Goal: Task Accomplishment & Management: Manage account settings

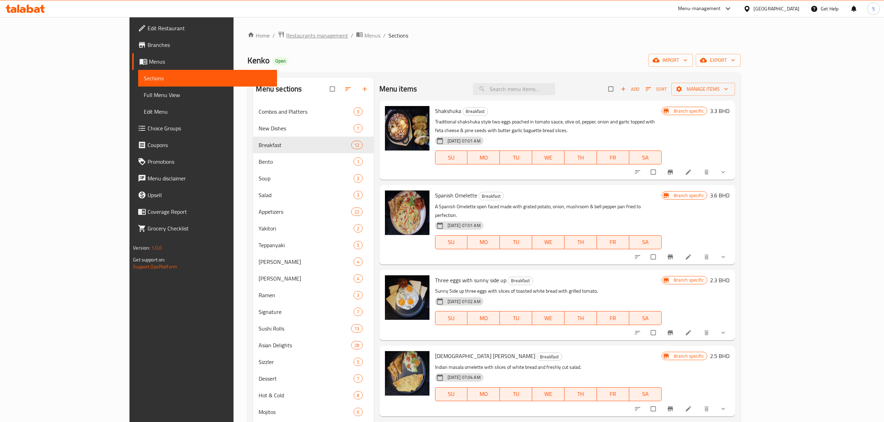
click at [286, 34] on span "Restaurants management" at bounding box center [317, 35] width 62 height 8
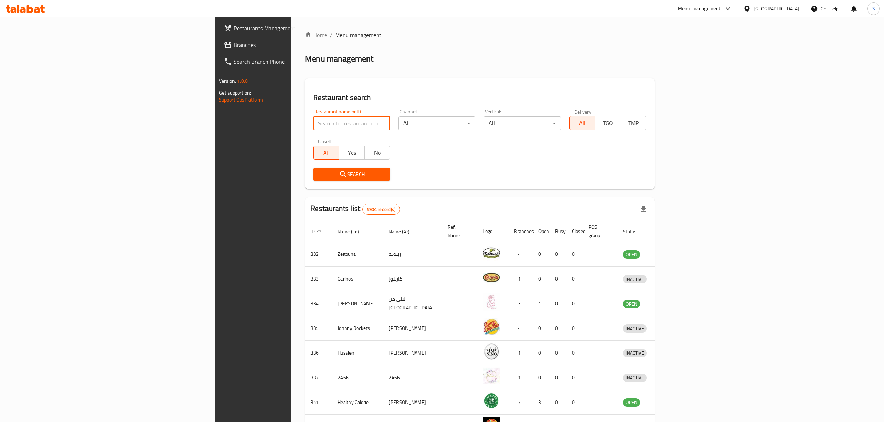
click at [313, 124] on input "search" at bounding box center [351, 124] width 77 height 14
type input "hash tag"
click button "Search" at bounding box center [351, 174] width 77 height 13
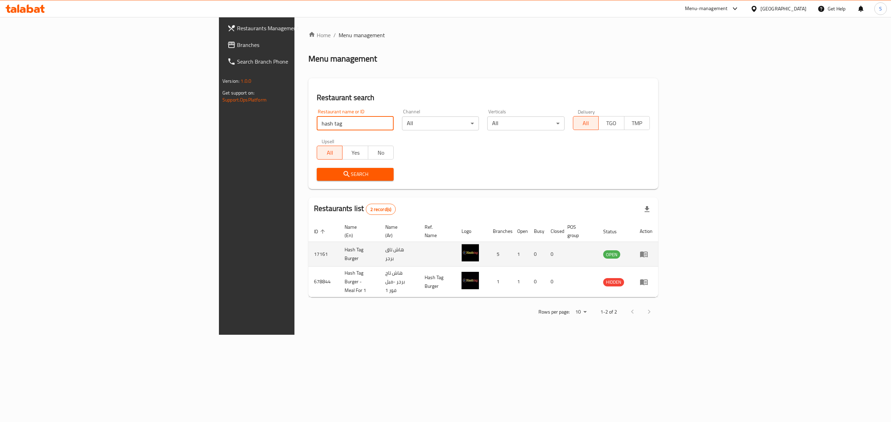
click at [648, 252] on icon "enhanced table" at bounding box center [644, 255] width 8 height 6
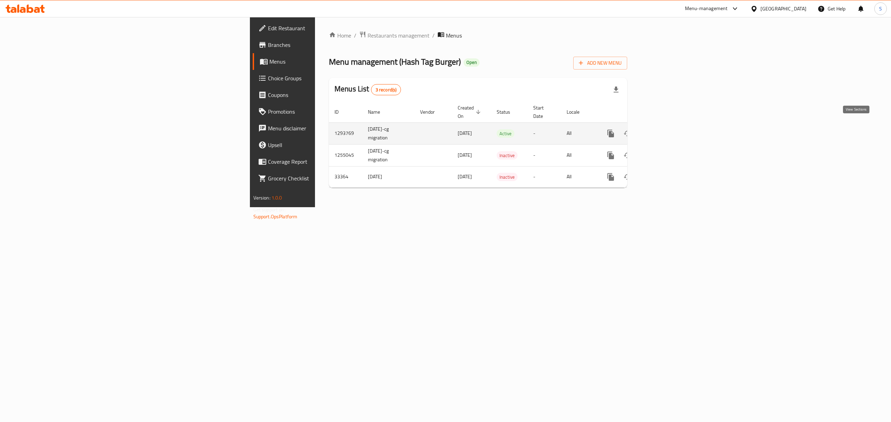
click at [665, 129] on icon "enhanced table" at bounding box center [661, 133] width 8 height 8
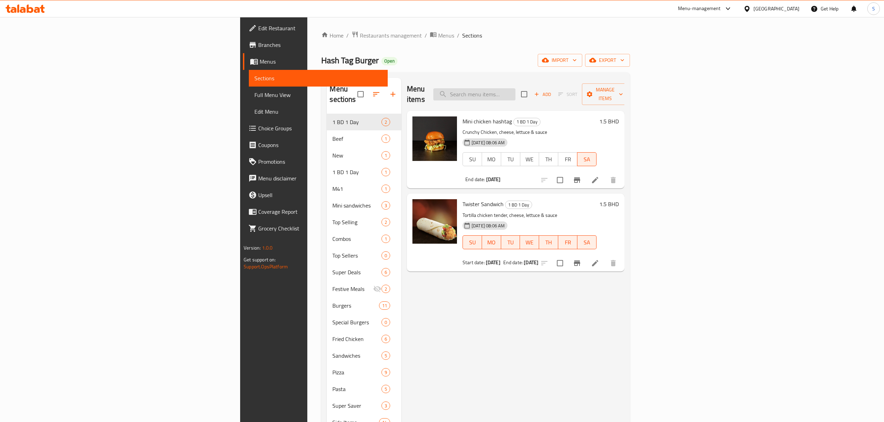
click at [515, 88] on input "search" at bounding box center [474, 94] width 82 height 12
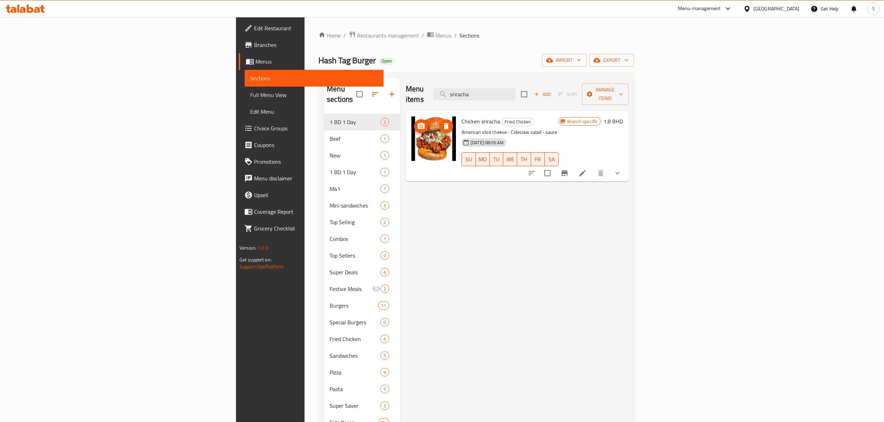
drag, startPoint x: 363, startPoint y: 113, endPoint x: 367, endPoint y: 115, distance: 4.5
click at [418, 123] on icon "upload picture" at bounding box center [421, 126] width 7 height 6
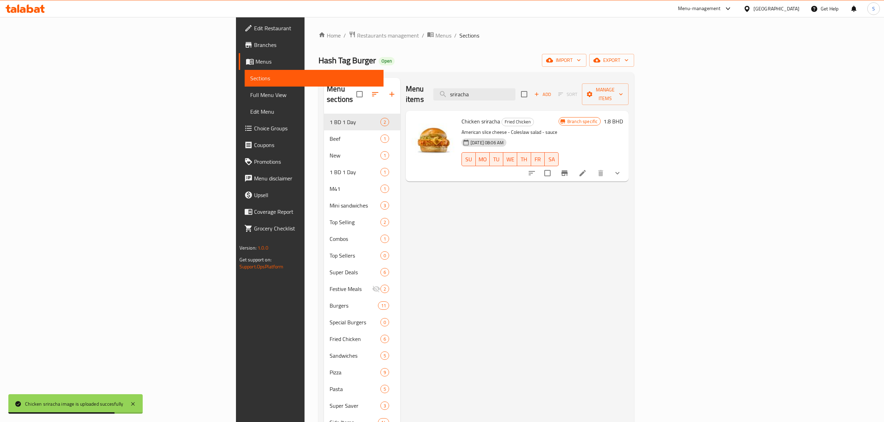
drag, startPoint x: 577, startPoint y: 87, endPoint x: 330, endPoint y: 104, distance: 246.9
click at [324, 104] on div "Menu sections 1 BD 1 Day 2 Beef 1 New 1 1 BD 1 Day 1 M41 1 Mini sandwiches 3 To…" at bounding box center [476, 297] width 304 height 439
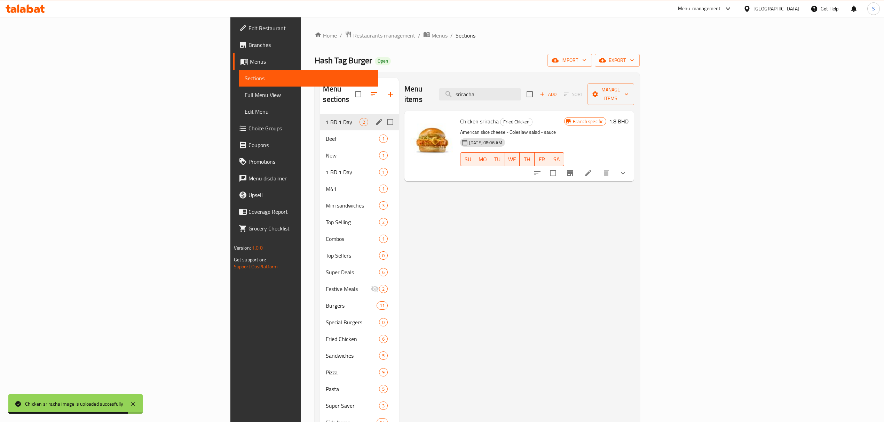
paste input "Honey mustard chicken"
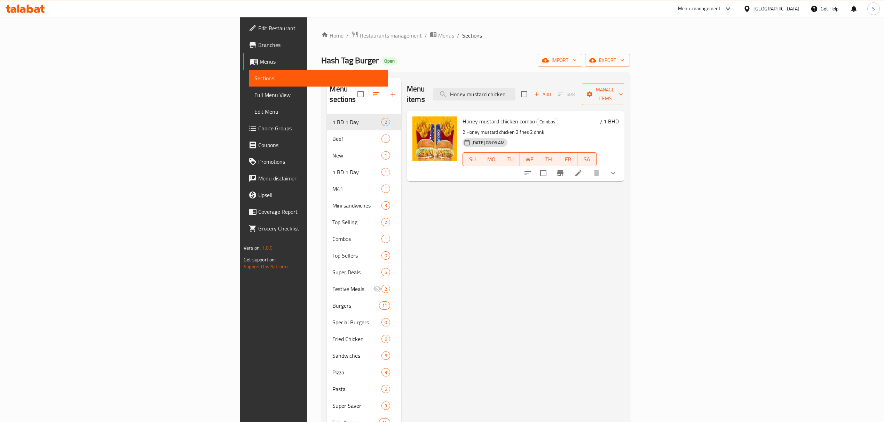
drag, startPoint x: 557, startPoint y: 89, endPoint x: 430, endPoint y: 81, distance: 127.0
click at [430, 81] on div "Menu items Honey mustard chicken Add Sort Manage items" at bounding box center [515, 94] width 217 height 33
drag, startPoint x: 592, startPoint y: 90, endPoint x: 560, endPoint y: 91, distance: 32.0
click at [515, 91] on input "mustard chicken" at bounding box center [474, 94] width 82 height 12
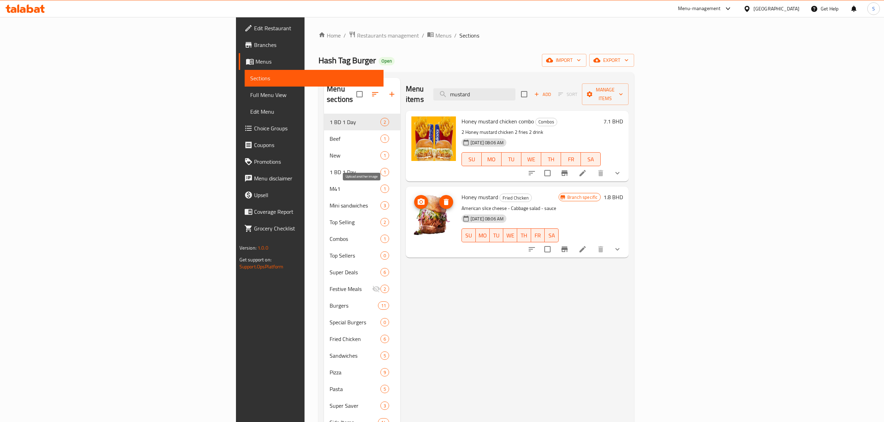
click at [418, 199] on icon "upload picture" at bounding box center [421, 202] width 7 height 6
click at [515, 90] on input "mustard" at bounding box center [474, 94] width 82 height 12
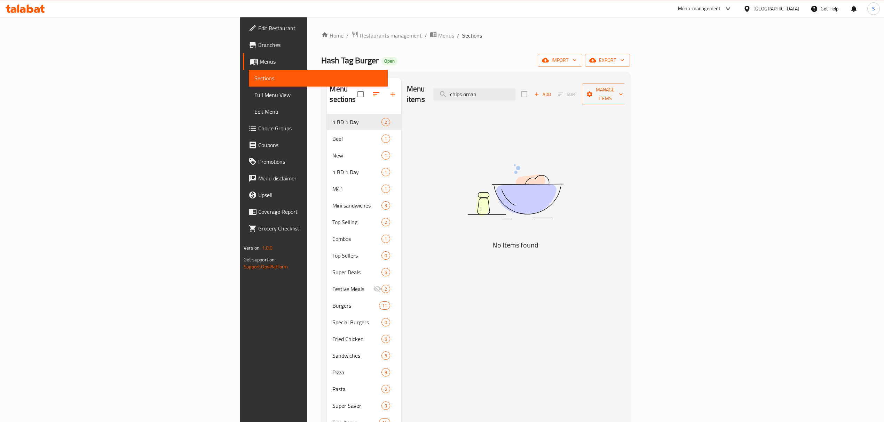
drag, startPoint x: 568, startPoint y: 90, endPoint x: 440, endPoint y: 101, distance: 128.5
click at [440, 101] on div "Menu items chips oman Add Sort Manage items" at bounding box center [515, 94] width 217 height 33
type input "o"
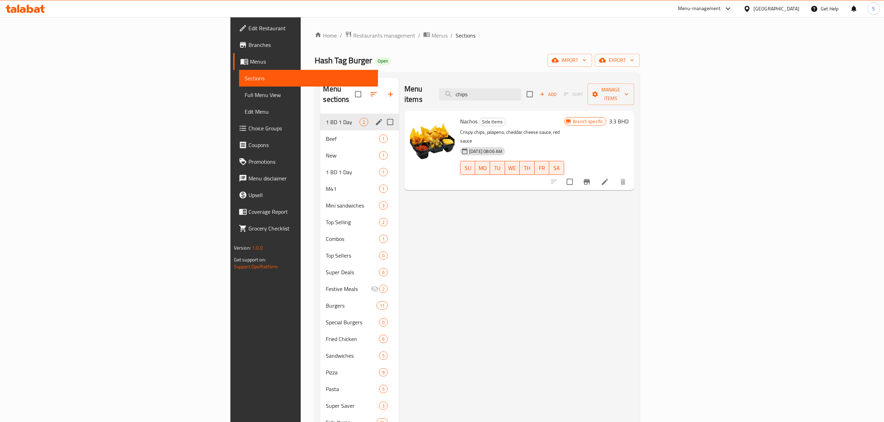
drag, startPoint x: 499, startPoint y: 96, endPoint x: 324, endPoint y: 119, distance: 176.8
click at [324, 119] on div "Menu sections 1 BD 1 Day 2 Beef 1 New 1 1 BD 1 Day 1 M41 1 Mini sandwiches 3 To…" at bounding box center [477, 297] width 314 height 439
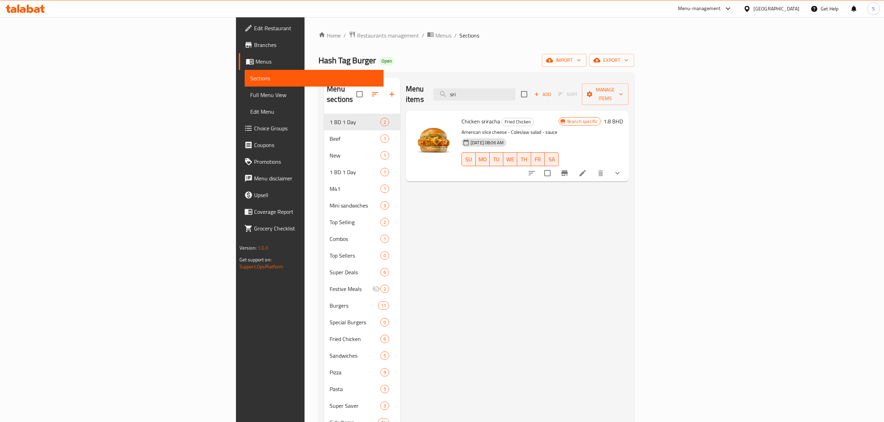
drag, startPoint x: 550, startPoint y: 90, endPoint x: 443, endPoint y: 86, distance: 107.6
click at [443, 86] on div "Menu items sri Add Sort Manage items" at bounding box center [517, 94] width 223 height 33
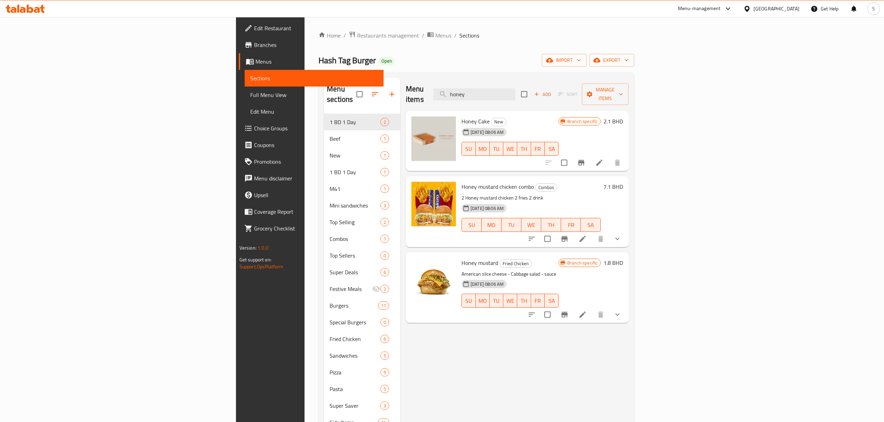
drag, startPoint x: 571, startPoint y: 91, endPoint x: 461, endPoint y: 84, distance: 109.8
click at [461, 84] on div "Menu items honey Add Sort Manage items" at bounding box center [517, 94] width 223 height 33
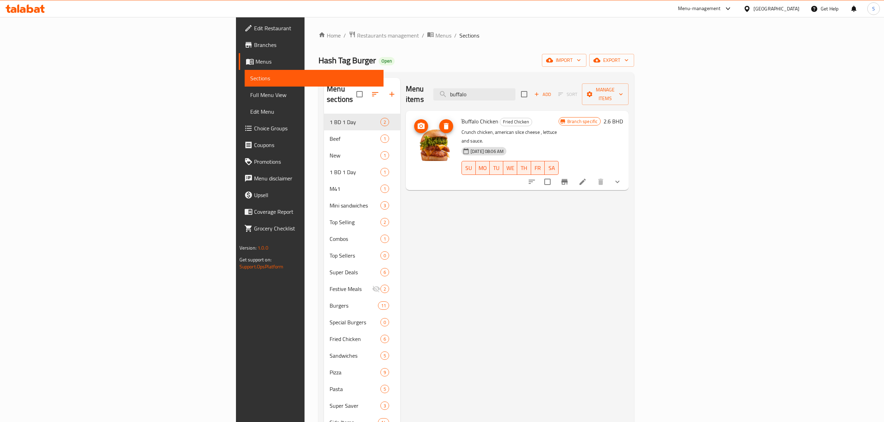
click at [418, 123] on icon "upload picture" at bounding box center [421, 126] width 7 height 6
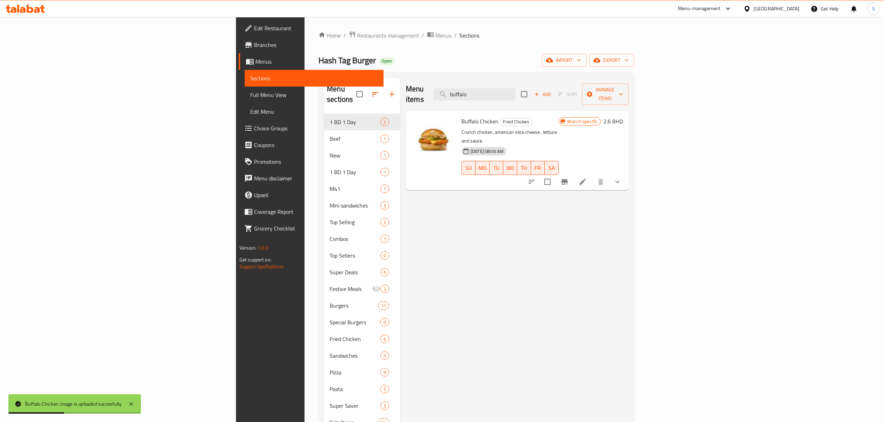
drag, startPoint x: 565, startPoint y: 88, endPoint x: 358, endPoint y: 82, distance: 207.1
click at [406, 82] on div "Menu items buffalo Add Sort Manage items" at bounding box center [517, 94] width 223 height 33
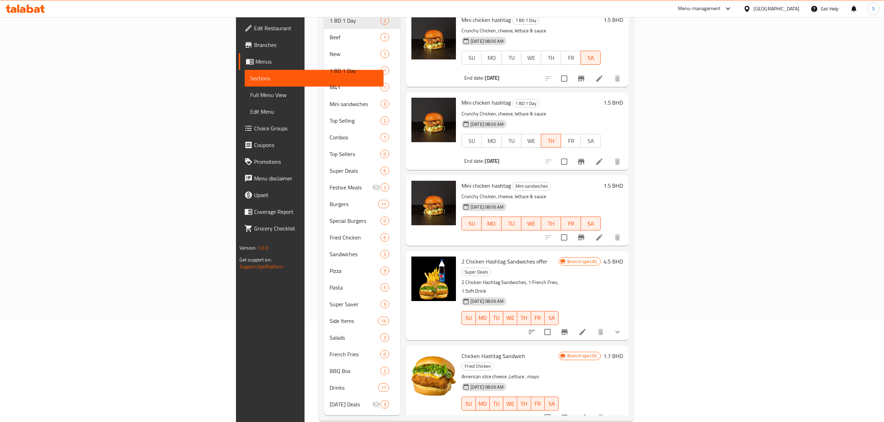
scroll to position [104, 0]
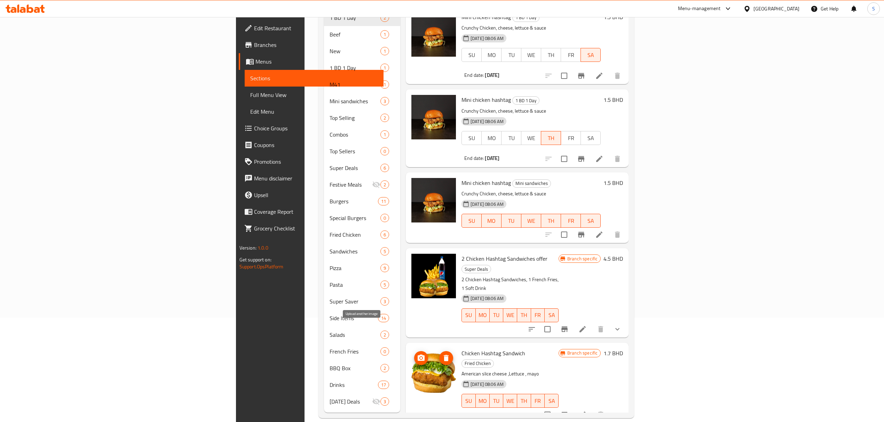
click at [418, 355] on icon "upload picture" at bounding box center [421, 358] width 7 height 6
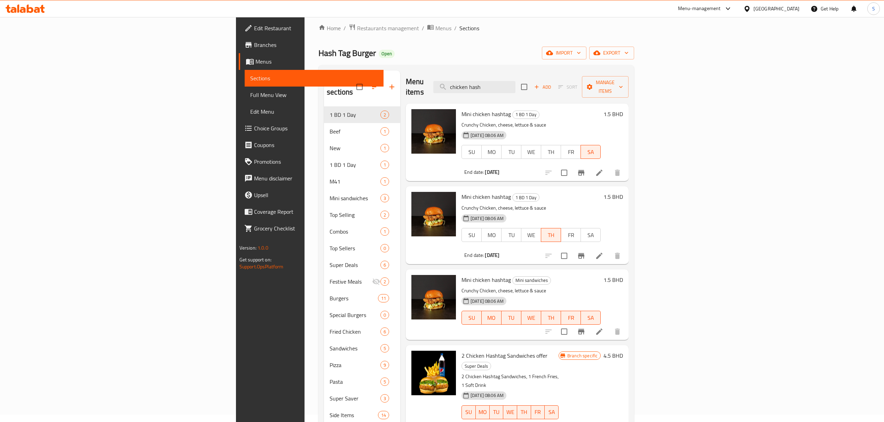
scroll to position [0, 0]
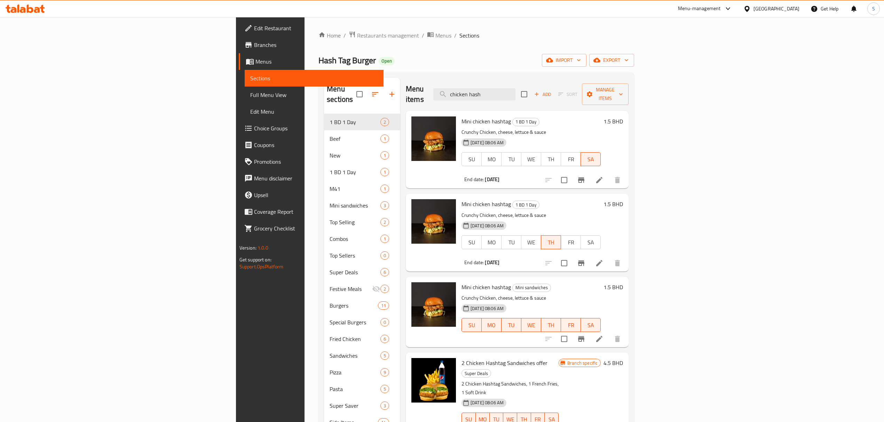
drag, startPoint x: 578, startPoint y: 92, endPoint x: 465, endPoint y: 77, distance: 113.4
click at [465, 77] on div "Menu sections 1 BD 1 Day 2 Beef 1 New 1 1 BD 1 Day 1 M41 1 Mini sandwiches 3 To…" at bounding box center [476, 297] width 316 height 451
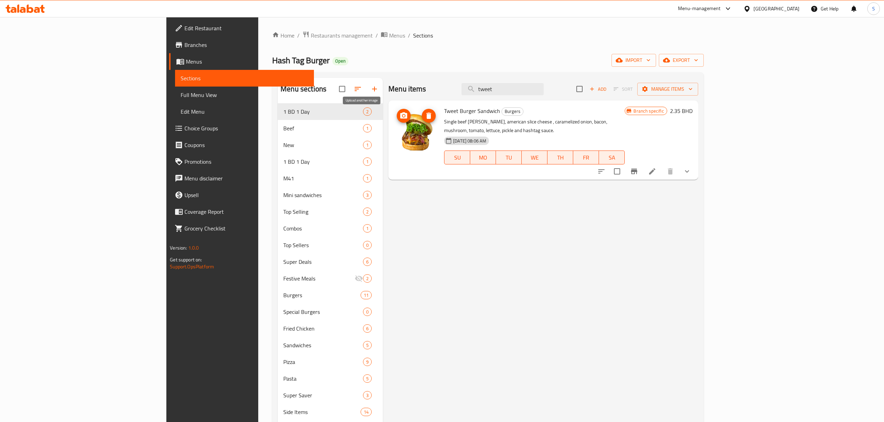
click at [399, 118] on icon "upload picture" at bounding box center [403, 116] width 8 height 8
click at [544, 86] on input "tweet" at bounding box center [502, 89] width 82 height 12
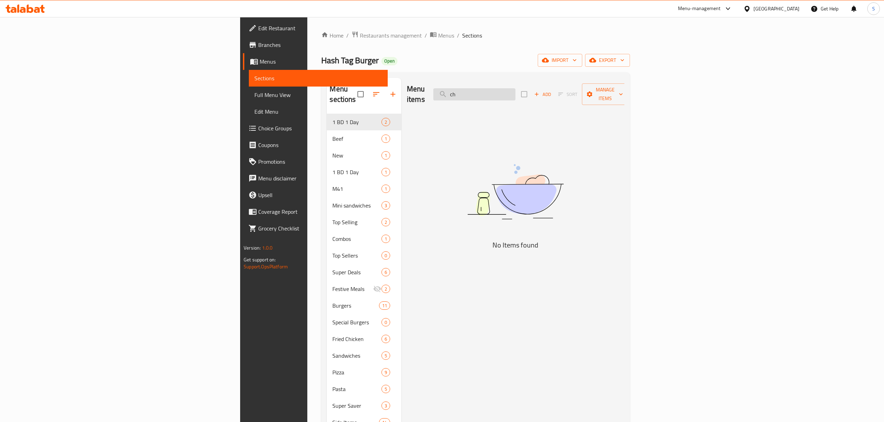
type input "c"
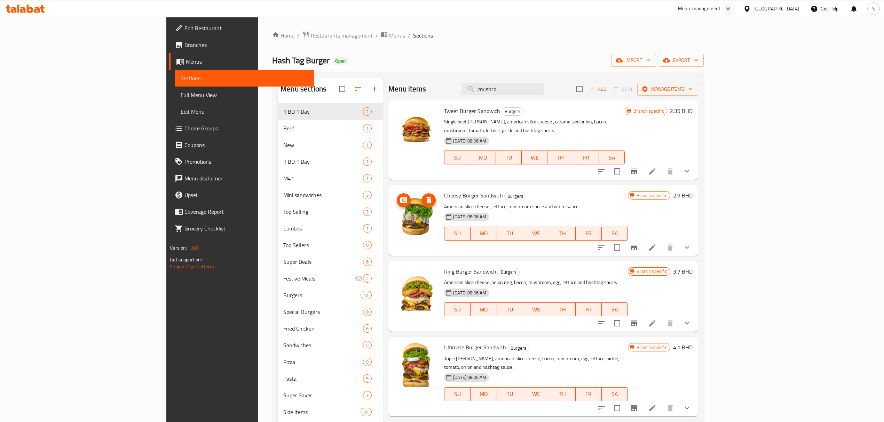
click at [400, 197] on icon "upload picture" at bounding box center [403, 200] width 7 height 6
click at [544, 92] on input "mushro" at bounding box center [502, 89] width 82 height 12
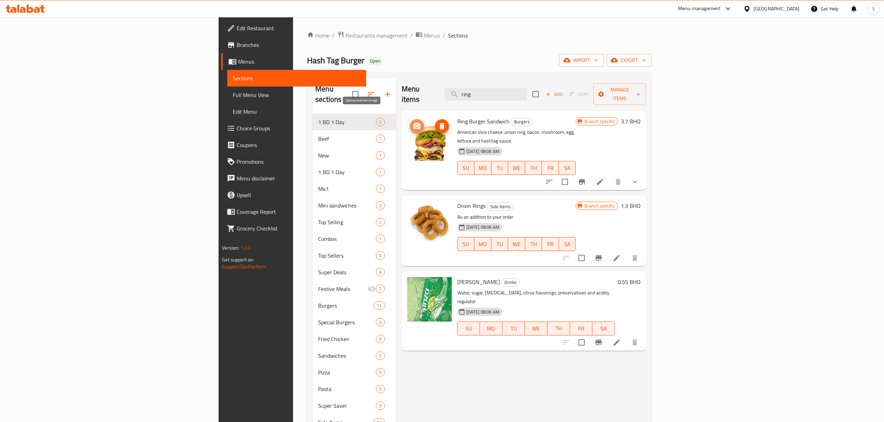
click at [413, 122] on icon "upload picture" at bounding box center [417, 126] width 8 height 8
click at [527, 88] on input "ring" at bounding box center [486, 94] width 82 height 12
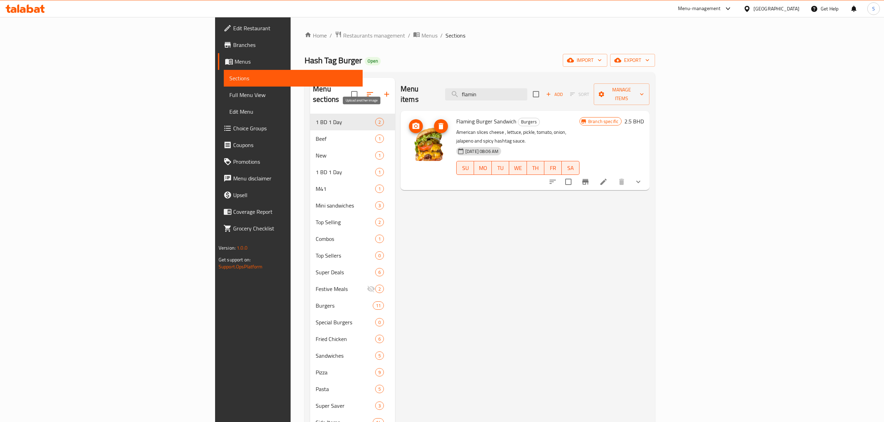
click at [409, 119] on button "upload picture" at bounding box center [416, 126] width 14 height 14
click at [527, 88] on input "flamin" at bounding box center [486, 94] width 82 height 12
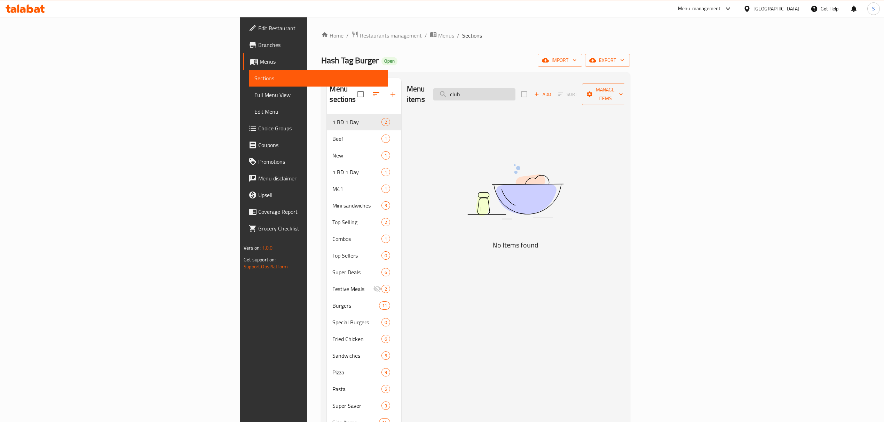
click at [515, 88] on input "club" at bounding box center [474, 94] width 82 height 12
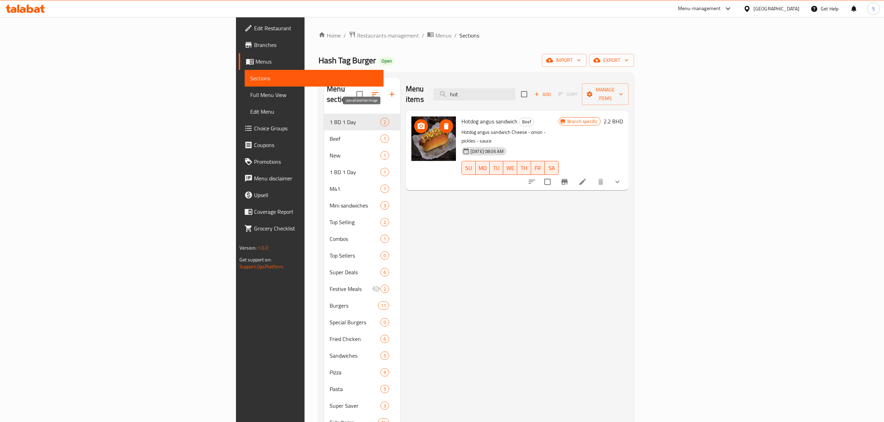
click at [417, 122] on icon "upload picture" at bounding box center [421, 126] width 8 height 8
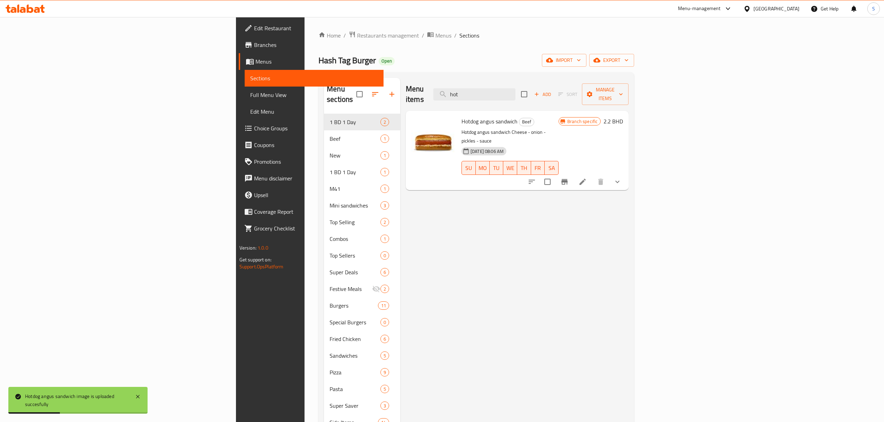
drag, startPoint x: 555, startPoint y: 87, endPoint x: 446, endPoint y: 89, distance: 108.9
click at [446, 89] on div "Menu items hot Add Sort Manage items" at bounding box center [517, 94] width 223 height 33
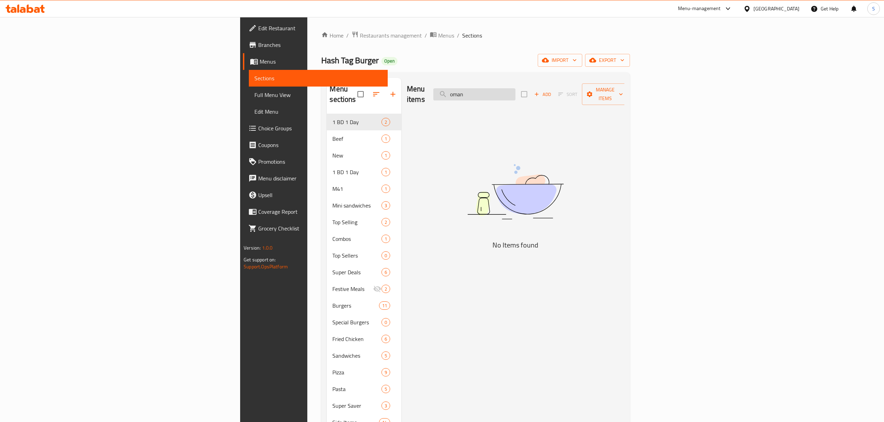
click at [515, 95] on input "oman" at bounding box center [474, 94] width 82 height 12
type input "classic"
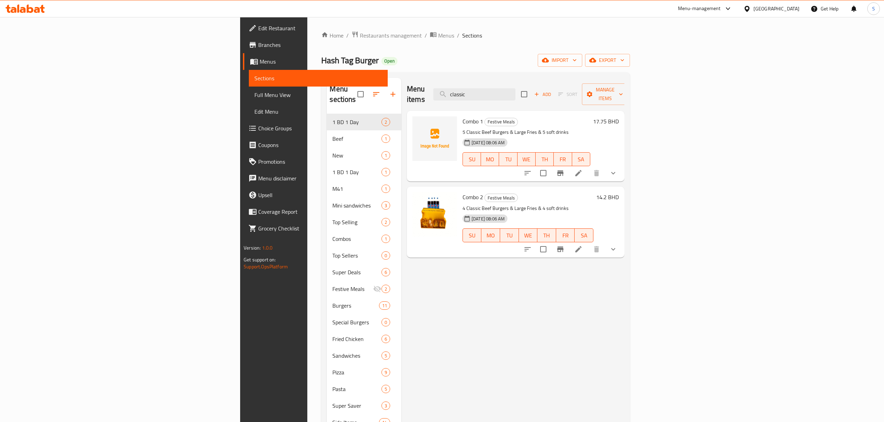
drag, startPoint x: 569, startPoint y: 91, endPoint x: 463, endPoint y: 95, distance: 106.6
click at [463, 95] on div "Menu items classic Add Sort Manage items" at bounding box center [515, 94] width 217 height 33
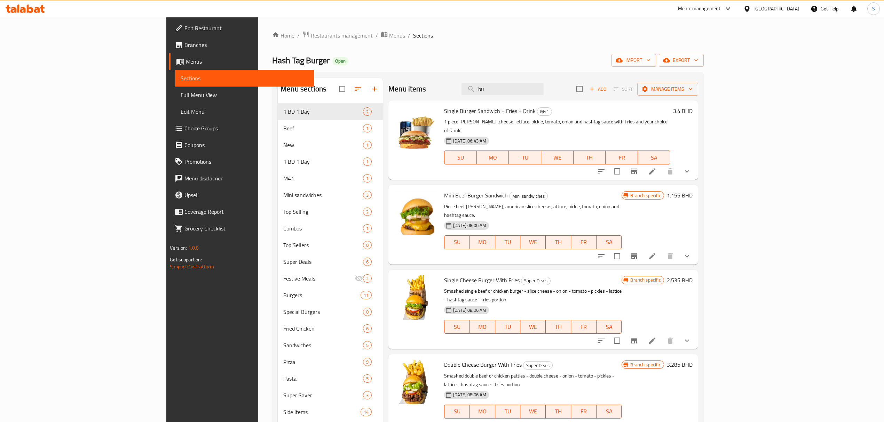
type input "b"
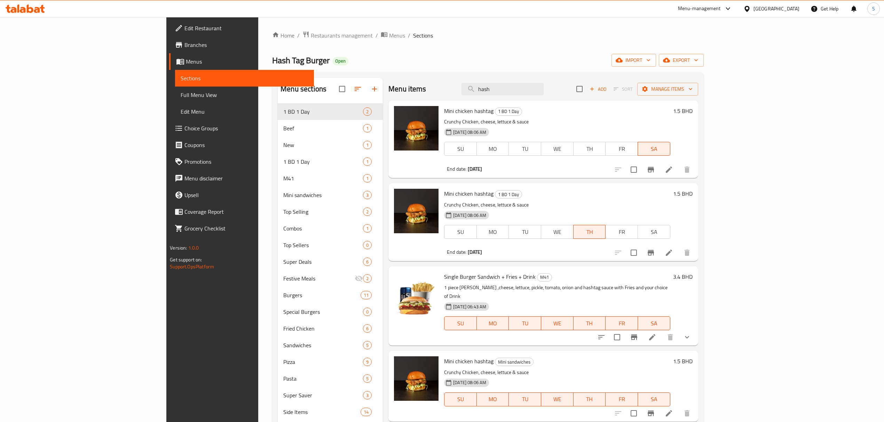
drag, startPoint x: 555, startPoint y: 87, endPoint x: 477, endPoint y: 81, distance: 77.4
click at [477, 81] on div "Menu items hash Add Sort Manage items" at bounding box center [543, 89] width 310 height 23
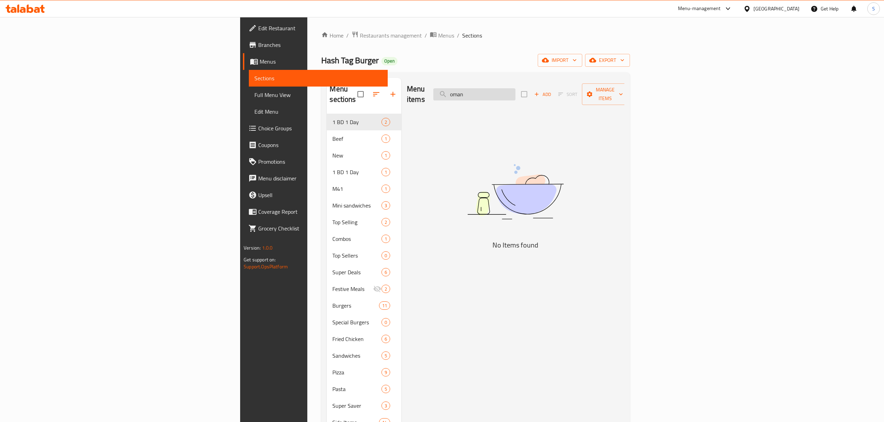
click at [515, 88] on input "oman" at bounding box center [474, 94] width 82 height 12
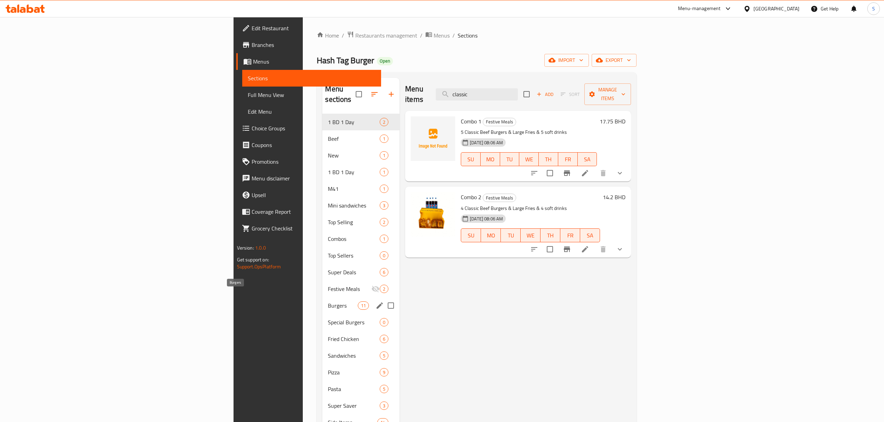
type input "classic"
click at [328, 302] on span "Burgers" at bounding box center [343, 306] width 30 height 8
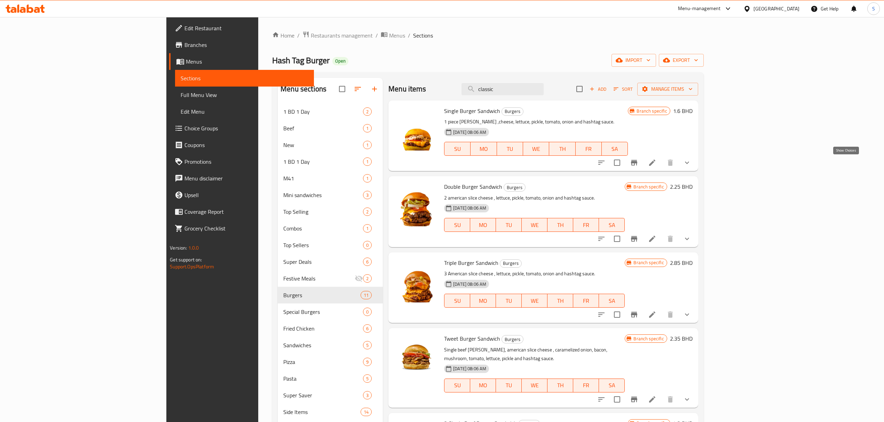
click at [691, 163] on icon "show more" at bounding box center [687, 163] width 8 height 8
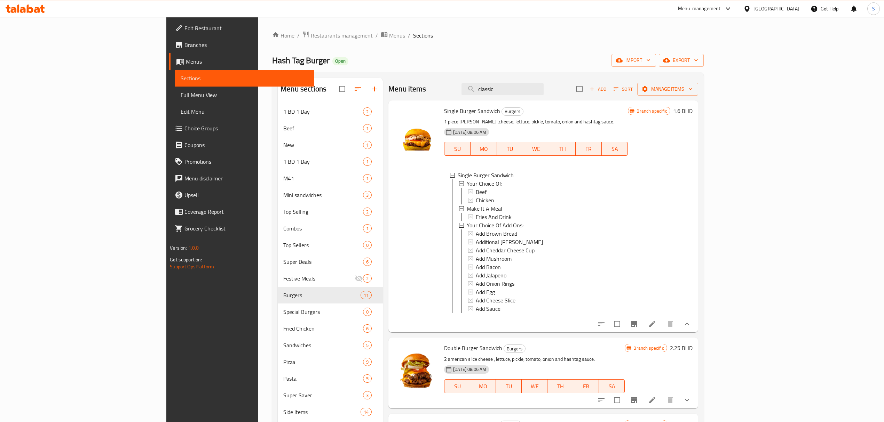
click at [700, 40] on ol "Home / Restaurants management / Menus / Sections" at bounding box center [487, 35] width 431 height 9
click at [544, 91] on input "classic" at bounding box center [502, 89] width 82 height 12
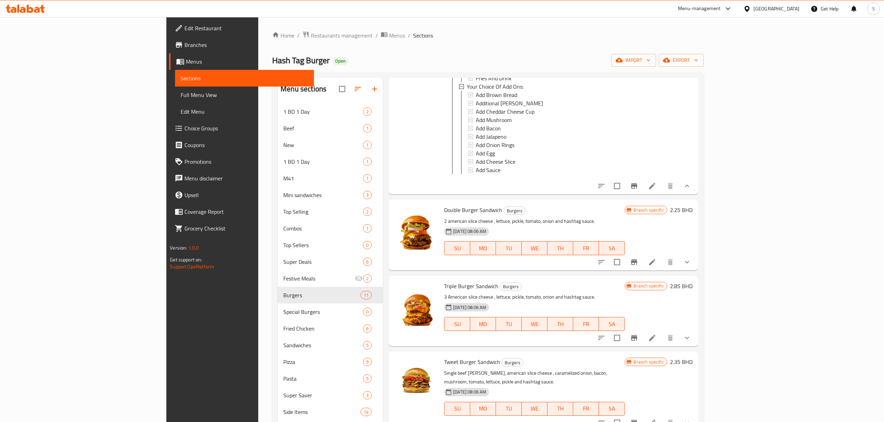
scroll to position [139, 0]
click at [624, 267] on input "checkbox" at bounding box center [617, 261] width 15 height 15
checkbox input "true"
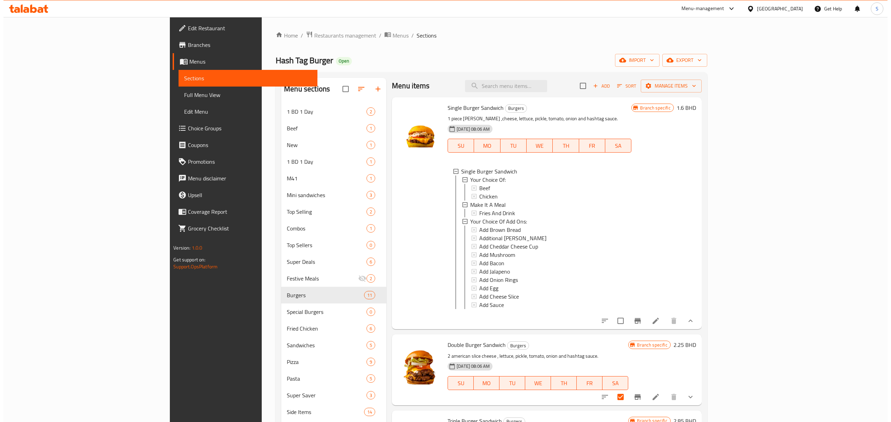
scroll to position [0, 0]
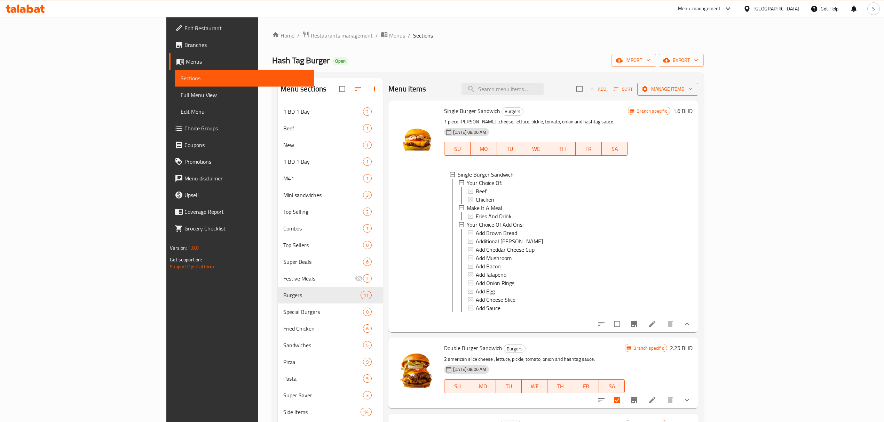
click at [692, 88] on span "Manage items" at bounding box center [668, 89] width 50 height 9
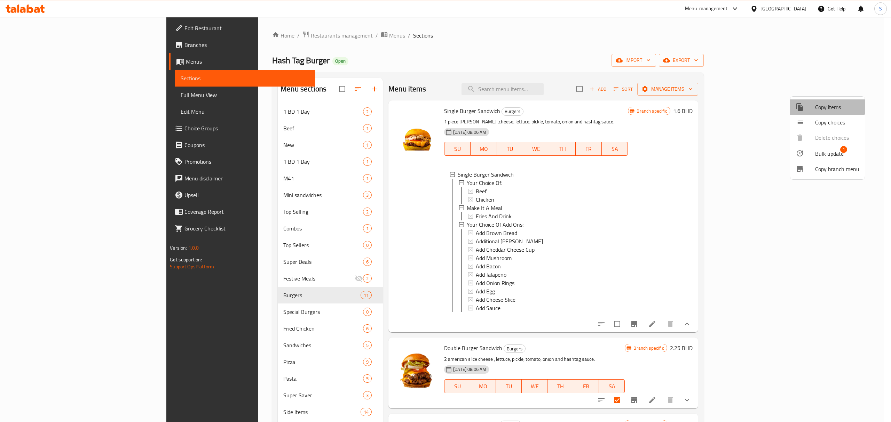
click at [825, 104] on span "Copy items" at bounding box center [837, 107] width 44 height 8
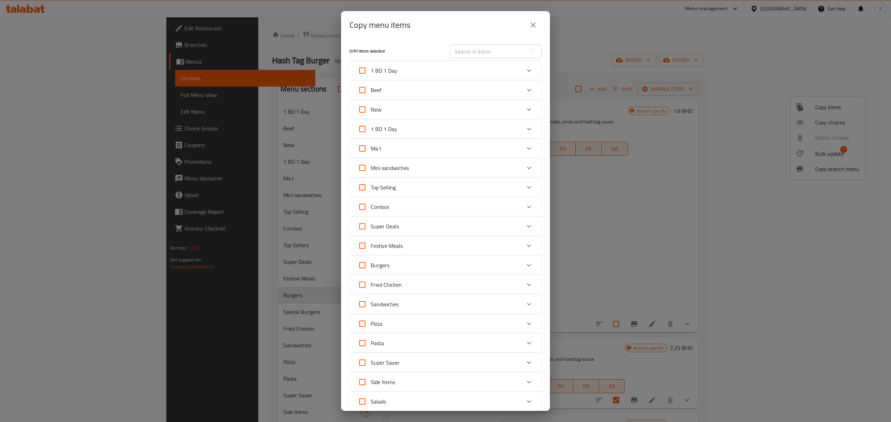
click at [525, 267] on icon "Expand" at bounding box center [529, 265] width 8 height 8
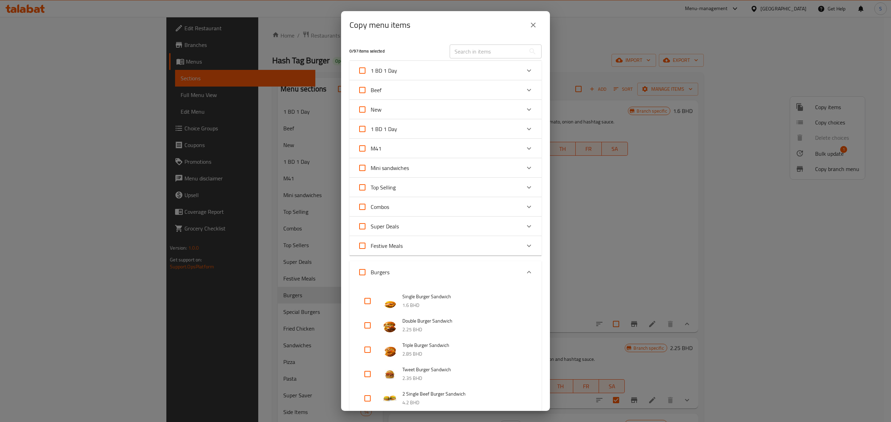
scroll to position [91, 0]
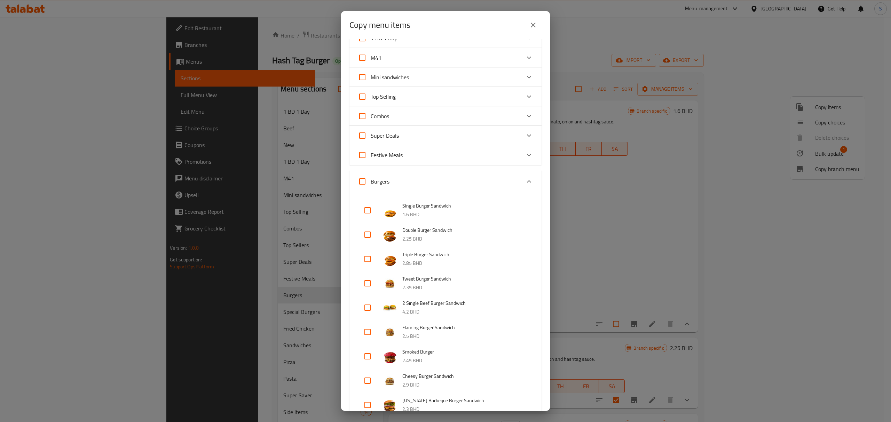
click at [367, 236] on input "checkbox" at bounding box center [367, 235] width 17 height 17
checkbox input "true"
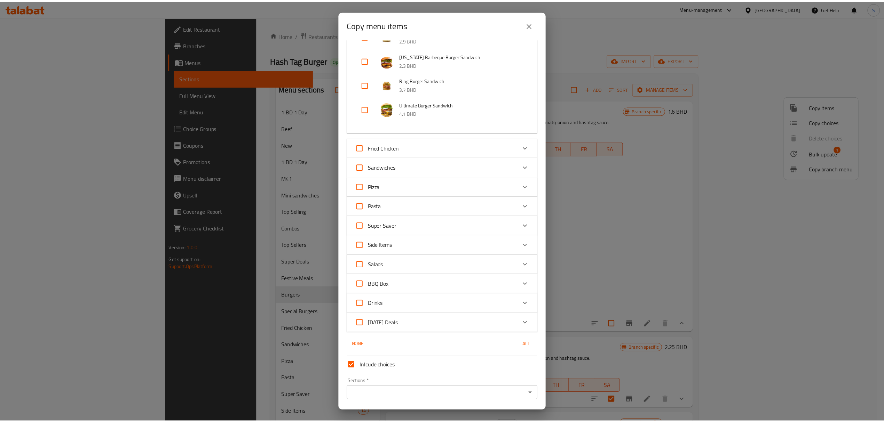
scroll to position [457, 0]
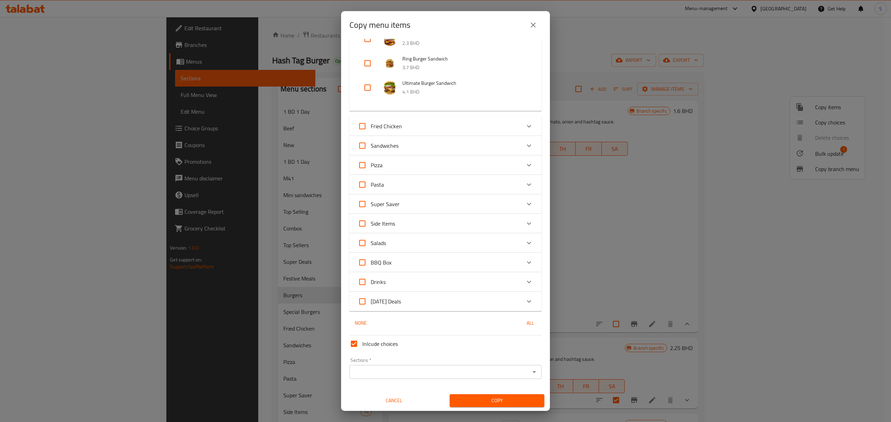
click at [381, 372] on input "Sections   *" at bounding box center [439, 372] width 176 height 10
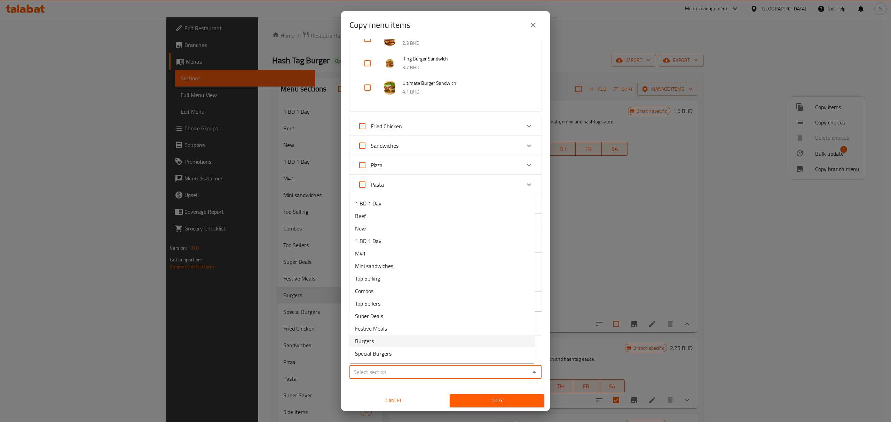
click at [376, 343] on li "Burgers" at bounding box center [441, 341] width 185 height 13
type input "Burgers"
click at [485, 401] on span "Copy" at bounding box center [497, 401] width 84 height 9
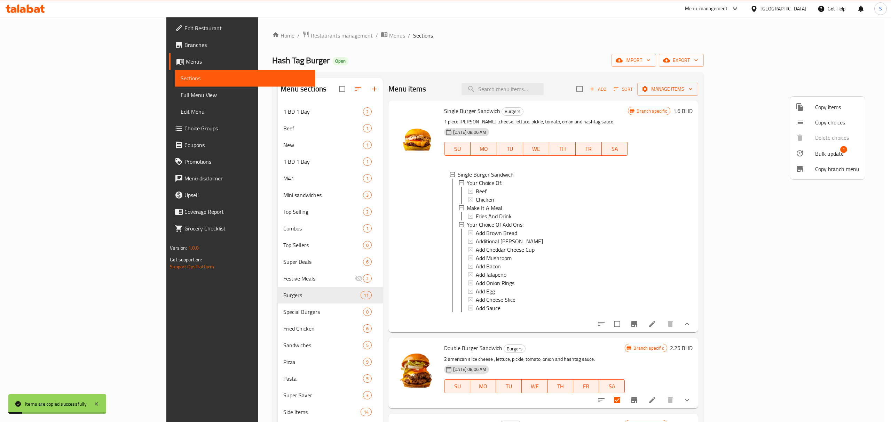
click at [600, 53] on div at bounding box center [445, 211] width 891 height 422
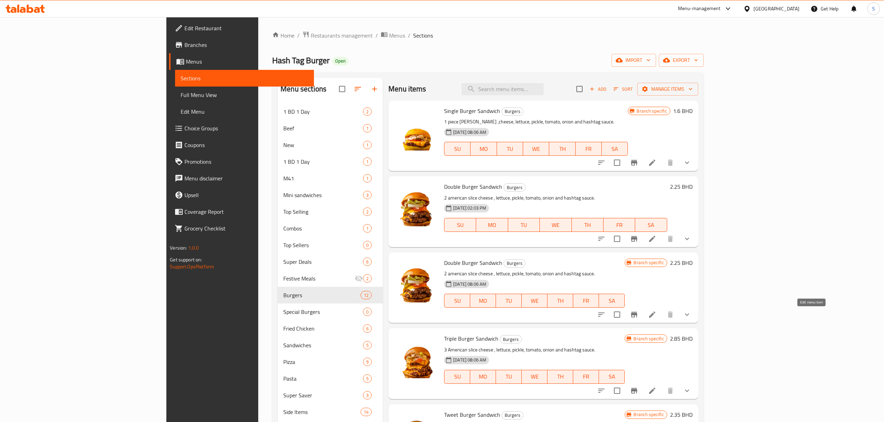
click at [656, 315] on icon at bounding box center [652, 315] width 8 height 8
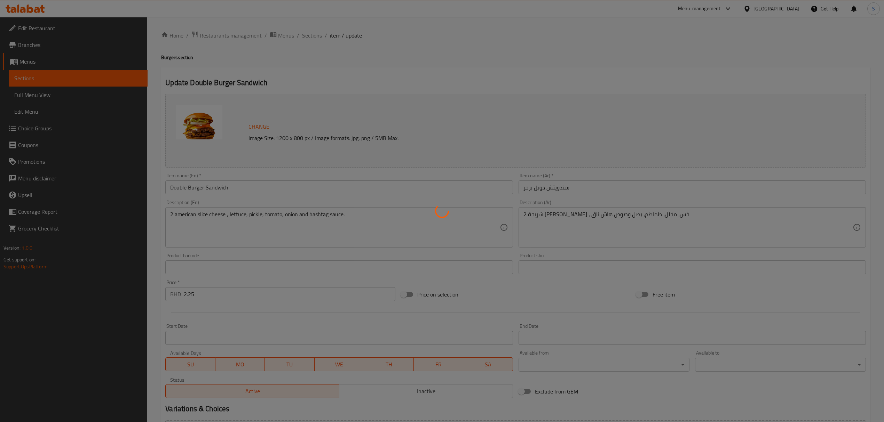
type input "إختيارك من:"
type input "1"
type input "اجعلها وجبة"
type input "0"
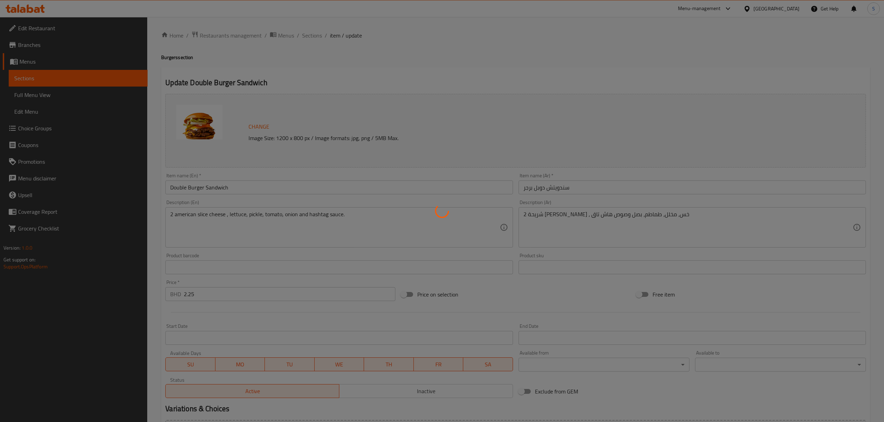
type input "1"
type input "اختيارك من الإضافات:"
type input "0"
type input "10"
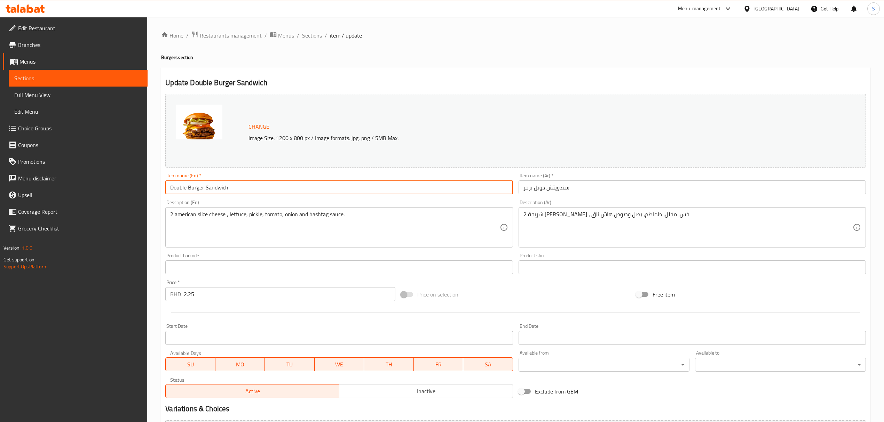
drag, startPoint x: 190, startPoint y: 188, endPoint x: 102, endPoint y: 191, distance: 88.1
click at [102, 191] on div "Edit Restaurant Branches Menus Sections Full Menu View Edit Menu Choice Groups …" at bounding box center [442, 293] width 884 height 553
click at [189, 191] on input "Classic Burger Sandwich" at bounding box center [338, 188] width 347 height 14
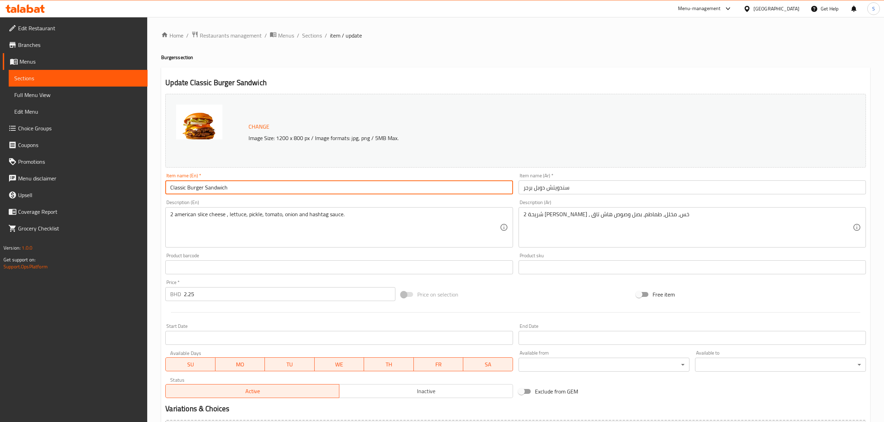
paste input "Buffalo chicken"
type input "Classic Burger Sandwich"
click at [556, 189] on input "سندويتش دوبل برجر" at bounding box center [691, 188] width 347 height 14
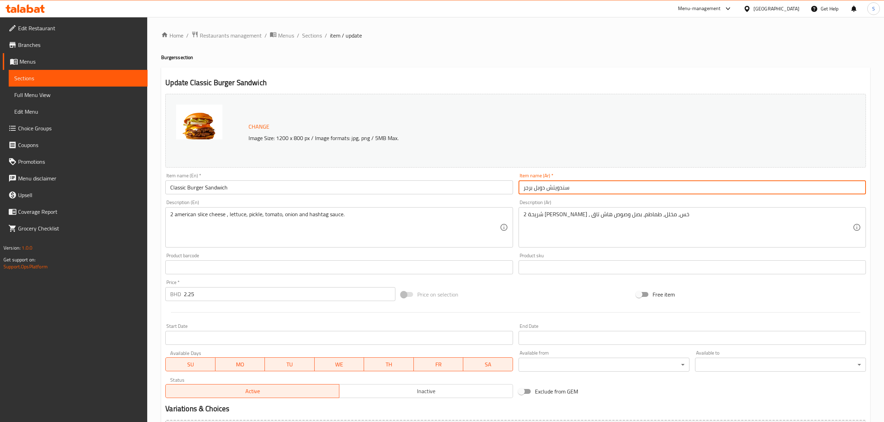
click at [556, 189] on input "سندويتش دوبل برجر" at bounding box center [691, 188] width 347 height 14
paste input "ساندوتش برجر كلاسيك"
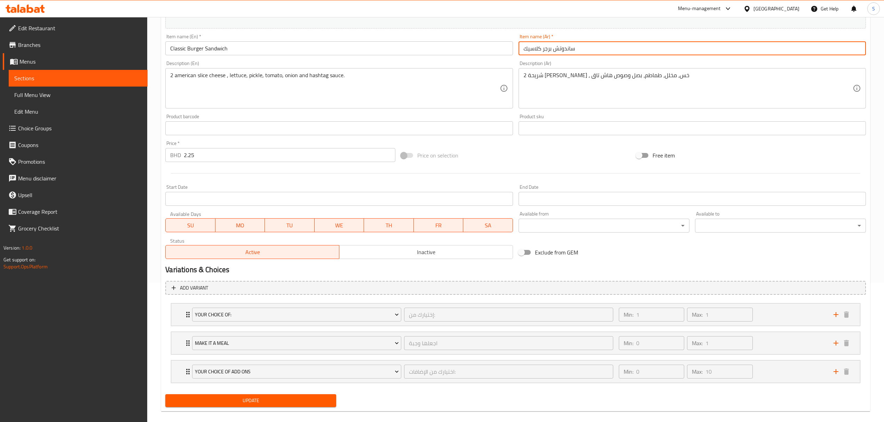
scroll to position [149, 0]
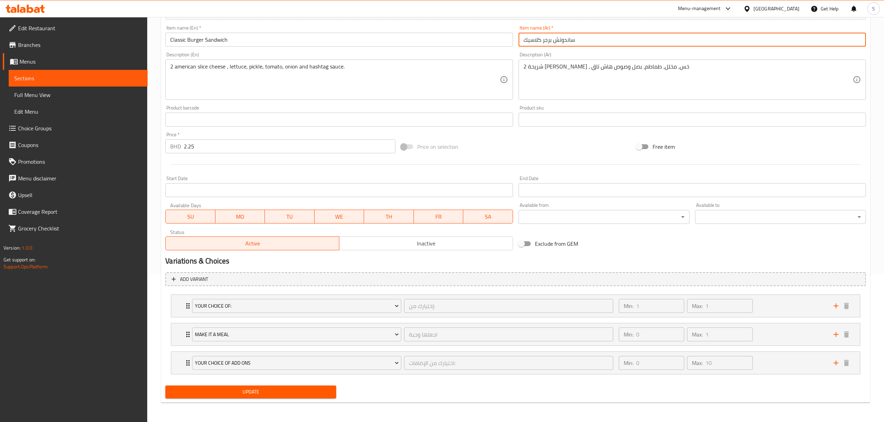
type input "ساندوتش برجر كلاسيك"
click at [282, 394] on span "Update" at bounding box center [251, 392] width 160 height 9
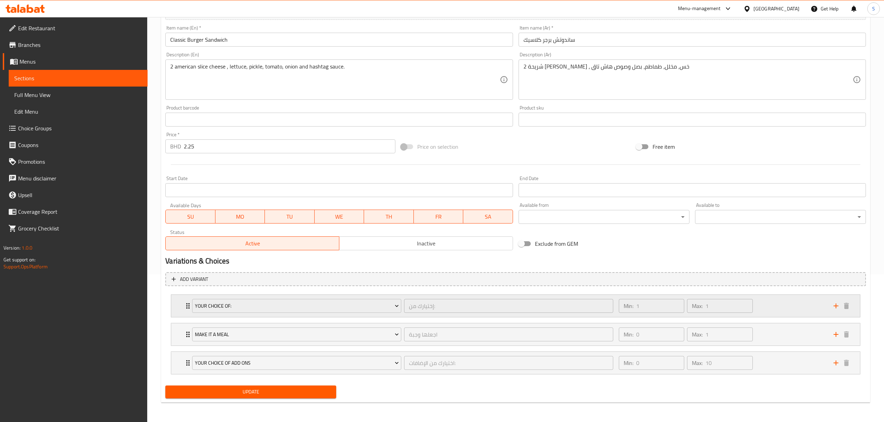
drag, startPoint x: 777, startPoint y: 309, endPoint x: 776, endPoint y: 301, distance: 7.9
click at [777, 309] on div "Min: 1 ​ Max: 1 ​" at bounding box center [721, 306] width 215 height 22
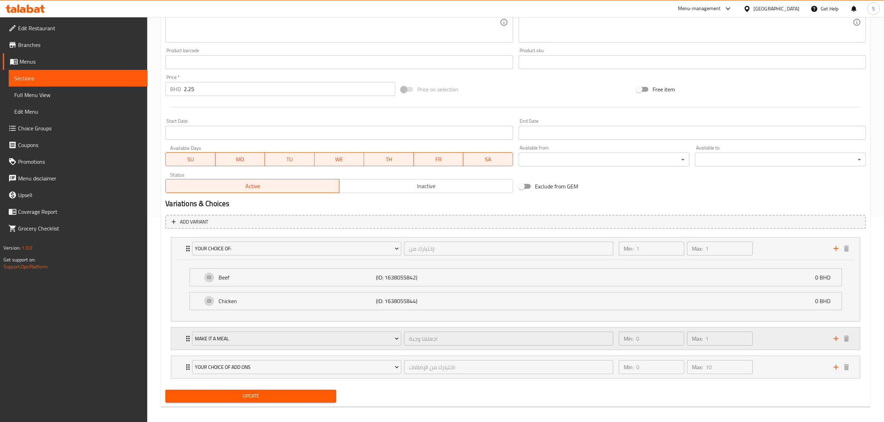
scroll to position [211, 0]
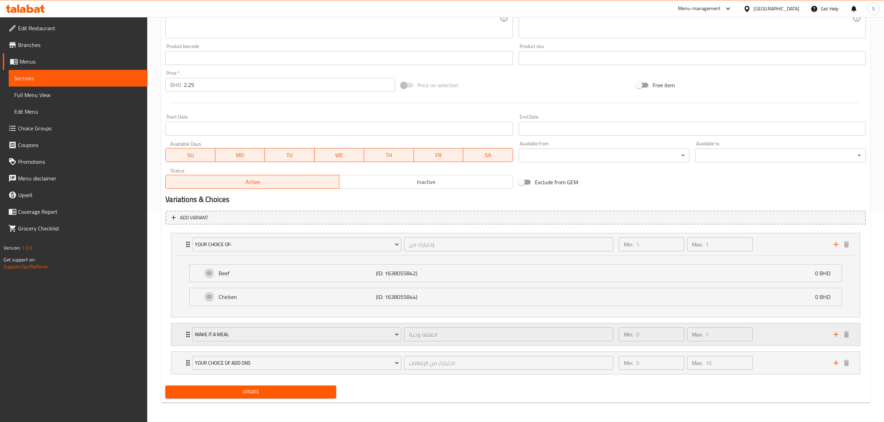
click at [802, 333] on div "Min: 0 ​ Max: 1 ​" at bounding box center [721, 335] width 215 height 22
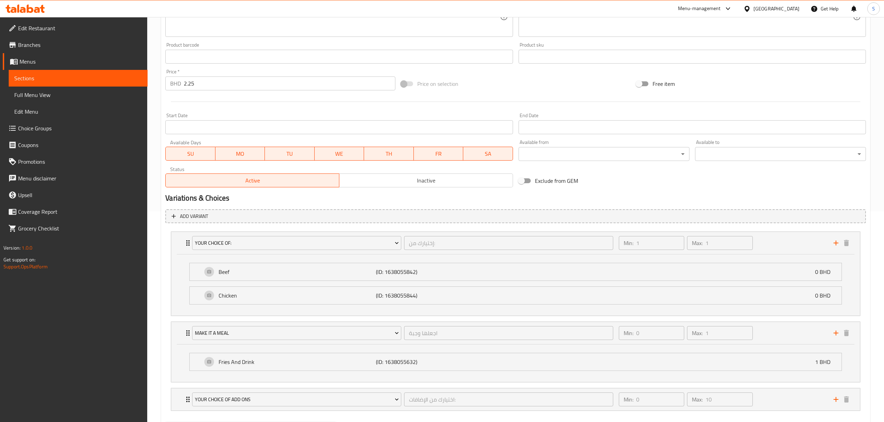
scroll to position [249, 0]
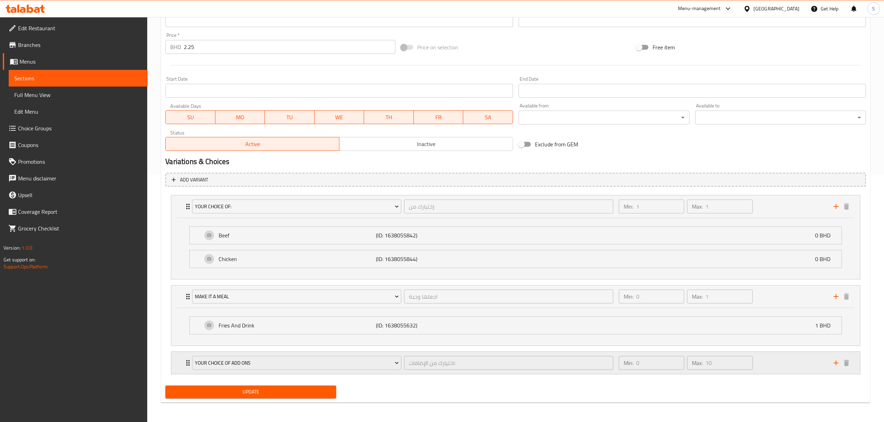
click at [774, 367] on div "Min: 0 ​ Max: 10 ​" at bounding box center [721, 363] width 215 height 22
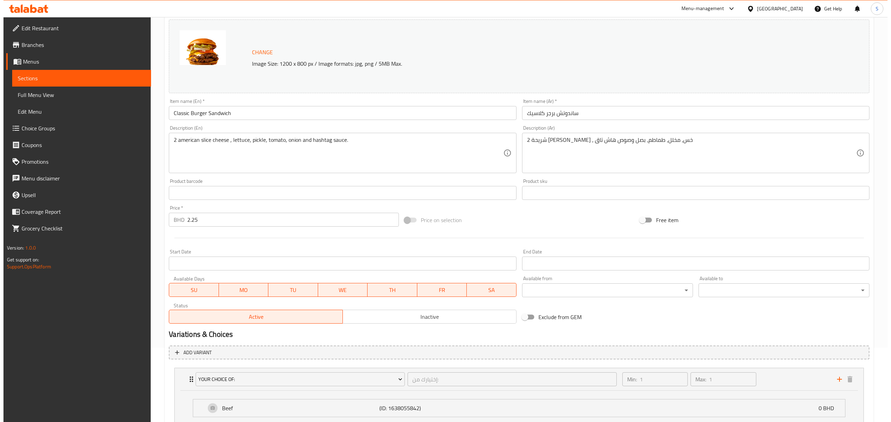
scroll to position [0, 0]
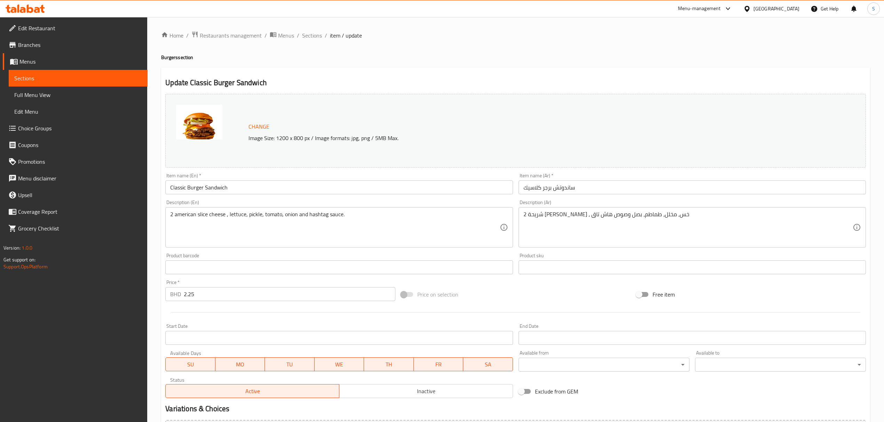
drag, startPoint x: 311, startPoint y: 34, endPoint x: 19, endPoint y: 144, distance: 311.6
click at [311, 34] on span "Sections" at bounding box center [312, 35] width 20 height 8
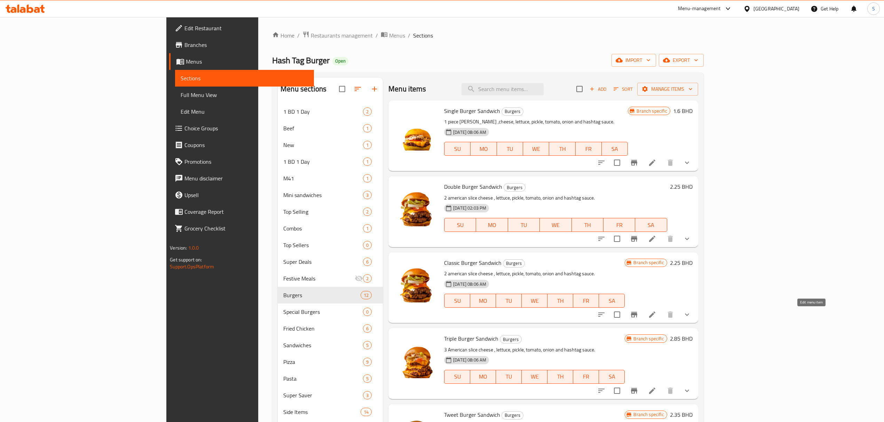
click at [656, 316] on icon at bounding box center [652, 315] width 8 height 8
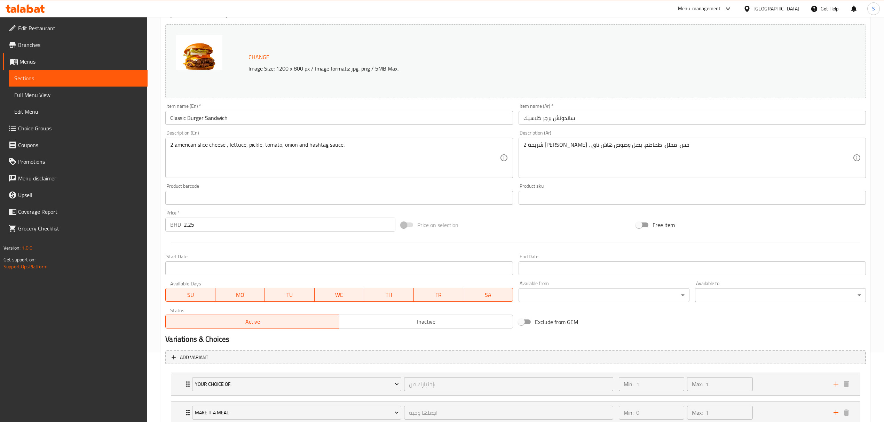
scroll to position [149, 0]
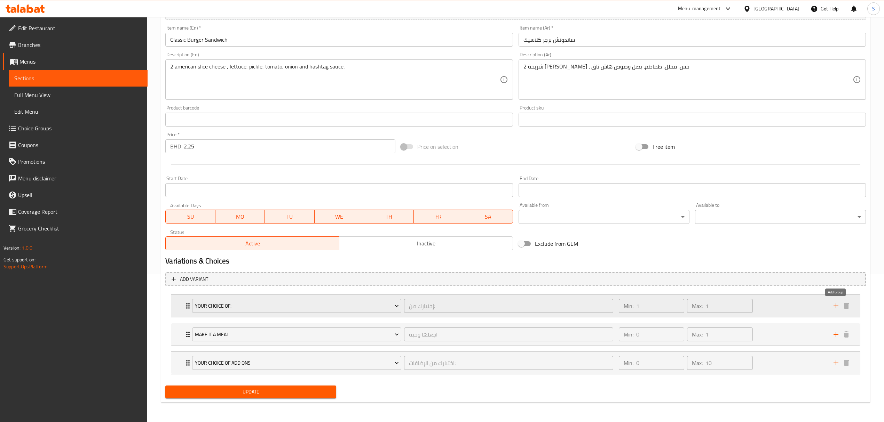
click at [832, 306] on icon "add" at bounding box center [836, 306] width 8 height 8
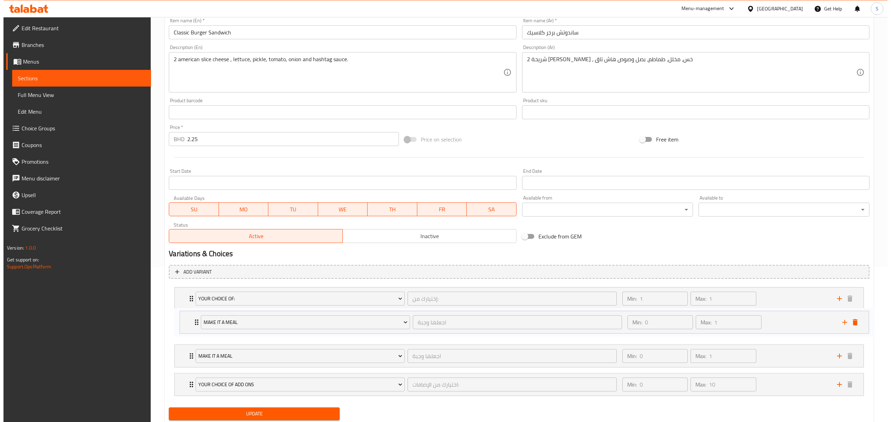
scroll to position [157, 0]
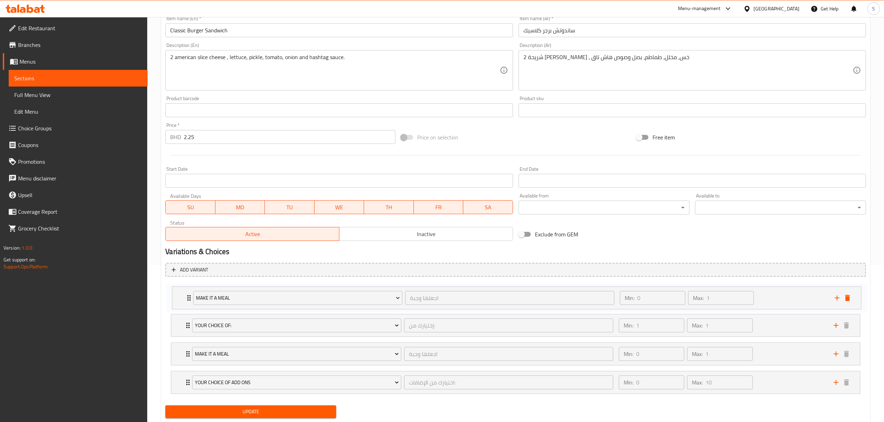
drag, startPoint x: 187, startPoint y: 390, endPoint x: 190, endPoint y: 294, distance: 96.1
click at [190, 294] on div "Your Choice Of: إختيارك من: ​ Min: 1 ​ Max: 1 ​ Beef (ID: 1638055842) 0 BHD Nam…" at bounding box center [515, 340] width 700 height 114
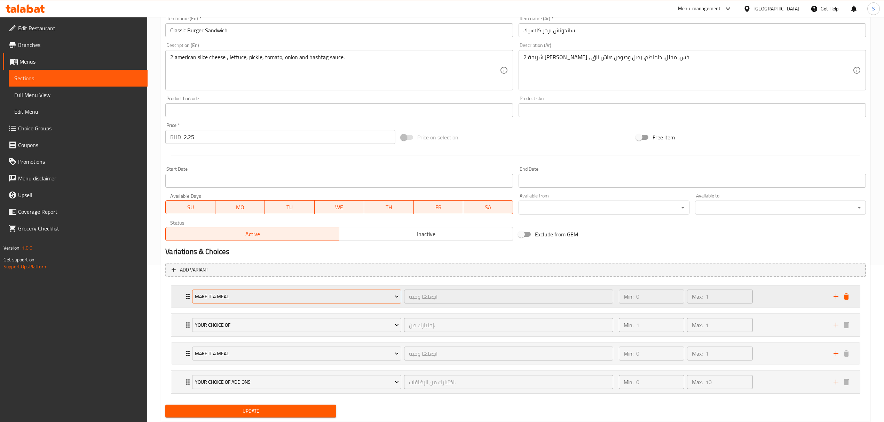
click at [241, 299] on span "Make It A Meal" at bounding box center [297, 297] width 204 height 9
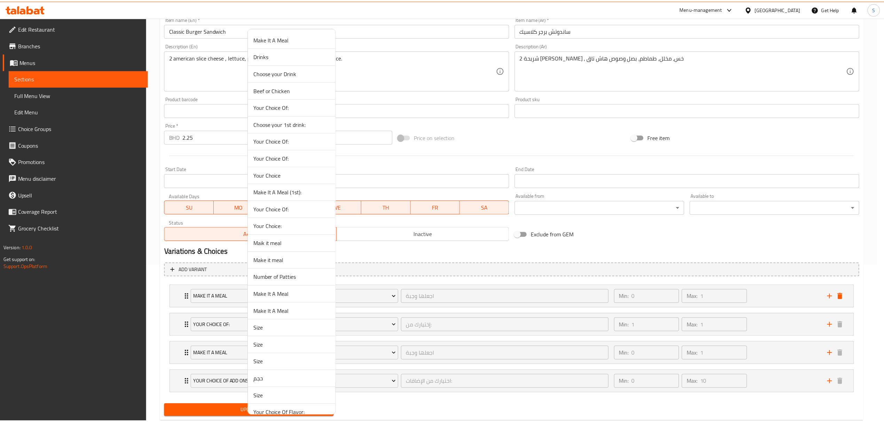
scroll to position [847, 0]
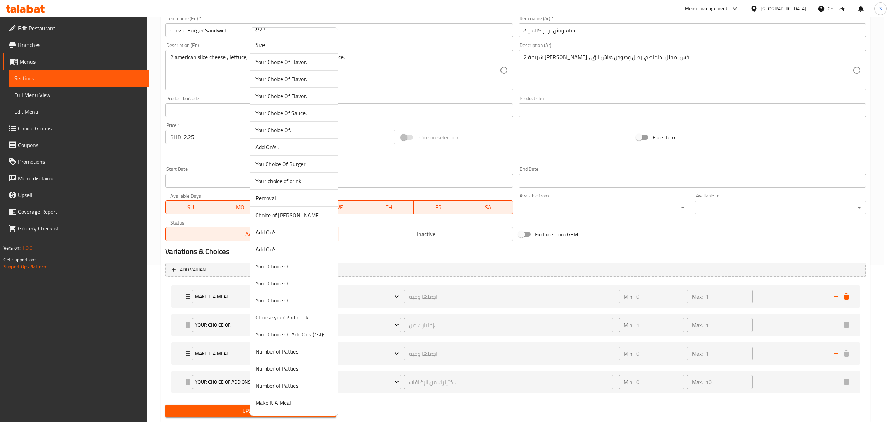
click at [291, 220] on span "Choice of [PERSON_NAME]" at bounding box center [293, 215] width 77 height 8
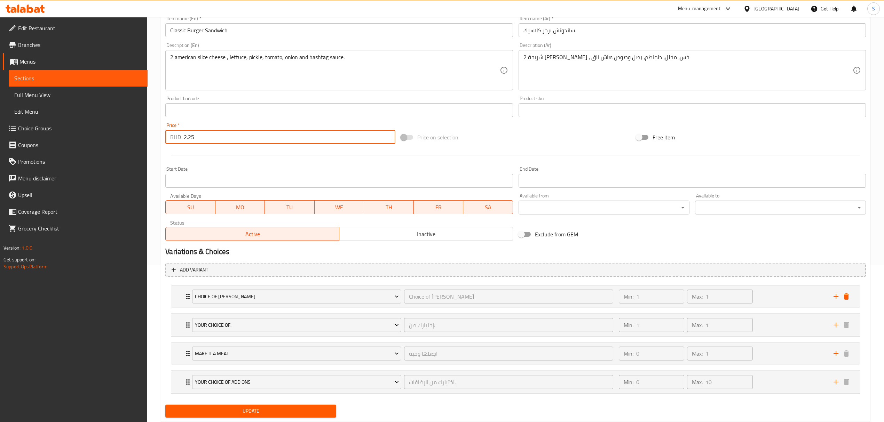
drag, startPoint x: 208, startPoint y: 136, endPoint x: 62, endPoint y: 133, distance: 146.2
click at [59, 132] on div "Edit Restaurant Branches Menus Sections Full Menu View Edit Menu Choice Groups …" at bounding box center [442, 151] width 884 height 582
type input "0"
drag, startPoint x: 290, startPoint y: 412, endPoint x: 379, endPoint y: 362, distance: 102.7
click at [290, 412] on span "Update" at bounding box center [251, 411] width 160 height 9
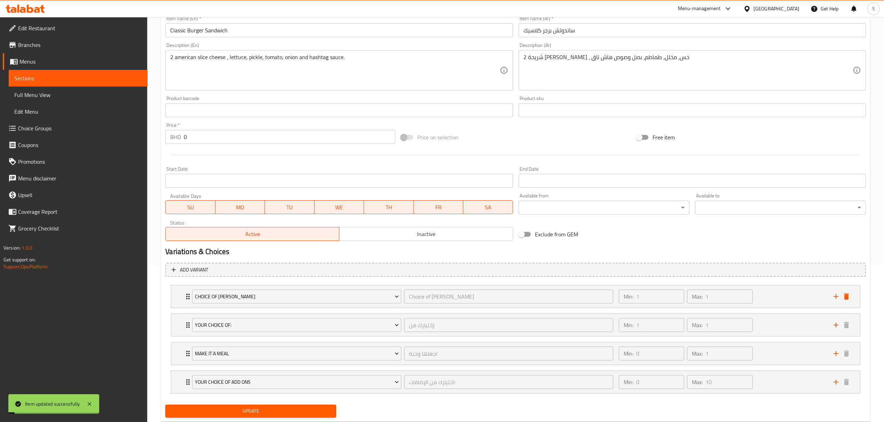
scroll to position [0, 0]
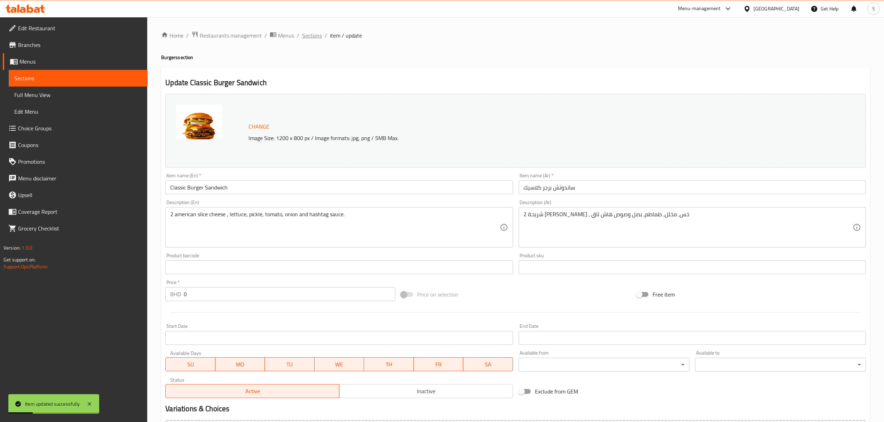
click at [315, 35] on span "Sections" at bounding box center [312, 35] width 20 height 8
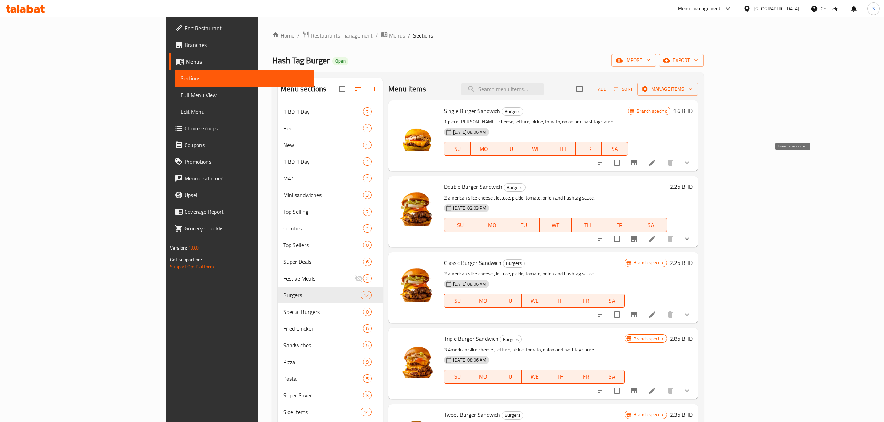
click at [637, 166] on icon "Branch-specific-item" at bounding box center [634, 163] width 6 height 6
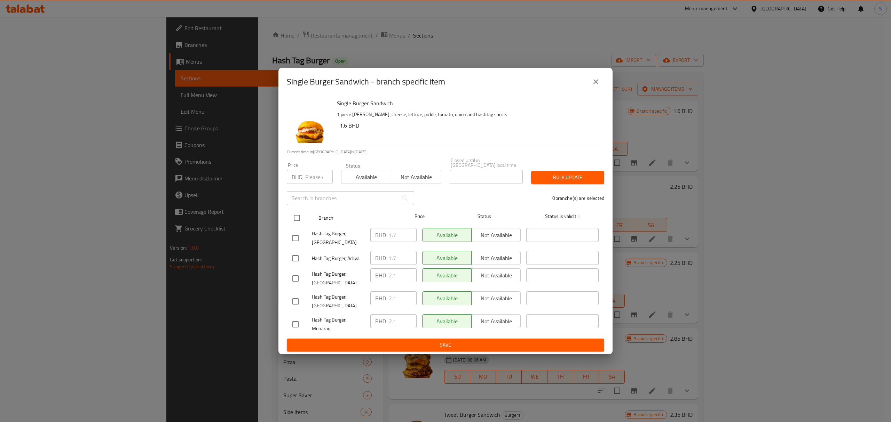
click at [296, 215] on input "checkbox" at bounding box center [297, 218] width 15 height 15
checkbox input "true"
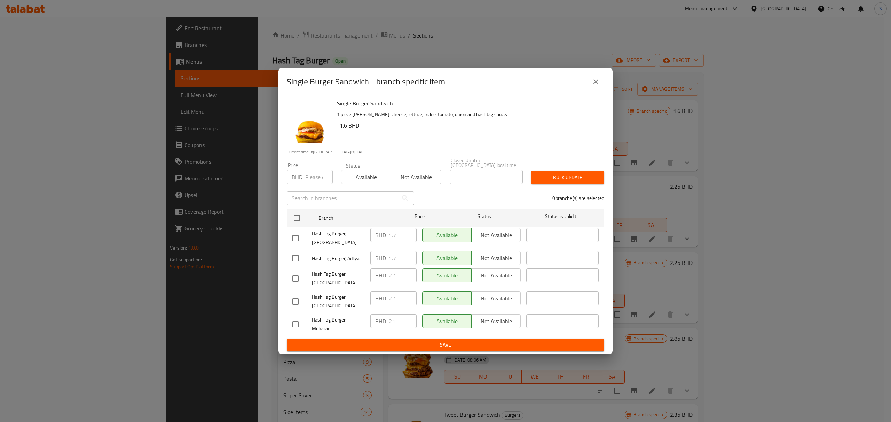
checkbox input "true"
click at [411, 172] on span "Not available" at bounding box center [416, 177] width 44 height 10
click at [558, 174] on span "Bulk update" at bounding box center [568, 177] width 62 height 9
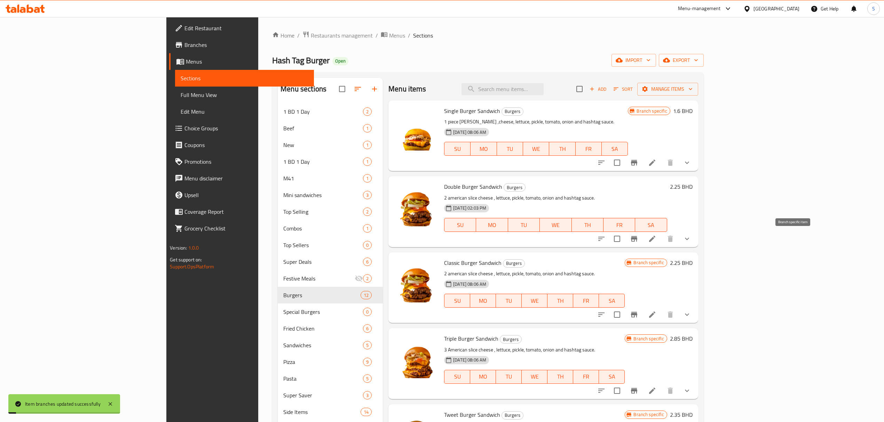
click at [638, 240] on icon "Branch-specific-item" at bounding box center [634, 239] width 8 height 8
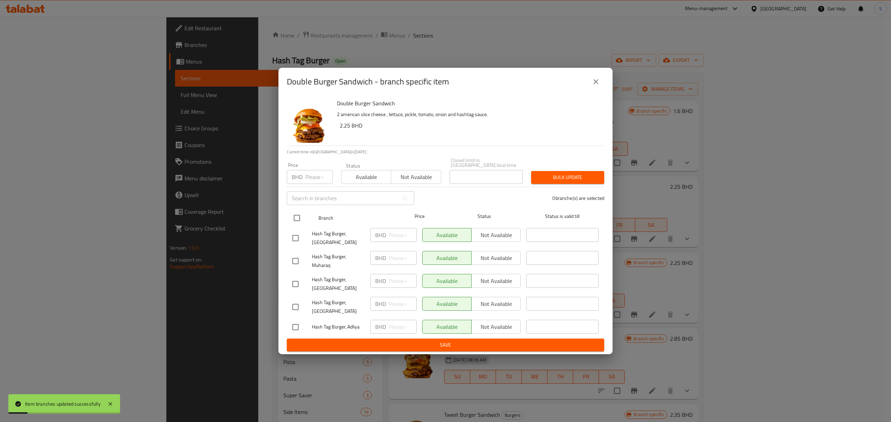
drag, startPoint x: 292, startPoint y: 214, endPoint x: 306, endPoint y: 214, distance: 13.9
click at [293, 214] on input "checkbox" at bounding box center [297, 218] width 15 height 15
checkbox input "true"
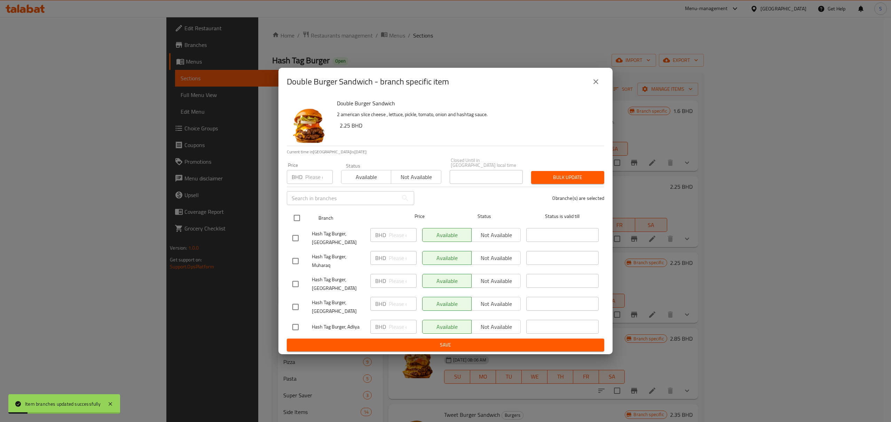
checkbox input "true"
click at [409, 173] on span "Not available" at bounding box center [416, 177] width 44 height 10
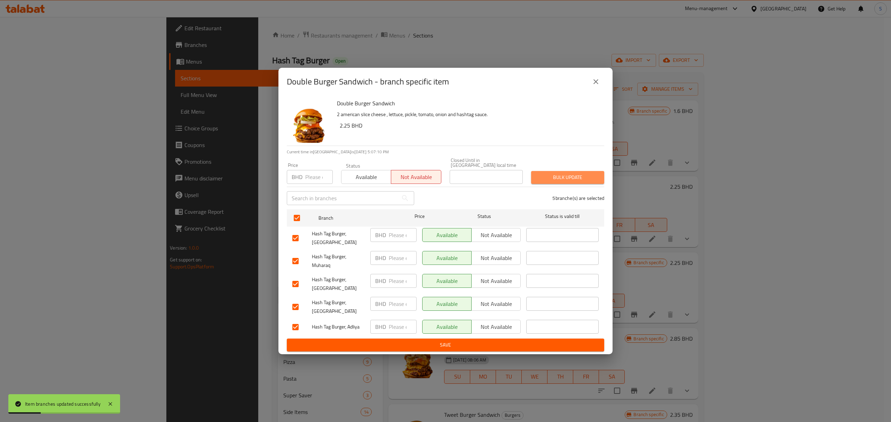
click at [555, 173] on span "Bulk update" at bounding box center [568, 177] width 62 height 9
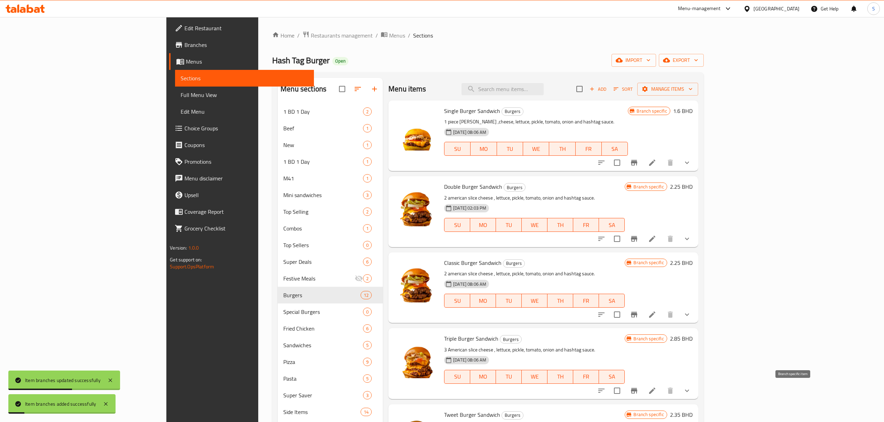
click at [637, 393] on icon "Branch-specific-item" at bounding box center [634, 391] width 6 height 6
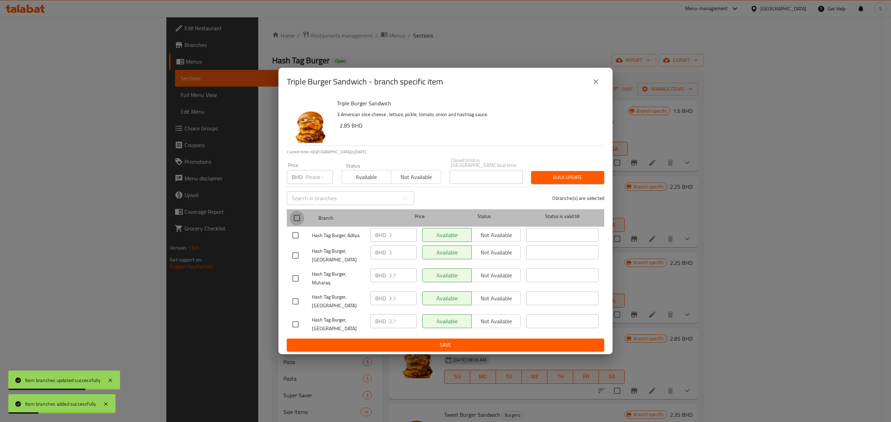
click at [294, 215] on input "checkbox" at bounding box center [297, 218] width 15 height 15
checkbox input "true"
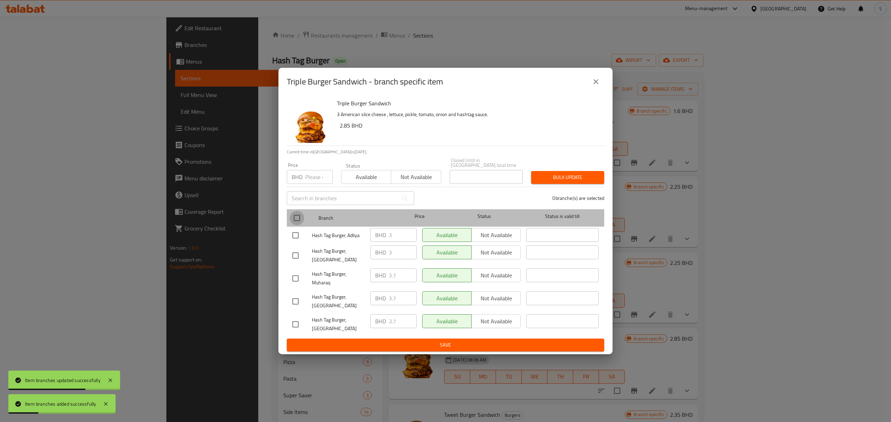
checkbox input "true"
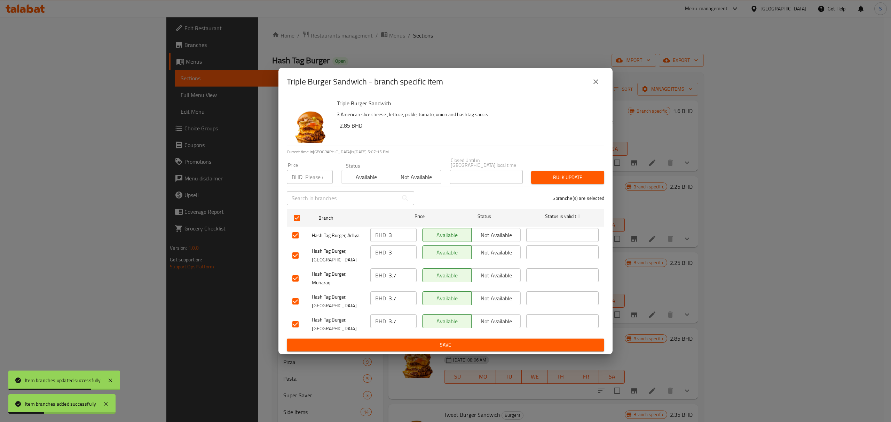
click at [425, 174] on span "Not available" at bounding box center [416, 177] width 44 height 10
click at [548, 179] on span "Bulk update" at bounding box center [568, 177] width 62 height 9
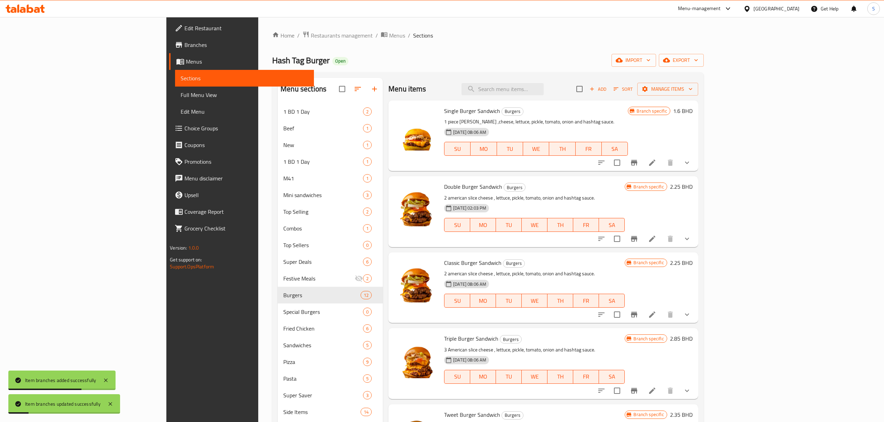
click at [577, 36] on ol "Home / Restaurants management / Menus / Sections" at bounding box center [487, 35] width 431 height 9
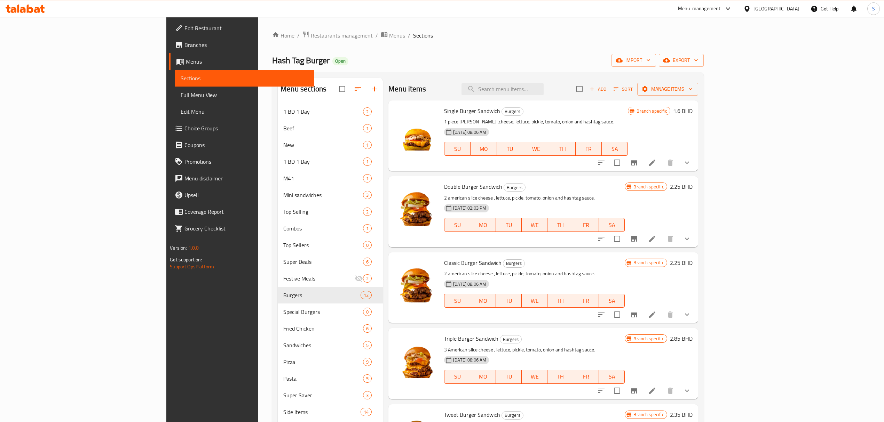
click at [638, 312] on icon "Branch-specific-item" at bounding box center [634, 315] width 8 height 8
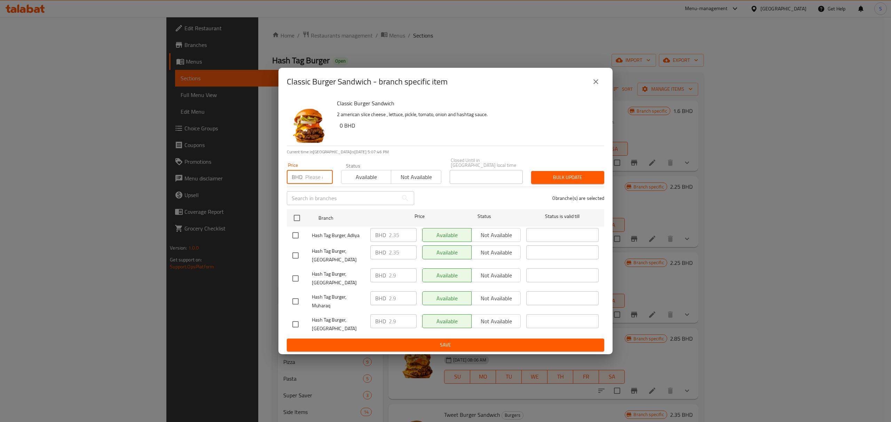
click at [315, 174] on input "number" at bounding box center [318, 177] width 27 height 14
type input "0"
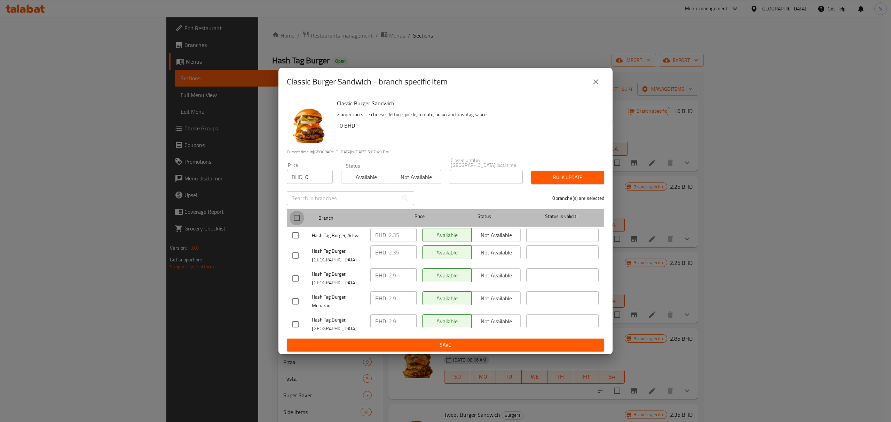
click at [296, 216] on input "checkbox" at bounding box center [297, 218] width 15 height 15
checkbox input "true"
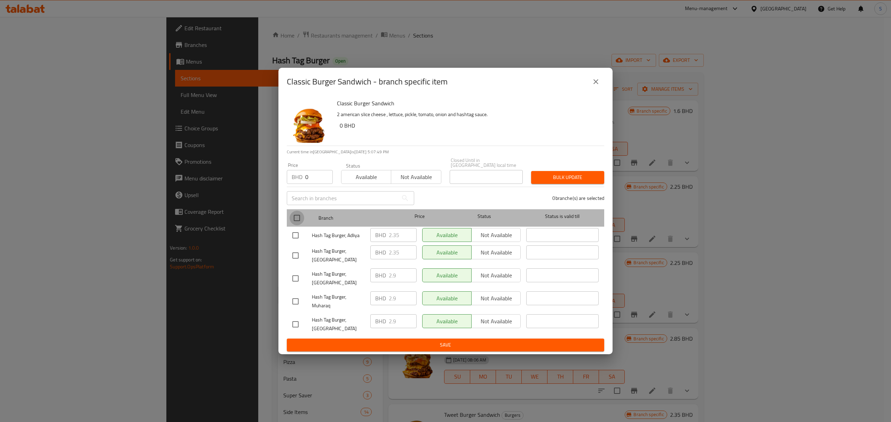
checkbox input "true"
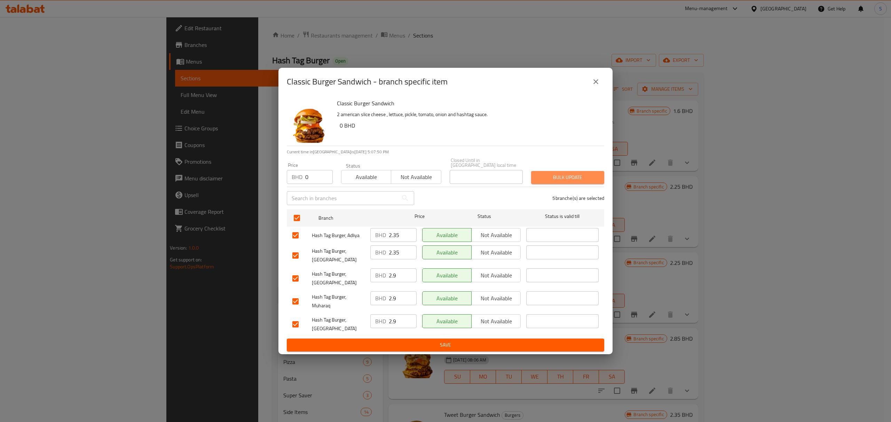
click at [564, 178] on span "Bulk update" at bounding box center [568, 177] width 62 height 9
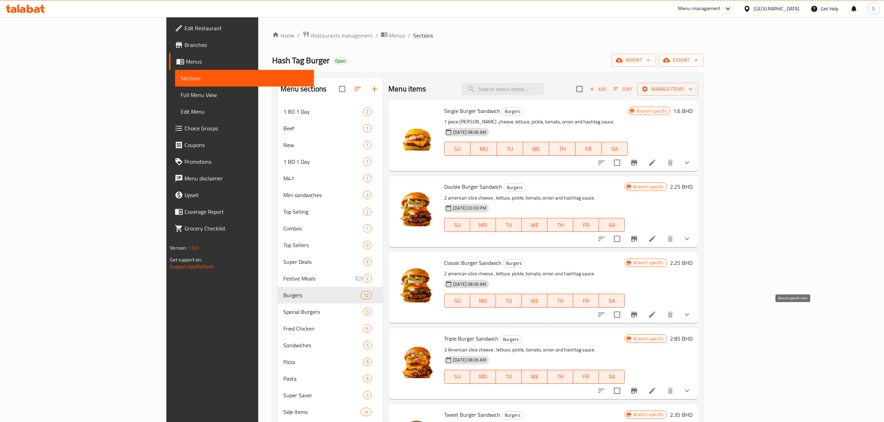
click at [637, 316] on icon "Branch-specific-item" at bounding box center [634, 315] width 6 height 6
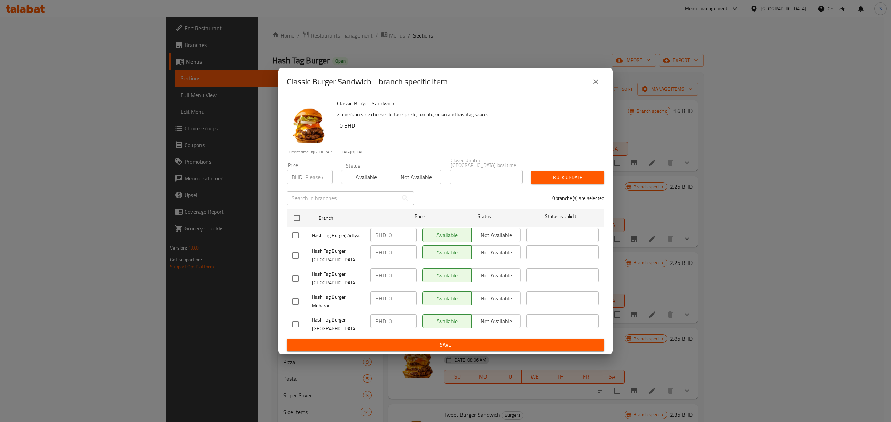
click at [595, 82] on icon "close" at bounding box center [596, 82] width 8 height 8
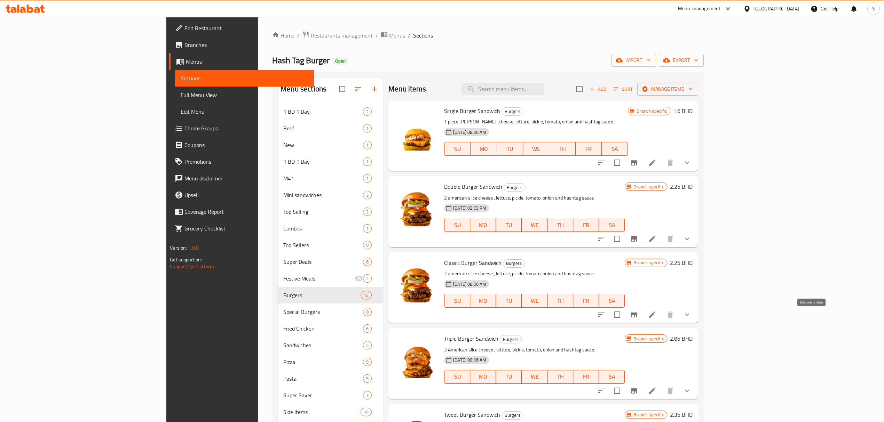
click at [656, 314] on icon at bounding box center [652, 315] width 8 height 8
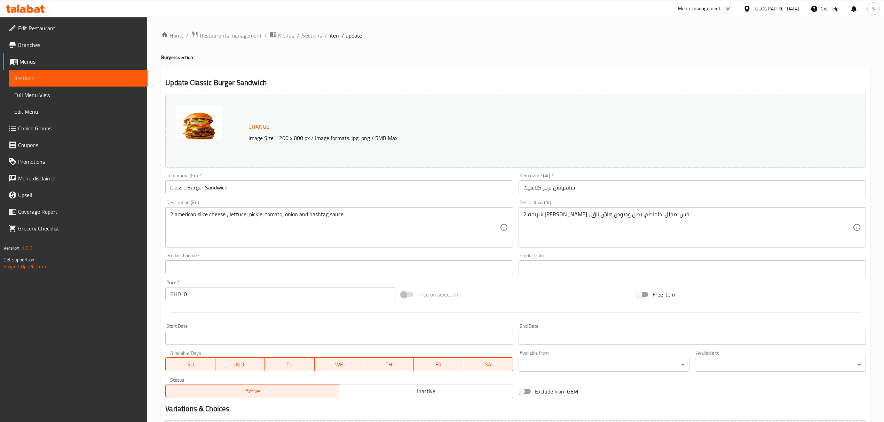
click at [308, 32] on span "Sections" at bounding box center [312, 35] width 20 height 8
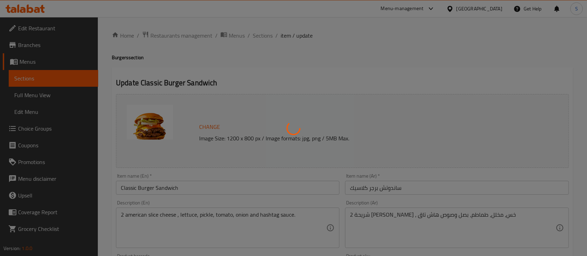
type input "إختيارك من:"
type input "1"
type input "اجعلها وجبة"
type input "0"
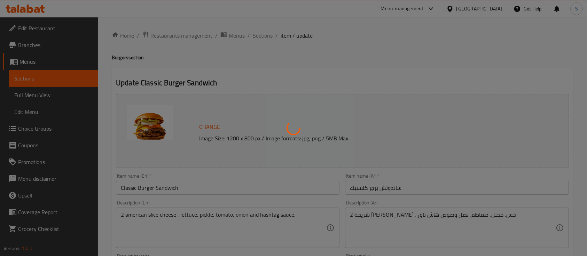
type input "1"
type input "اختيارك من الإضافات:"
type input "0"
type input "10"
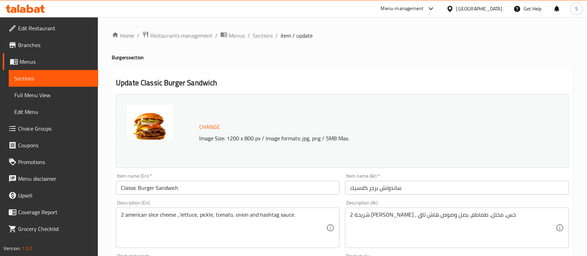
click at [24, 131] on span "Choice Groups" at bounding box center [55, 128] width 74 height 8
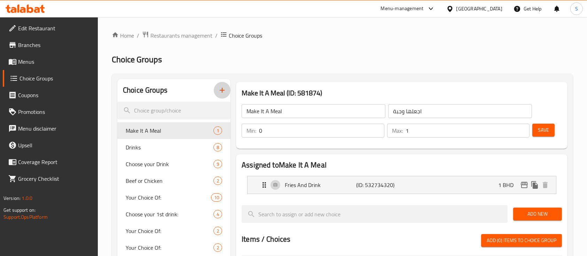
click at [224, 87] on icon "button" at bounding box center [222, 90] width 8 height 8
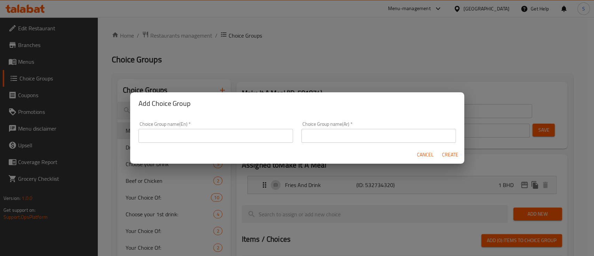
click at [170, 135] on input "text" at bounding box center [215, 136] width 154 height 14
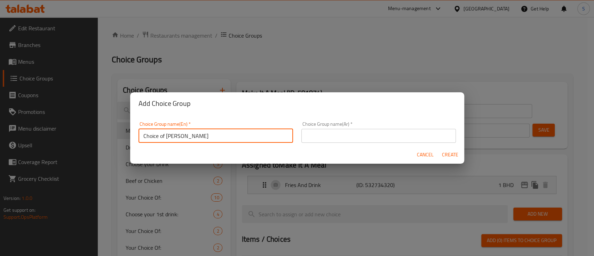
click at [170, 135] on input "Choice of [PERSON_NAME]" at bounding box center [215, 136] width 154 height 14
type input "Choice of [PERSON_NAME]"
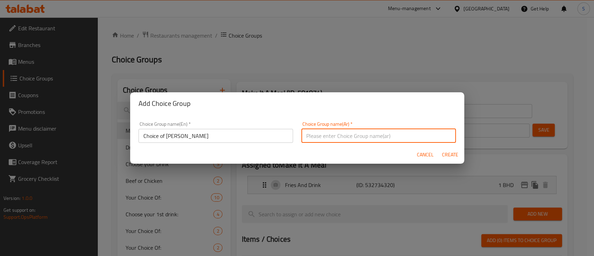
click at [346, 137] on input "text" at bounding box center [378, 136] width 154 height 14
paste input "Choice of [PERSON_NAME]"
type input "Choice of [PERSON_NAME]"
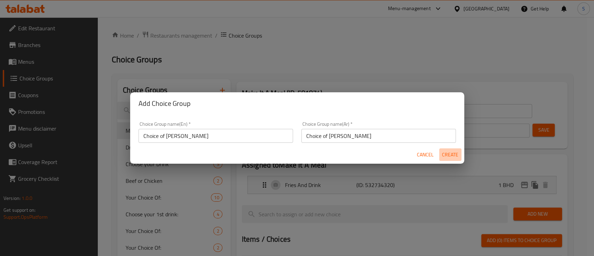
click at [452, 152] on span "Create" at bounding box center [450, 154] width 17 height 9
type input "Choice of [PERSON_NAME]"
type input "0"
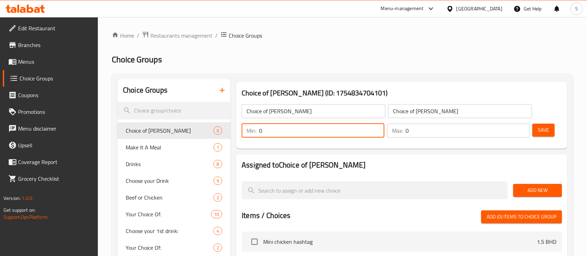
drag, startPoint x: 275, startPoint y: 130, endPoint x: 234, endPoint y: 120, distance: 42.5
click at [234, 120] on div "Choice of Patty (ID: 1754834704101) Choice of Patty ​ Choice of Patty ​ Min: 0 …" at bounding box center [401, 115] width 337 height 72
type input "1"
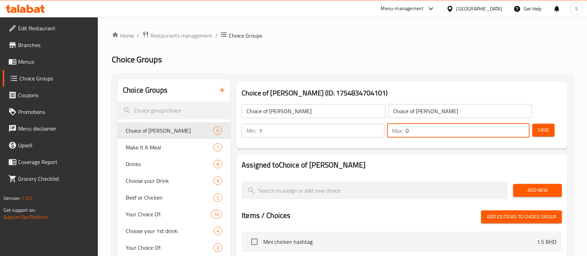
drag, startPoint x: 433, startPoint y: 131, endPoint x: 301, endPoint y: 137, distance: 132.7
click at [294, 136] on div "Min: 1 ​ Max: 0 ​" at bounding box center [385, 130] width 293 height 19
type input "1"
click at [536, 188] on span "Add New" at bounding box center [537, 190] width 38 height 9
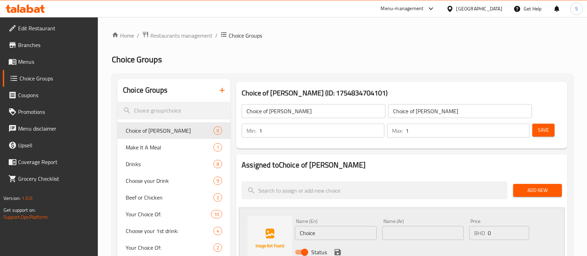
click at [335, 232] on input "Choice" at bounding box center [335, 233] width 81 height 14
click at [335, 232] on input "Single [PERSON_NAME]" at bounding box center [335, 233] width 81 height 14
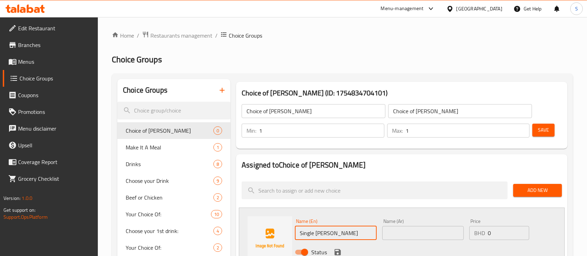
type input "Single [PERSON_NAME]"
click at [393, 237] on input "text" at bounding box center [422, 233] width 81 height 14
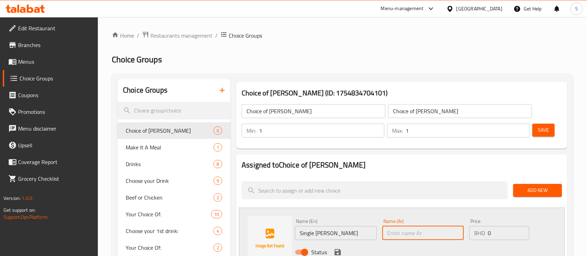
paste input "Single [PERSON_NAME]"
type input "Single [PERSON_NAME]"
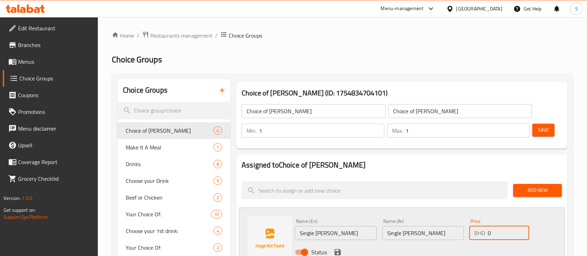
drag, startPoint x: 495, startPoint y: 230, endPoint x: 455, endPoint y: 238, distance: 40.7
click at [455, 238] on div "Name (En) Single Patty Name (En) Name (Ar) Single Patty Name (Ar) Price BHD 0 P…" at bounding box center [422, 239] width 261 height 46
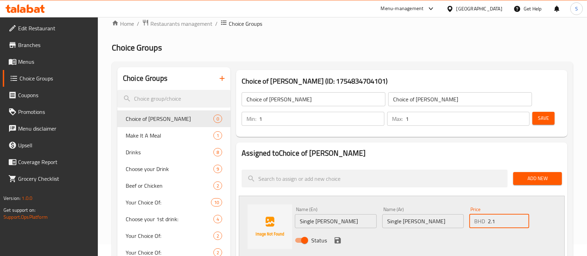
scroll to position [46, 0]
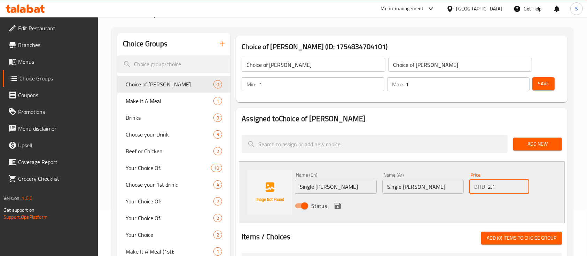
type input "2.1"
click at [336, 205] on icon "save" at bounding box center [337, 206] width 6 height 6
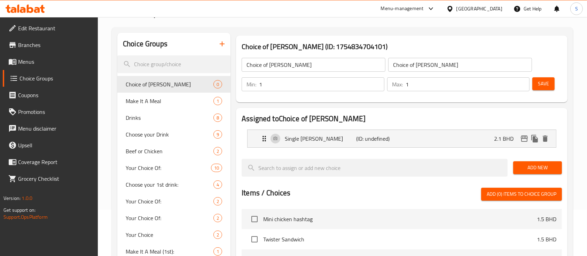
click at [540, 167] on span "Add New" at bounding box center [537, 167] width 38 height 9
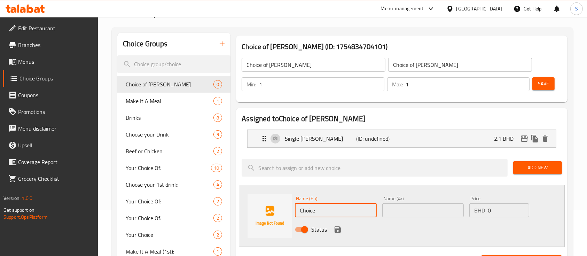
click at [333, 210] on input "Choice" at bounding box center [335, 210] width 81 height 14
click at [333, 210] on input "Double [PERSON_NAME]" at bounding box center [335, 210] width 81 height 14
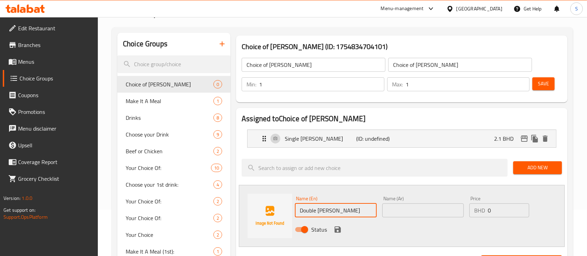
type input "Double [PERSON_NAME]"
click at [423, 214] on input "text" at bounding box center [422, 210] width 81 height 14
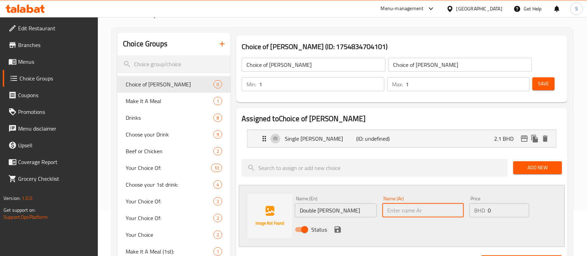
paste input "Double [PERSON_NAME]"
type input "Double [PERSON_NAME]"
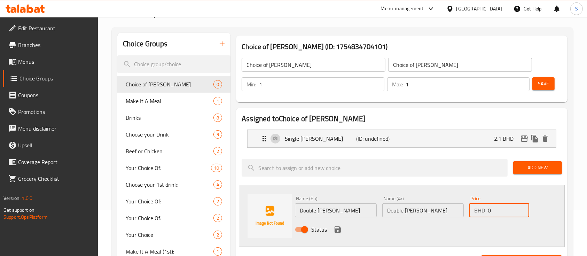
drag, startPoint x: 497, startPoint y: 212, endPoint x: 425, endPoint y: 208, distance: 72.2
click at [425, 208] on div "Name (En) Double Patty Name (En) Name (Ar) Double Patty Name (Ar) Price BHD 0 P…" at bounding box center [422, 216] width 261 height 46
type input "2.9"
click at [339, 229] on icon "save" at bounding box center [337, 229] width 6 height 6
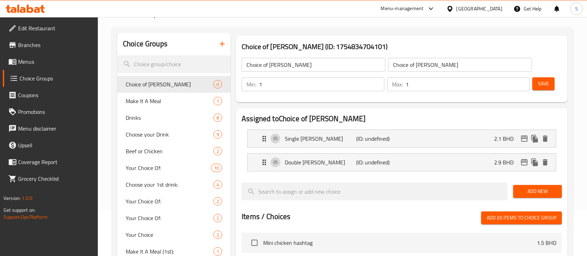
click at [531, 190] on span "Add New" at bounding box center [537, 191] width 38 height 9
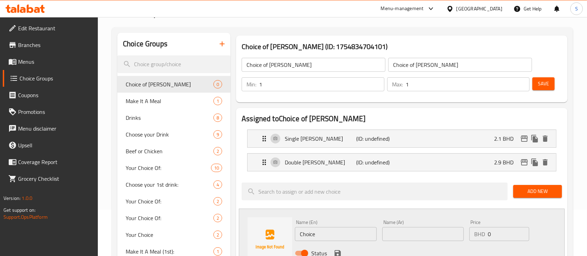
click at [325, 228] on input "Choice" at bounding box center [335, 234] width 81 height 14
click at [333, 234] on input "Triple [PERSON_NAME]" at bounding box center [335, 234] width 81 height 14
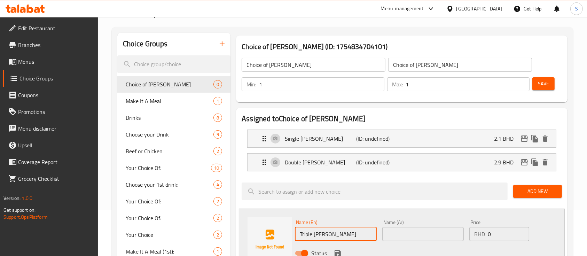
type input "Triple [PERSON_NAME]"
click at [418, 235] on input "text" at bounding box center [422, 234] width 81 height 14
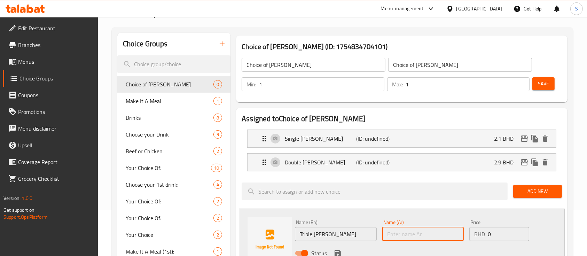
paste input "Triple [PERSON_NAME]"
type input "Triple [PERSON_NAME]"
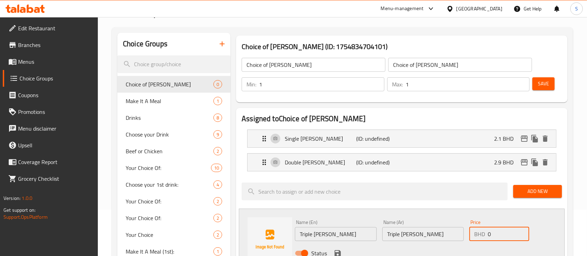
drag, startPoint x: 502, startPoint y: 236, endPoint x: 365, endPoint y: 234, distance: 137.5
click at [365, 234] on div "Name (En) Triple Patty Name (En) Name (Ar) Triple Patty Name (Ar) Price BHD 0 P…" at bounding box center [422, 240] width 261 height 46
type input "3.7"
click at [337, 251] on icon "save" at bounding box center [337, 253] width 8 height 8
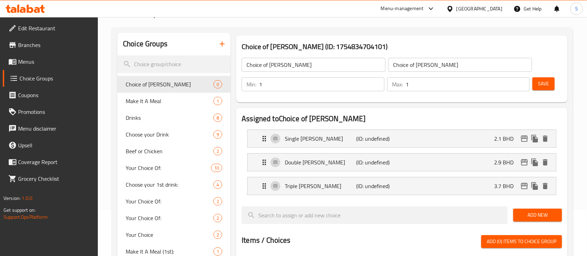
click at [299, 64] on input "Choice of [PERSON_NAME]" at bounding box center [313, 65] width 144 height 14
click at [539, 79] on span "Save" at bounding box center [543, 83] width 11 height 9
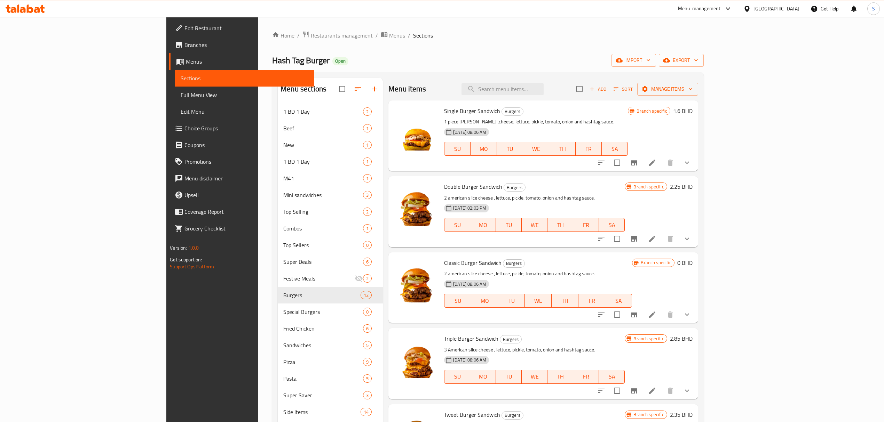
click at [444, 263] on span "Classic Burger Sandwich" at bounding box center [472, 263] width 57 height 10
copy h6 "Classic Burger Sandwich"
click at [544, 89] on input "search" at bounding box center [502, 89] width 82 height 12
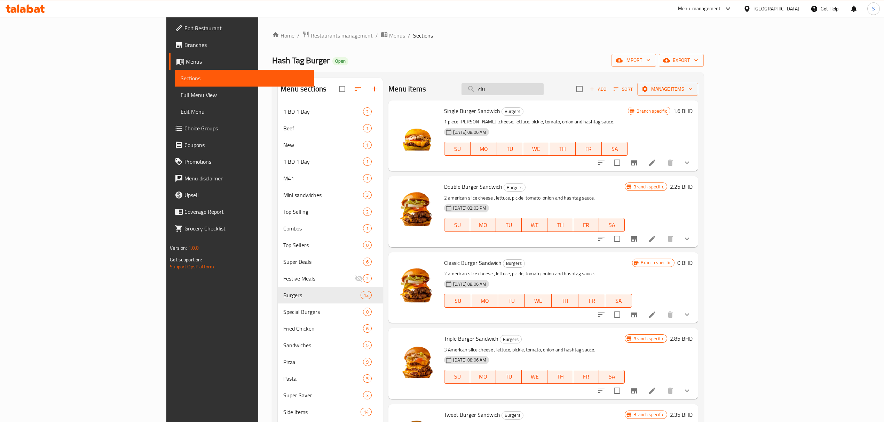
type input "club"
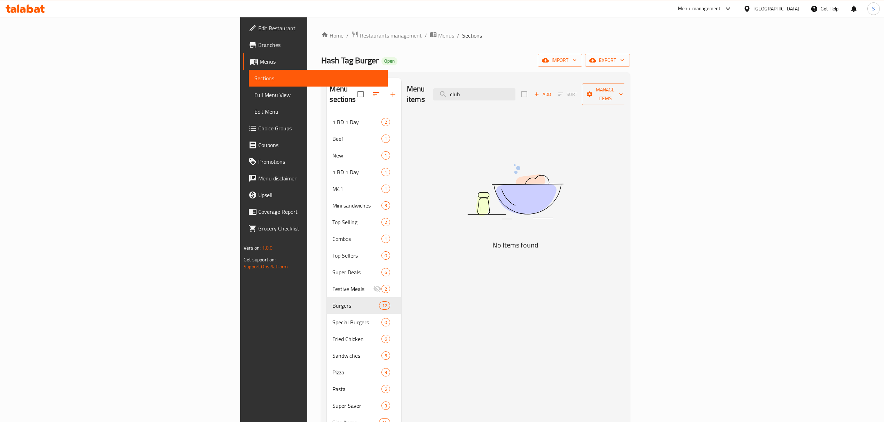
drag, startPoint x: 563, startPoint y: 89, endPoint x: 468, endPoint y: 94, distance: 94.4
click at [468, 94] on div "Menu items club Add Sort Manage items" at bounding box center [515, 94] width 217 height 33
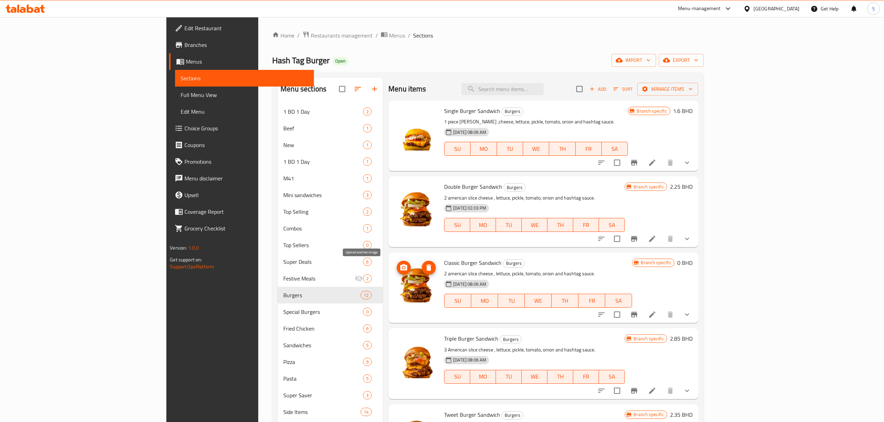
click at [400, 267] on icon "upload picture" at bounding box center [403, 267] width 7 height 6
click at [538, 94] on input "search" at bounding box center [502, 89] width 82 height 12
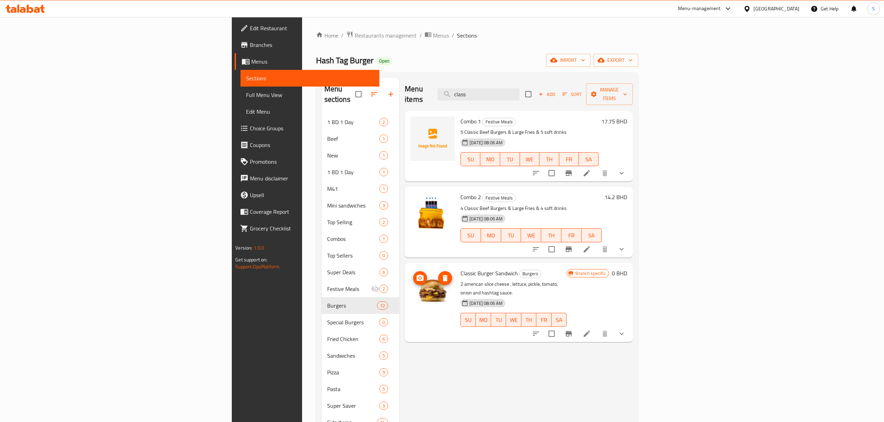
click at [416, 274] on icon "upload picture" at bounding box center [420, 278] width 8 height 8
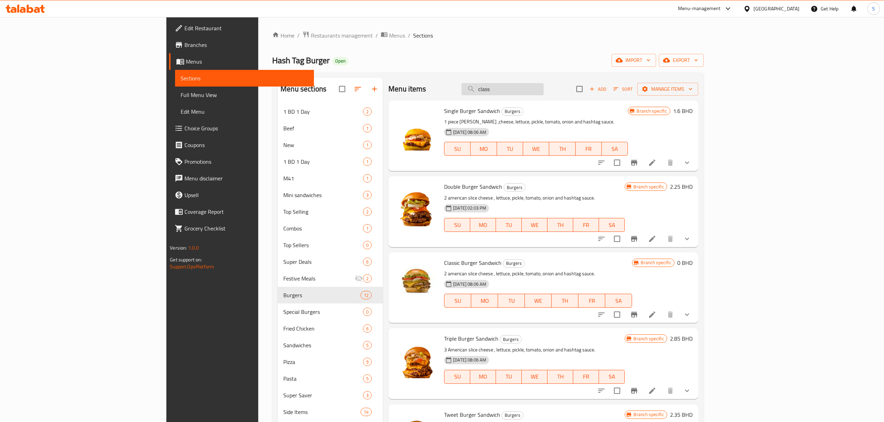
click at [544, 92] on input "class" at bounding box center [502, 89] width 82 height 12
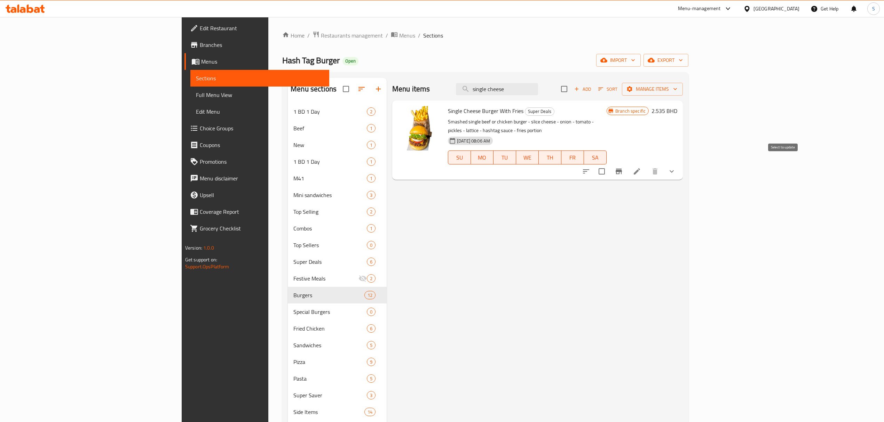
type input "single cheese"
click at [609, 164] on input "checkbox" at bounding box center [601, 171] width 15 height 15
checkbox input "true"
click at [677, 91] on span "Manage items" at bounding box center [652, 89] width 50 height 9
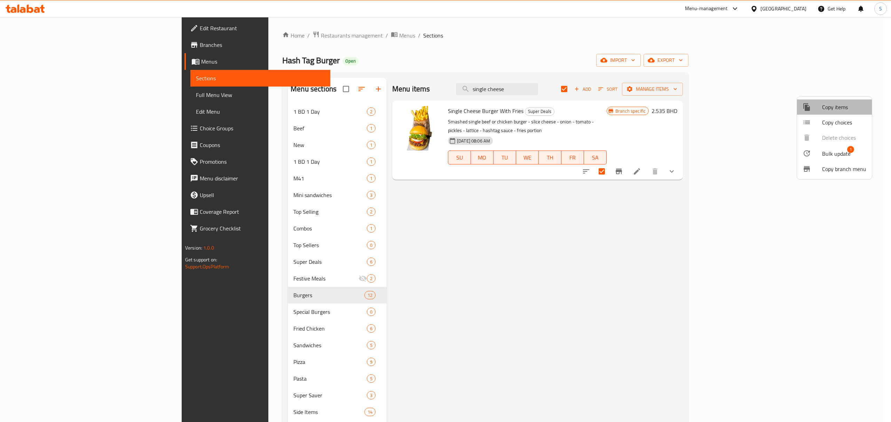
click at [832, 109] on span "Copy items" at bounding box center [844, 107] width 44 height 8
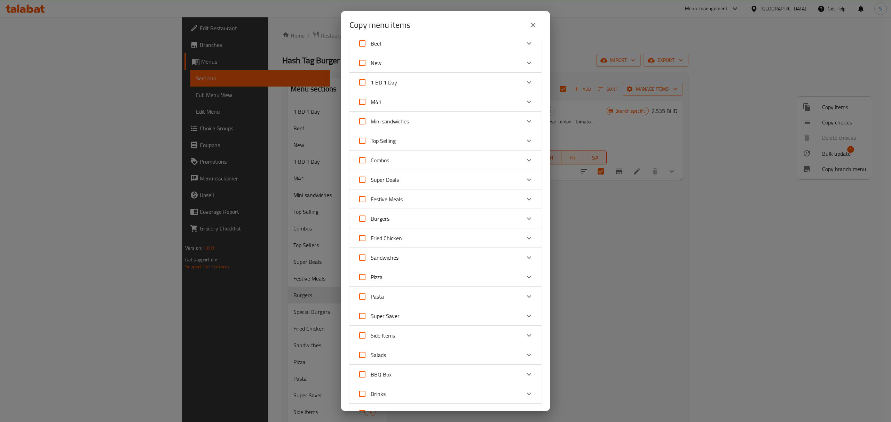
scroll to position [46, 0]
click at [525, 177] on icon "Expand" at bounding box center [529, 180] width 8 height 8
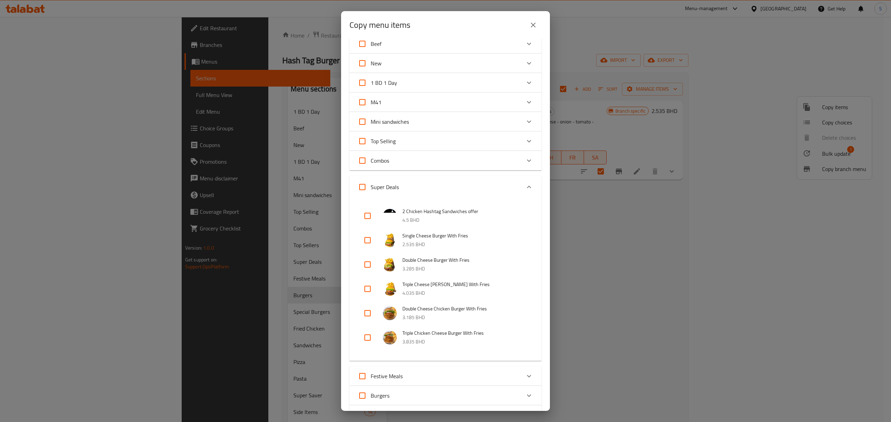
click at [367, 241] on input "checkbox" at bounding box center [367, 240] width 17 height 17
checkbox input "true"
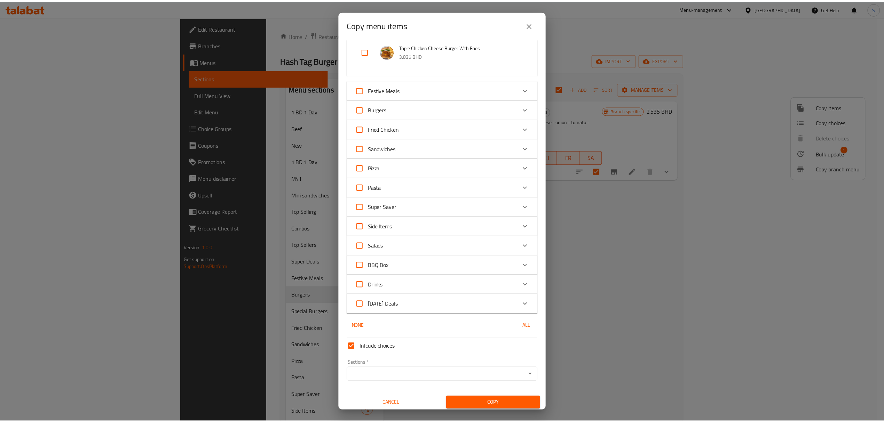
scroll to position [335, 0]
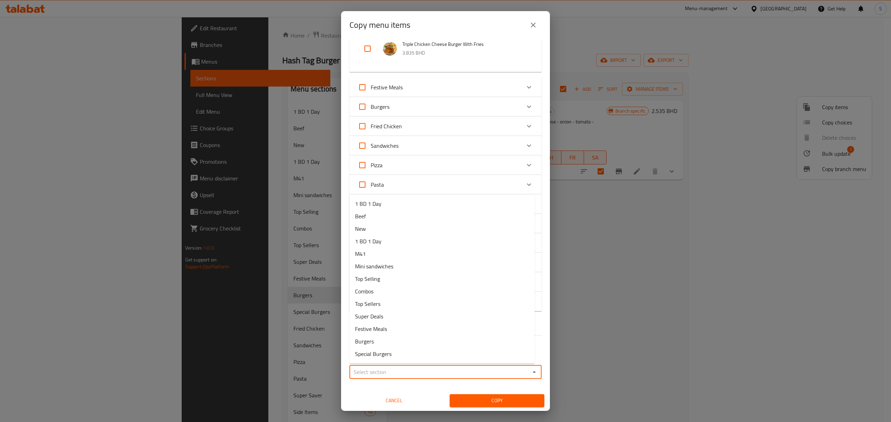
click at [395, 369] on input "Sections   *" at bounding box center [439, 372] width 176 height 10
click at [374, 342] on li "Burgers" at bounding box center [441, 341] width 185 height 13
type input "Burgers"
click at [477, 399] on span "Copy" at bounding box center [497, 401] width 84 height 9
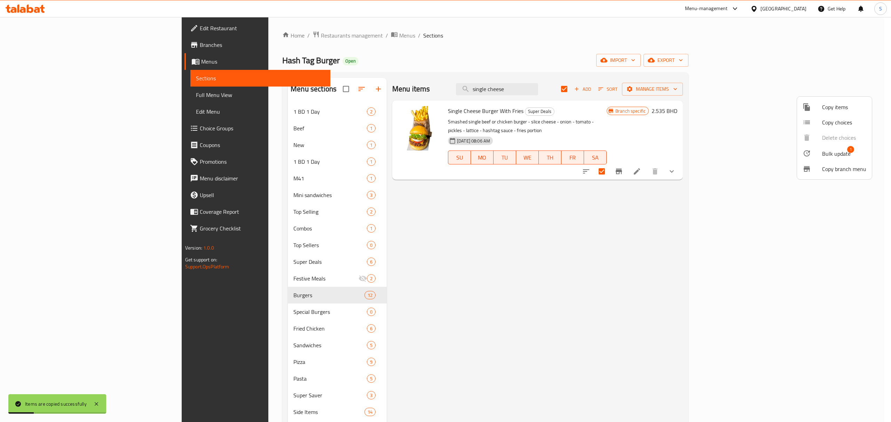
checkbox input "false"
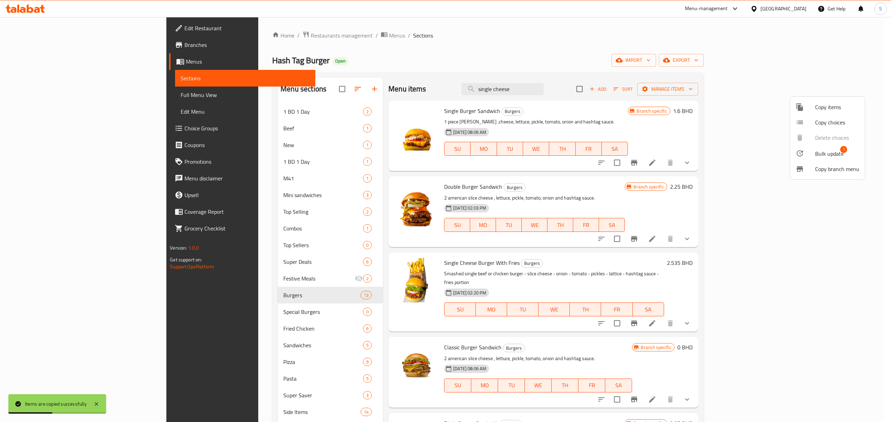
click at [573, 88] on div at bounding box center [445, 211] width 891 height 422
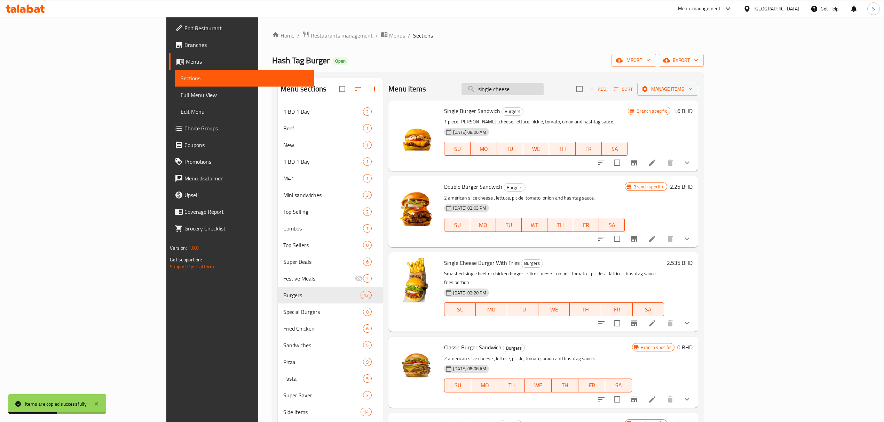
click at [544, 88] on input "single cheese" at bounding box center [502, 89] width 82 height 12
type input "single cheese"
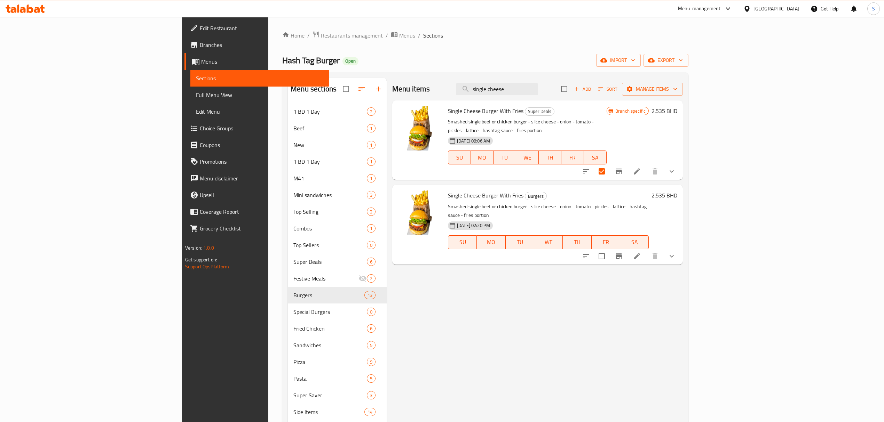
click at [640, 253] on icon at bounding box center [637, 256] width 6 height 6
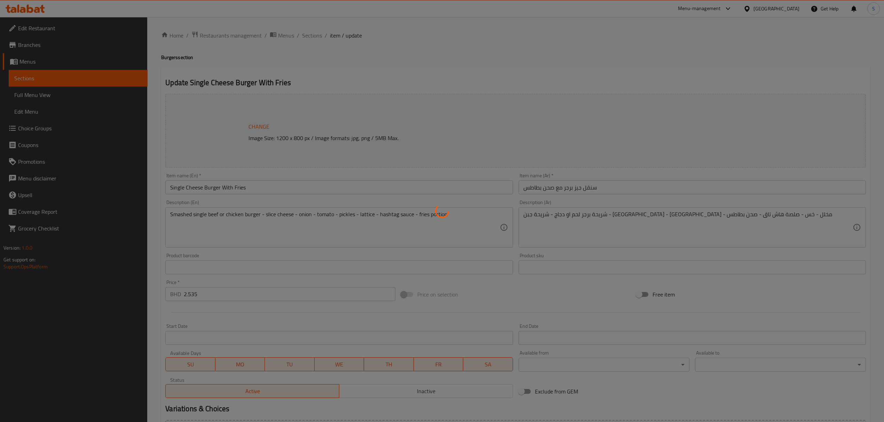
type input "لحم او دجاج"
type input "1"
type input "اختيارك من:"
type input "0"
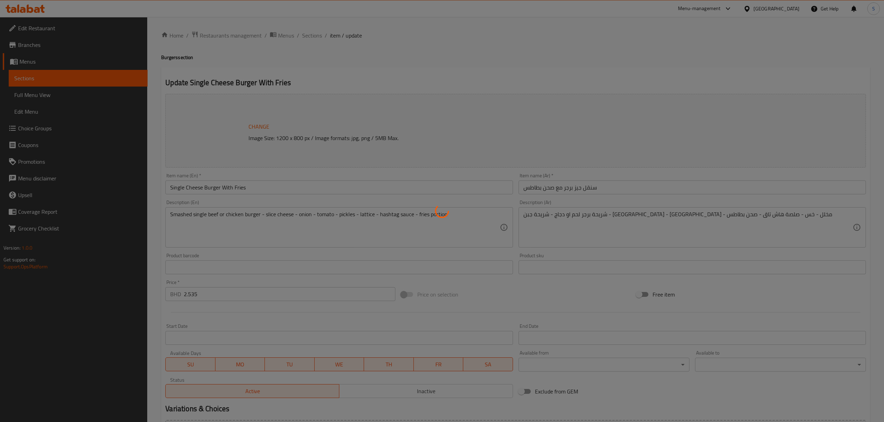
type input "0"
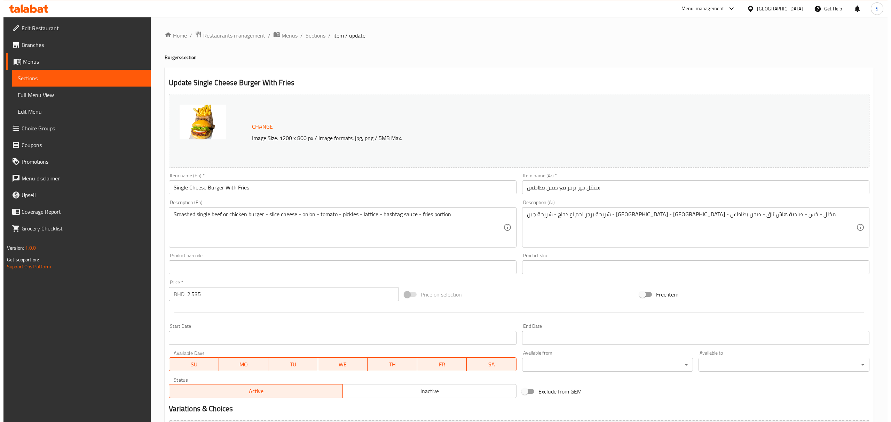
scroll to position [120, 0]
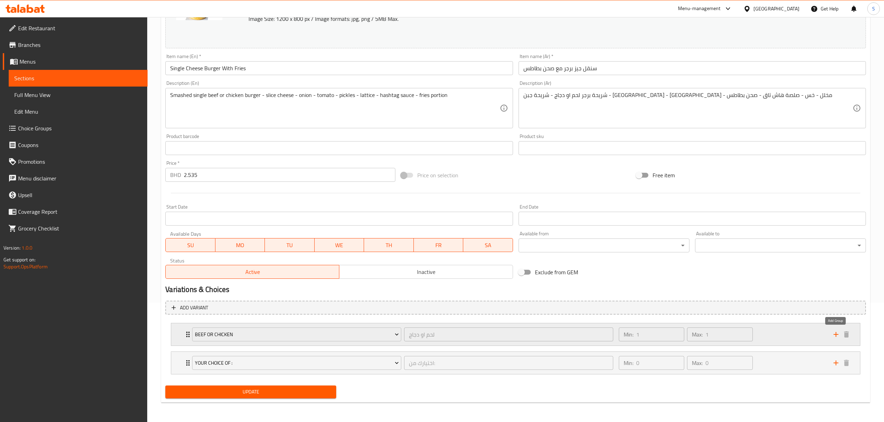
click at [834, 336] on icon "add" at bounding box center [836, 335] width 8 height 8
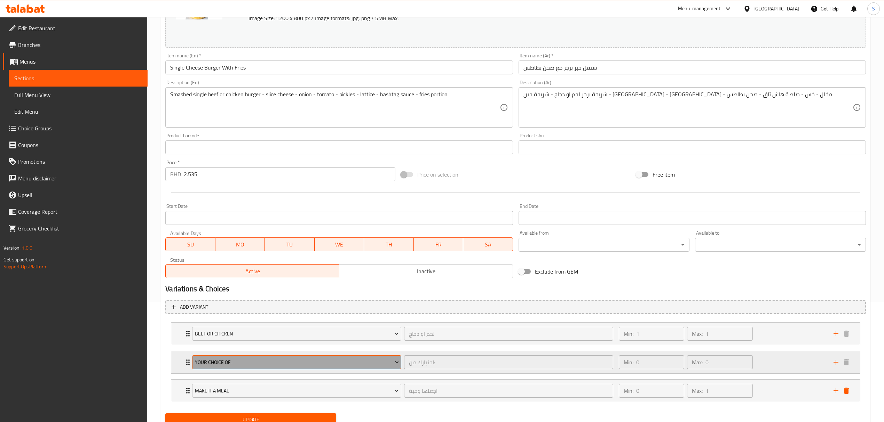
click at [261, 358] on span "Your Choice Of :" at bounding box center [297, 362] width 204 height 9
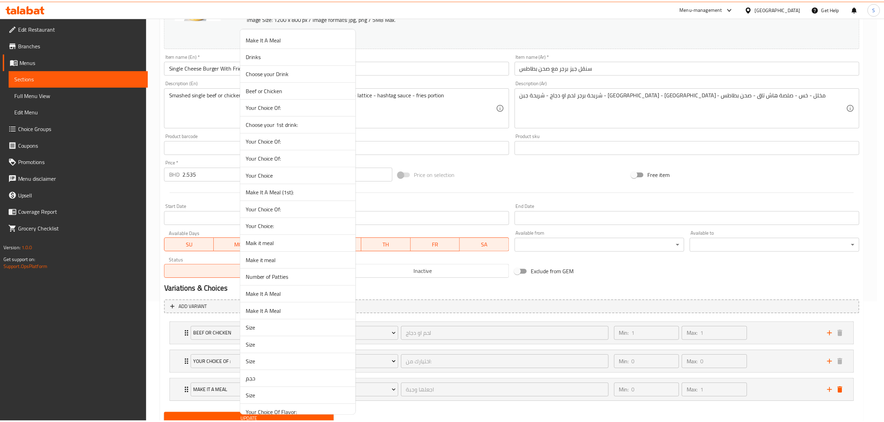
scroll to position [864, 0]
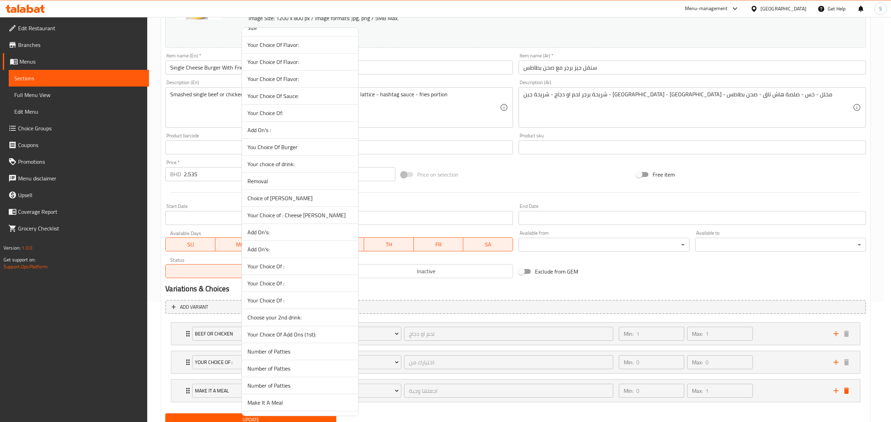
click at [292, 219] on span "Your Choice of : Cheese [PERSON_NAME]" at bounding box center [299, 215] width 105 height 8
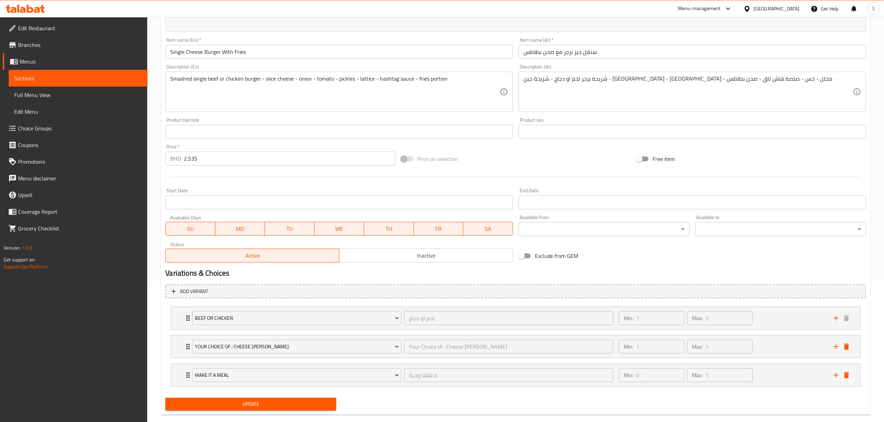
scroll to position [149, 0]
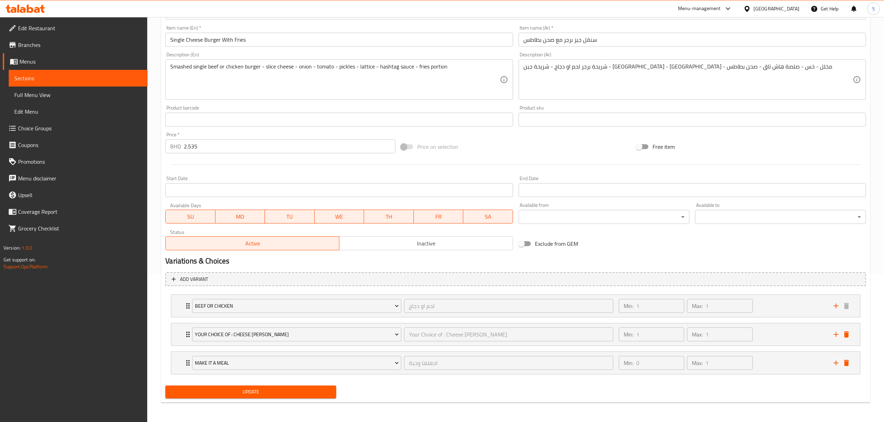
drag, startPoint x: 223, startPoint y: 144, endPoint x: 41, endPoint y: 149, distance: 182.4
click at [24, 148] on div "Edit Restaurant Branches Menus Sections Full Menu View Edit Menu Choice Groups …" at bounding box center [442, 145] width 884 height 553
type input "0"
click at [258, 391] on span "Update" at bounding box center [251, 392] width 160 height 9
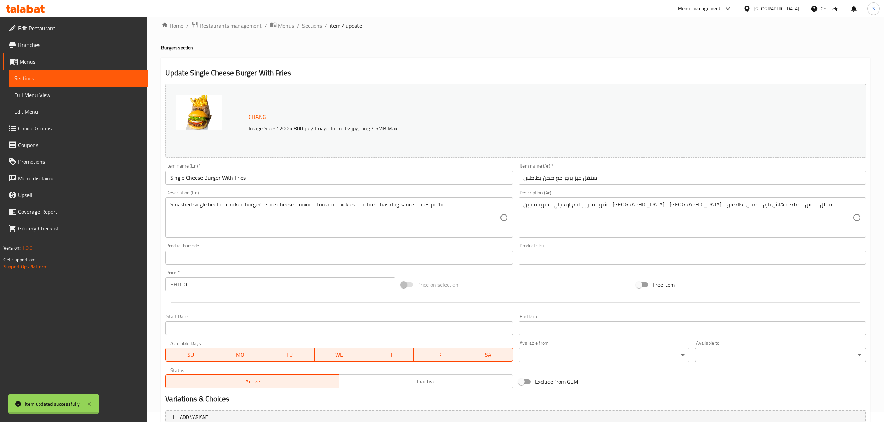
scroll to position [0, 0]
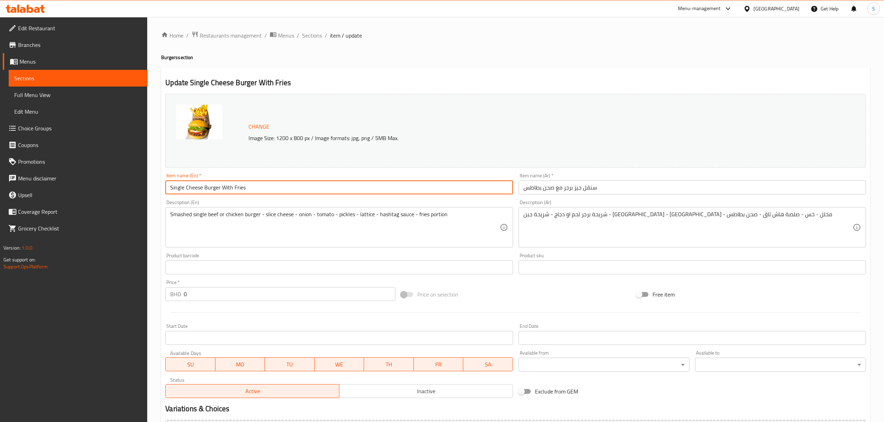
drag, startPoint x: 186, startPoint y: 188, endPoint x: 84, endPoint y: 180, distance: 102.6
click at [84, 180] on div "Edit Restaurant Branches Menus Sections Full Menu View Edit Menu Choice Groups …" at bounding box center [442, 293] width 884 height 553
click at [261, 190] on input "Cheese Burger With Fries" at bounding box center [338, 188] width 347 height 14
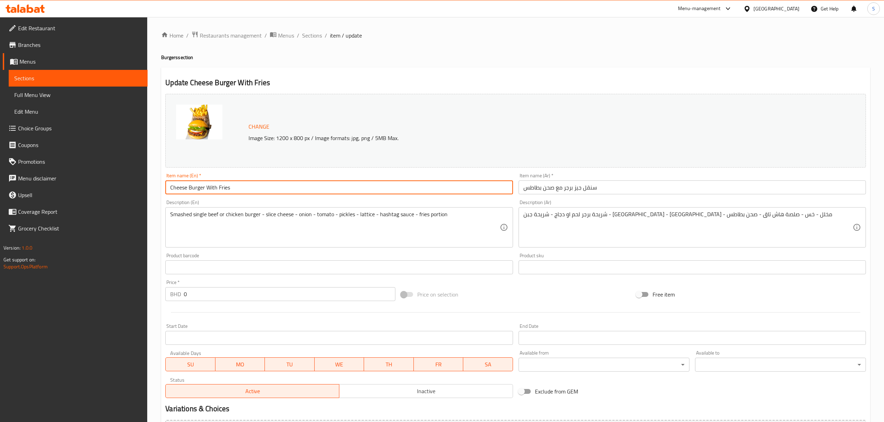
type input "Cheese Burger With Fries"
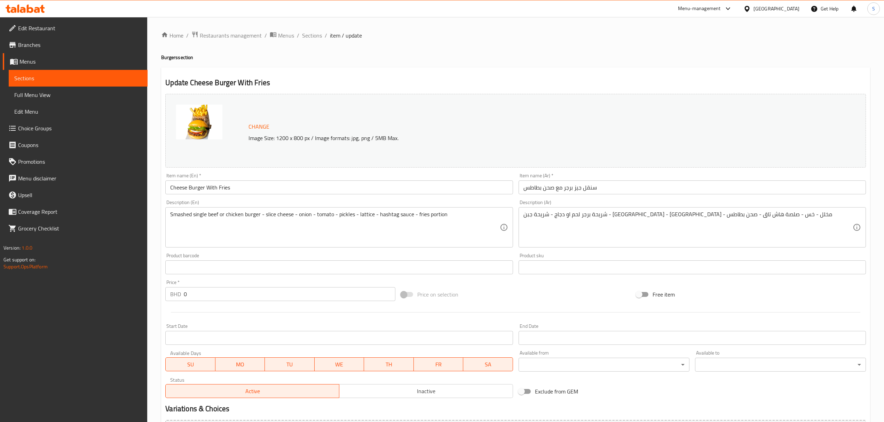
click at [557, 191] on input "سنقل جيز برجر مع صحن بطاطس" at bounding box center [691, 188] width 347 height 14
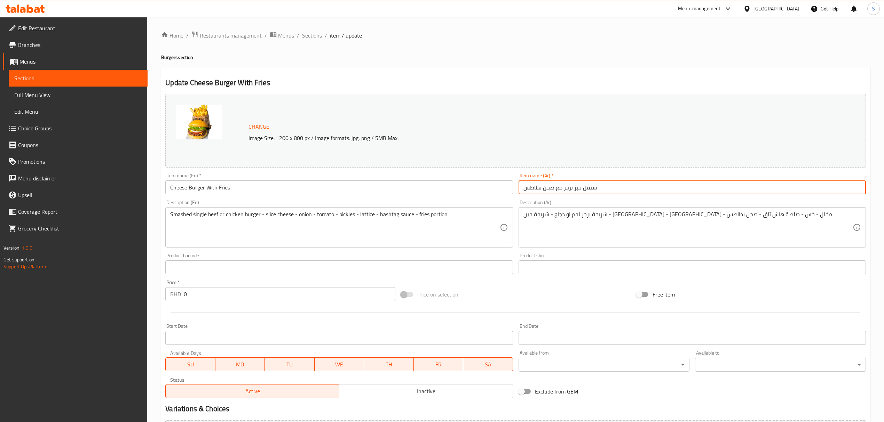
click at [557, 191] on input "سنقل جيز برجر مع صحن بطاطس" at bounding box center [691, 188] width 347 height 14
paste input "رجر بالجبنة مع البطاطس المقلية"
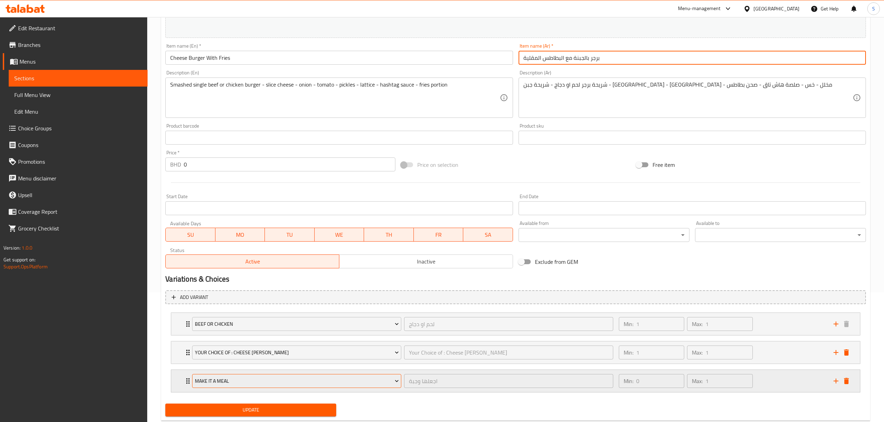
scroll to position [149, 0]
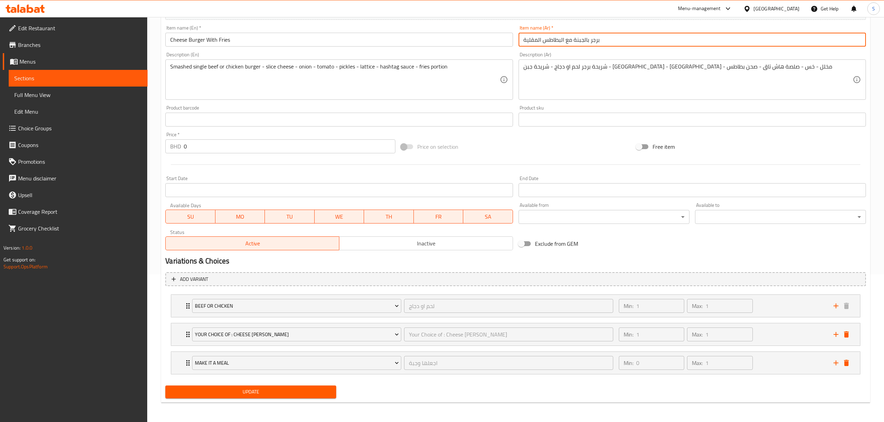
type input "برجر بالجبنة مع البطاطس المقلية"
click at [275, 392] on span "Update" at bounding box center [251, 392] width 160 height 9
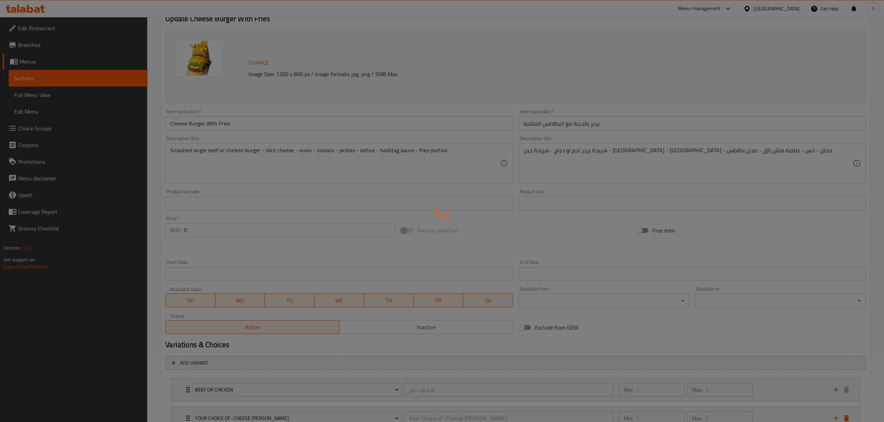
scroll to position [0, 0]
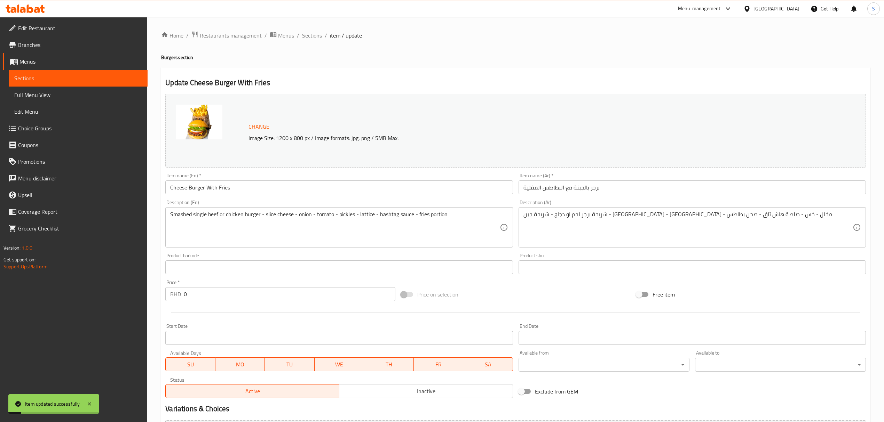
click at [315, 33] on span "Sections" at bounding box center [312, 35] width 20 height 8
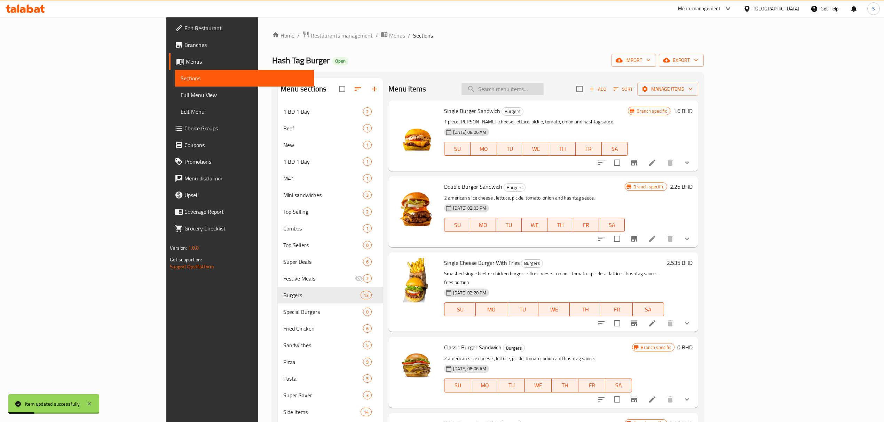
click at [544, 88] on input "search" at bounding box center [502, 89] width 82 height 12
paste input "برجر بالجبنة مع البطاطس المقلية"
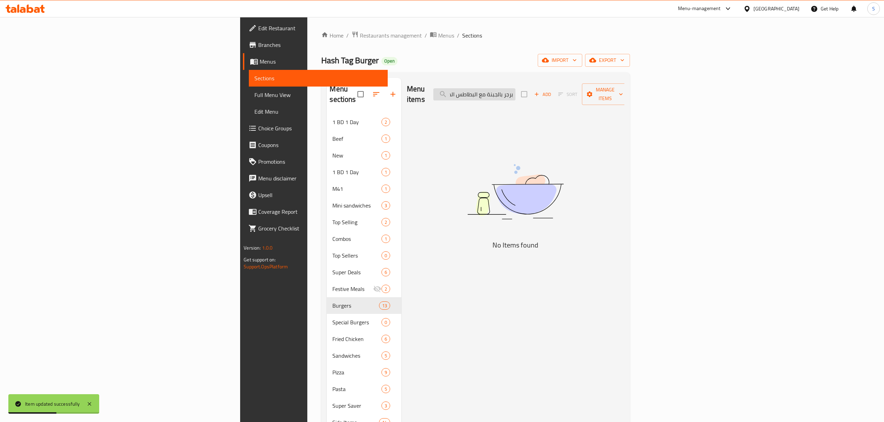
click at [515, 90] on input "برجر بالجبنة مع البطاطس المقلية" at bounding box center [474, 94] width 82 height 12
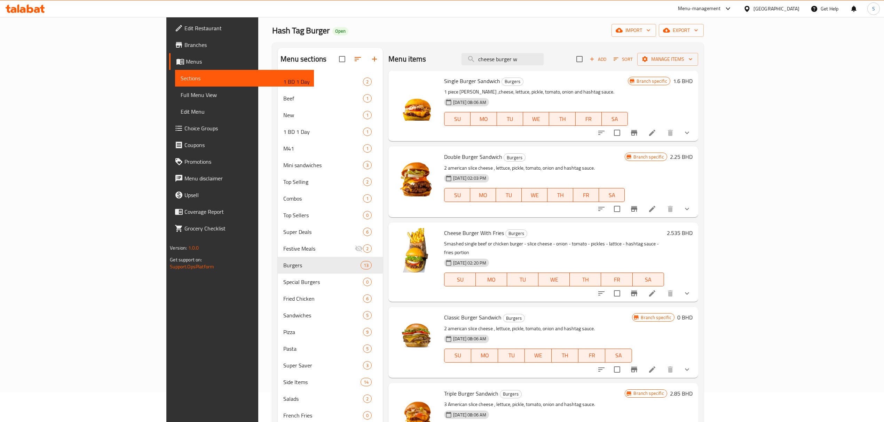
scroll to position [0, 0]
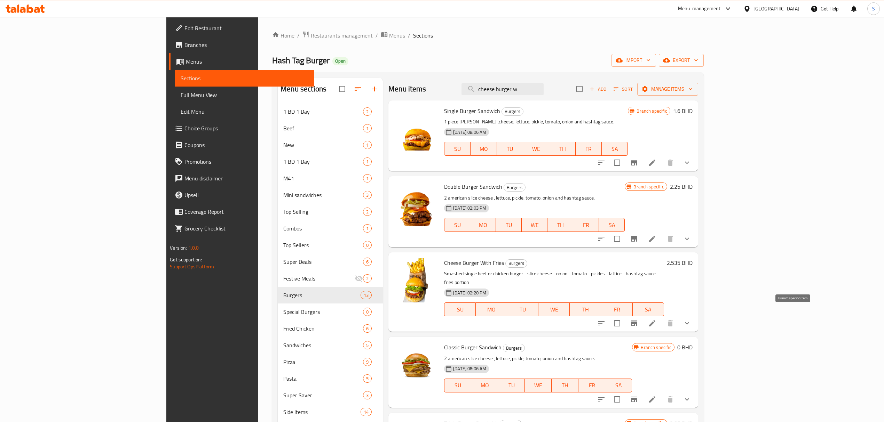
type input "cheese burger w"
click at [637, 321] on icon "Branch-specific-item" at bounding box center [634, 324] width 6 height 6
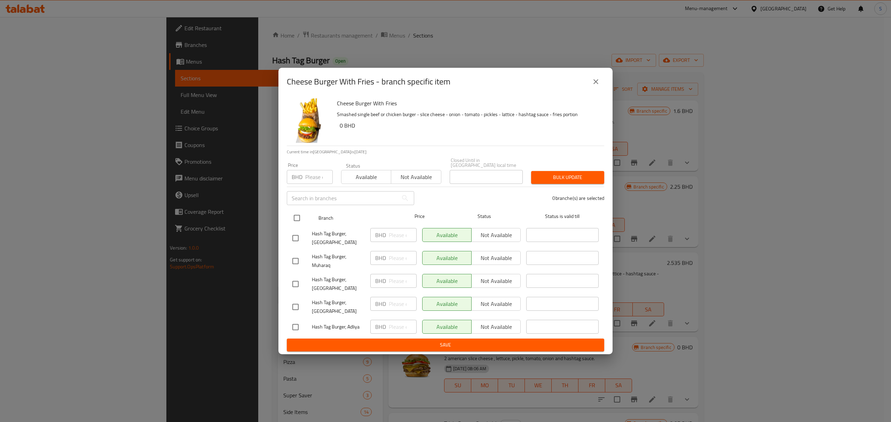
click at [295, 214] on input "checkbox" at bounding box center [297, 218] width 15 height 15
checkbox input "true"
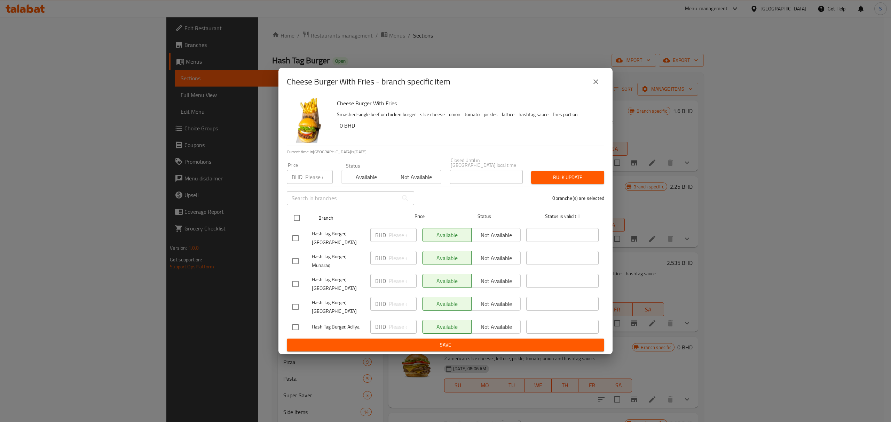
checkbox input "true"
click at [304, 175] on div "BHD Price" at bounding box center [310, 177] width 46 height 14
type input "0"
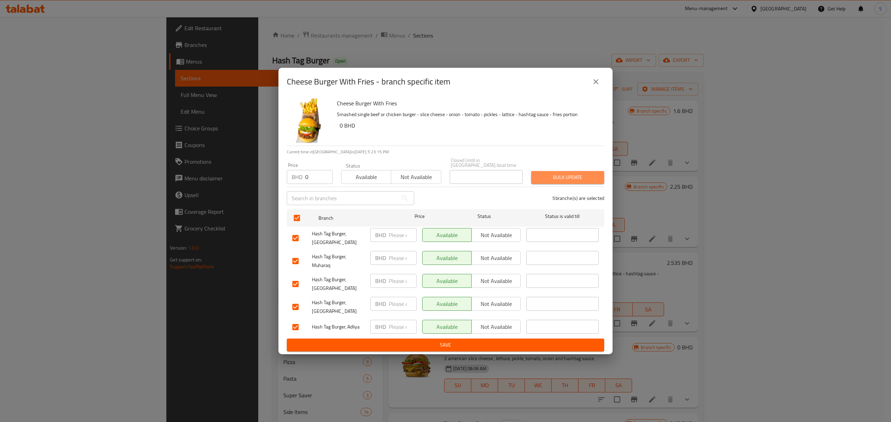
click at [569, 175] on span "Bulk update" at bounding box center [568, 177] width 62 height 9
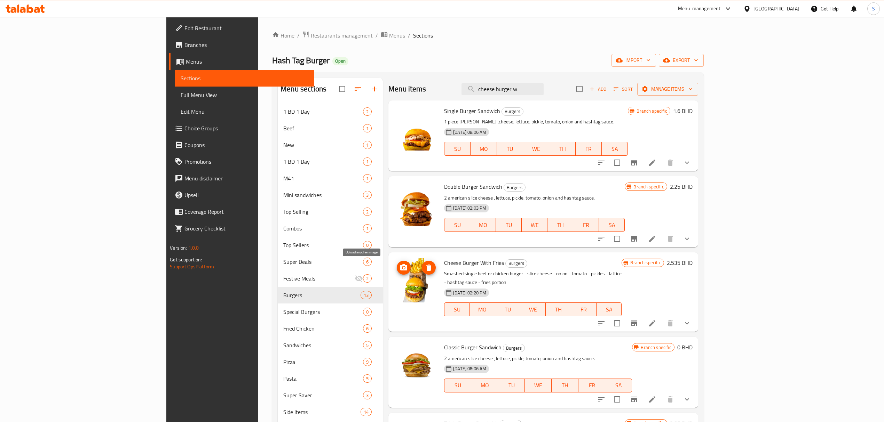
click at [400, 268] on icon "upload picture" at bounding box center [403, 267] width 7 height 6
click at [544, 91] on input "cheese burger w" at bounding box center [502, 89] width 82 height 12
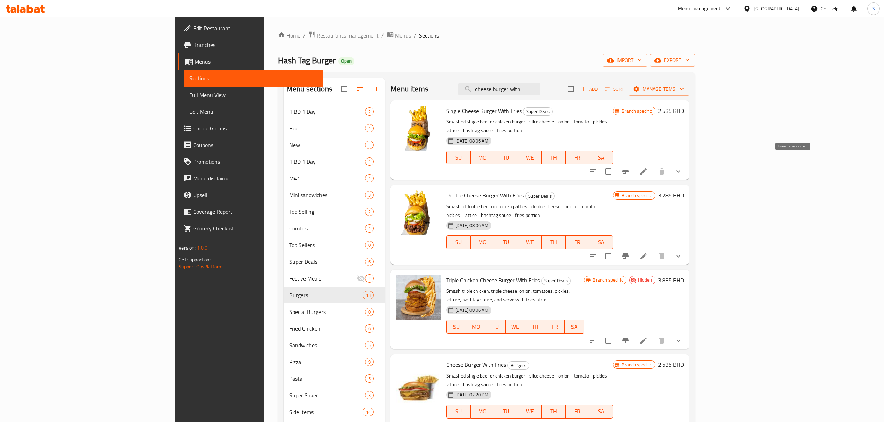
type input "cheese burger with"
click at [629, 167] on icon "Branch-specific-item" at bounding box center [625, 171] width 8 height 8
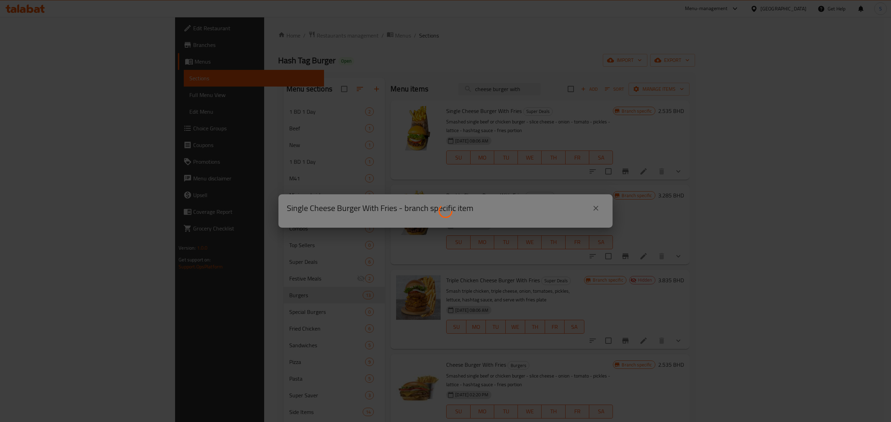
click at [554, 55] on div at bounding box center [445, 211] width 891 height 422
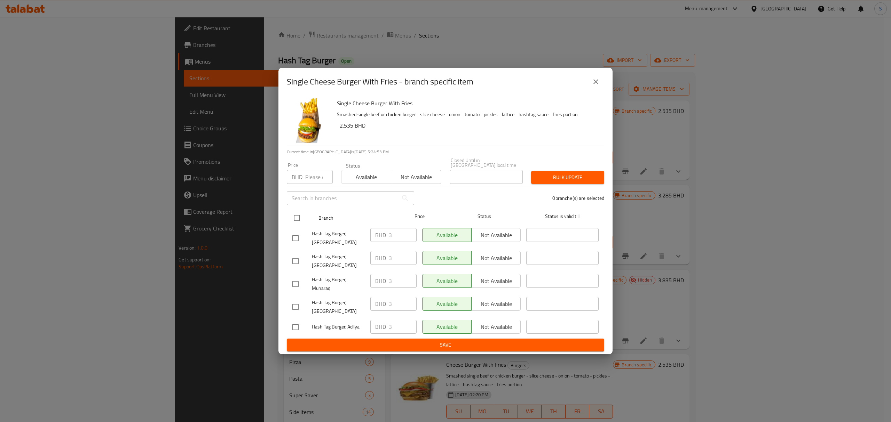
click at [295, 216] on input "checkbox" at bounding box center [297, 218] width 15 height 15
checkbox input "true"
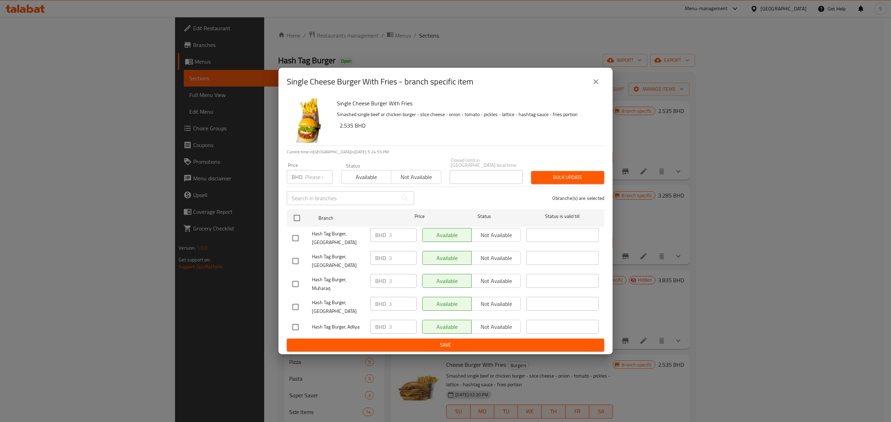
checkbox input "true"
click at [415, 172] on span "Not available" at bounding box center [416, 177] width 44 height 10
drag, startPoint x: 556, startPoint y: 175, endPoint x: 626, endPoint y: 106, distance: 98.2
click at [557, 175] on span "Bulk update" at bounding box center [568, 177] width 62 height 9
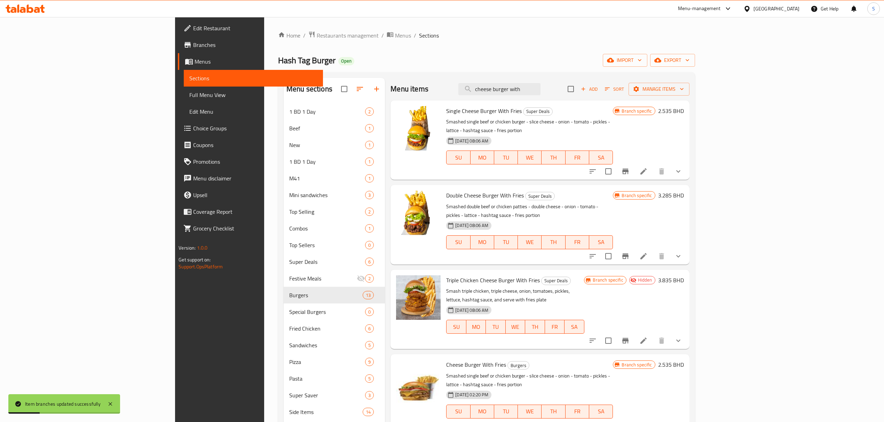
click at [628, 254] on icon "Branch-specific-item" at bounding box center [625, 257] width 6 height 6
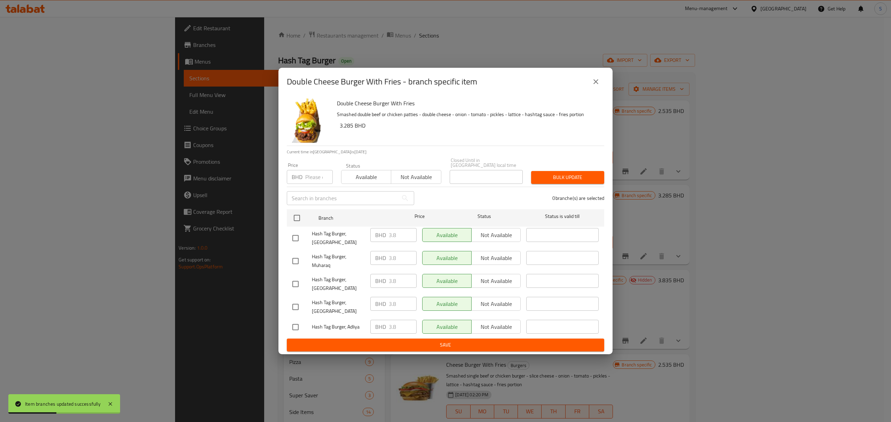
drag, startPoint x: 295, startPoint y: 214, endPoint x: 418, endPoint y: 181, distance: 126.4
click at [299, 214] on input "checkbox" at bounding box center [297, 218] width 15 height 15
checkbox input "true"
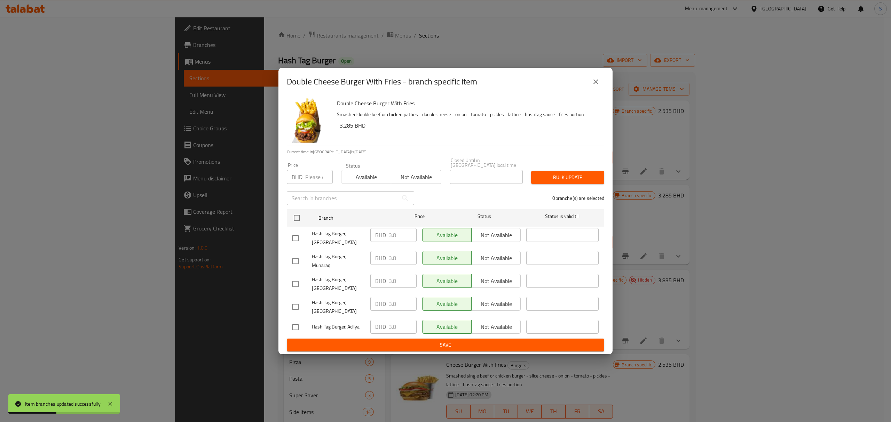
checkbox input "true"
drag, startPoint x: 410, startPoint y: 173, endPoint x: 553, endPoint y: 175, distance: 143.0
click at [411, 173] on span "Not available" at bounding box center [416, 177] width 44 height 10
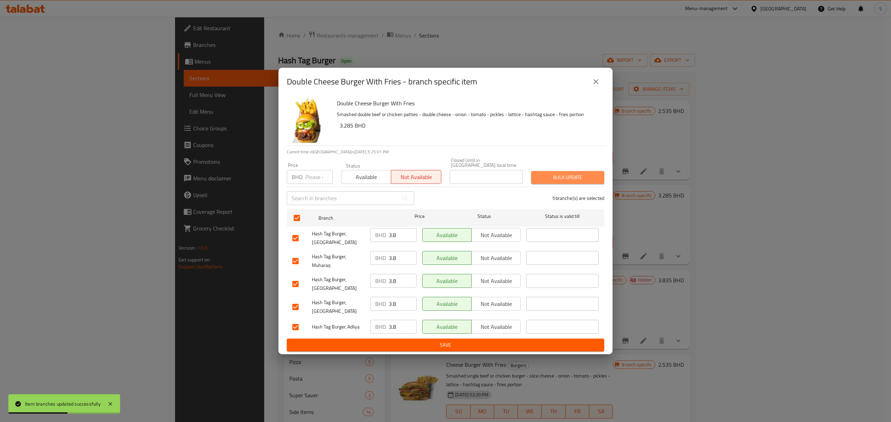
click at [557, 177] on span "Bulk update" at bounding box center [568, 177] width 62 height 9
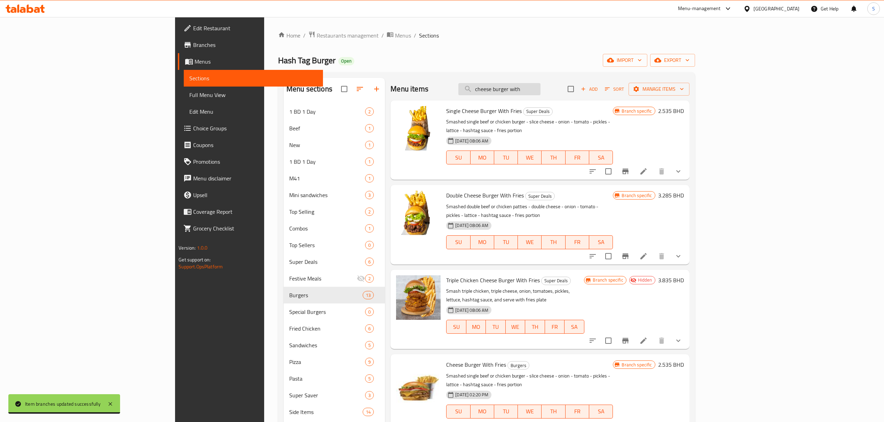
click at [536, 91] on input "cheese burger with" at bounding box center [499, 89] width 82 height 12
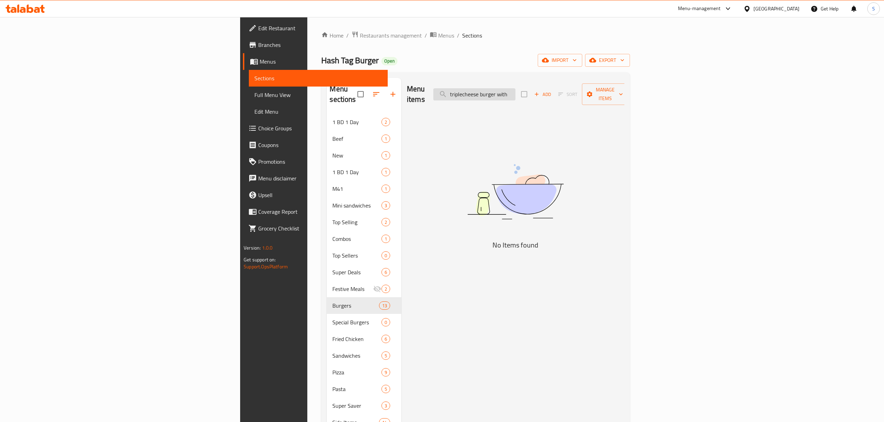
type input "triple cheese burger with"
click at [515, 92] on input "triple cheese burger with" at bounding box center [474, 94] width 82 height 12
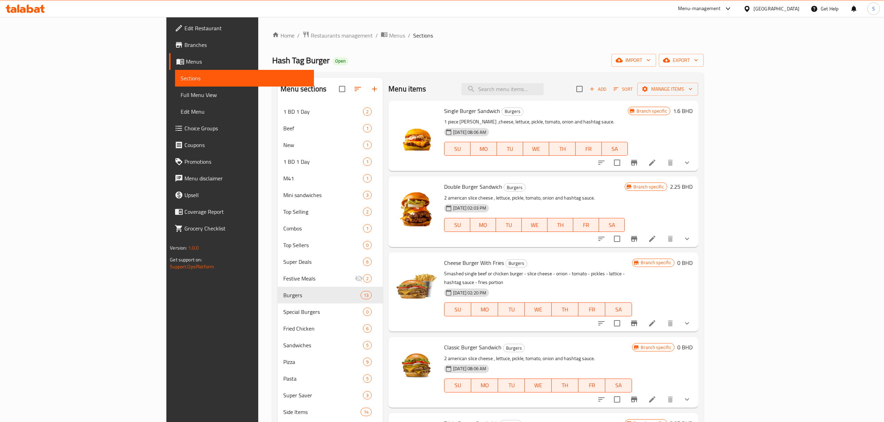
click at [535, 42] on div "Home / Restaurants management / Menus / Sections Hash Tag Burger Open import ex…" at bounding box center [487, 272] width 431 height 482
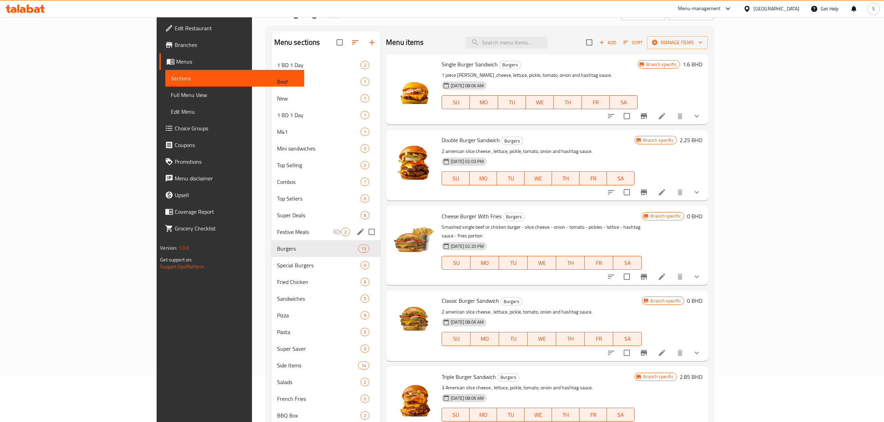
scroll to position [104, 0]
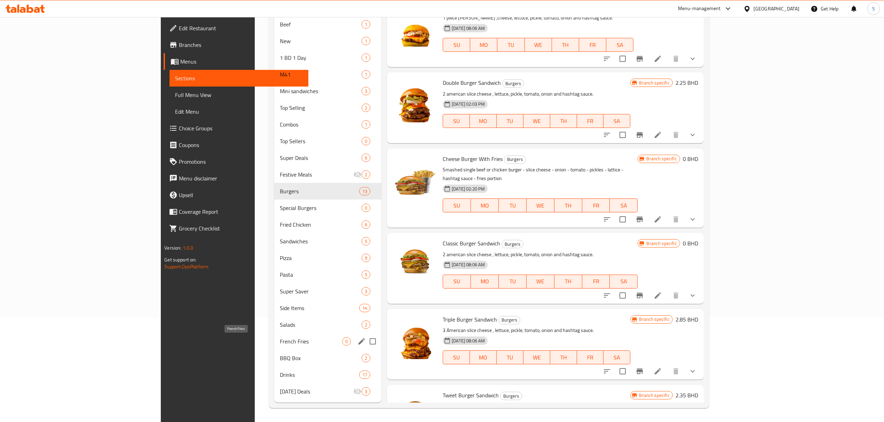
drag, startPoint x: 199, startPoint y: 338, endPoint x: 295, endPoint y: 326, distance: 96.7
click at [280, 338] on span "French Fries" at bounding box center [311, 342] width 62 height 8
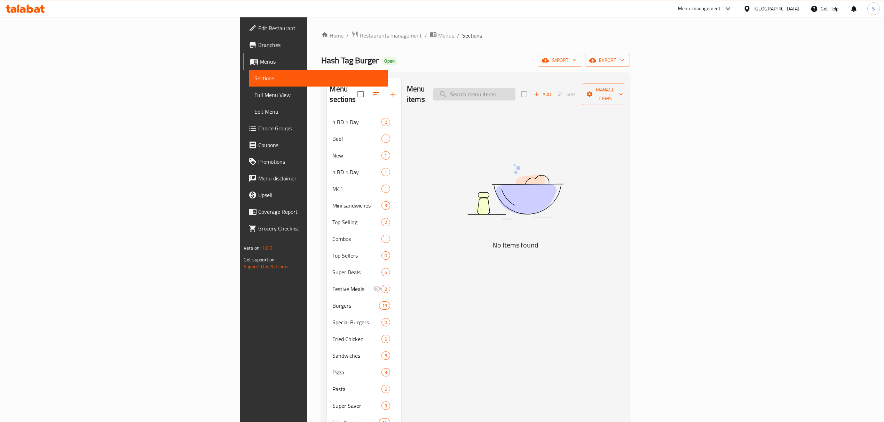
click at [515, 88] on input "search" at bounding box center [474, 94] width 82 height 12
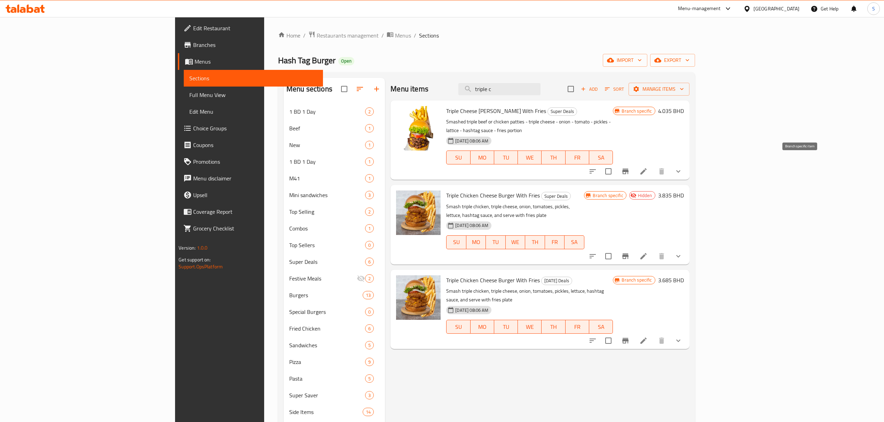
type input "triple c"
click at [628, 169] on icon "Branch-specific-item" at bounding box center [625, 172] width 6 height 6
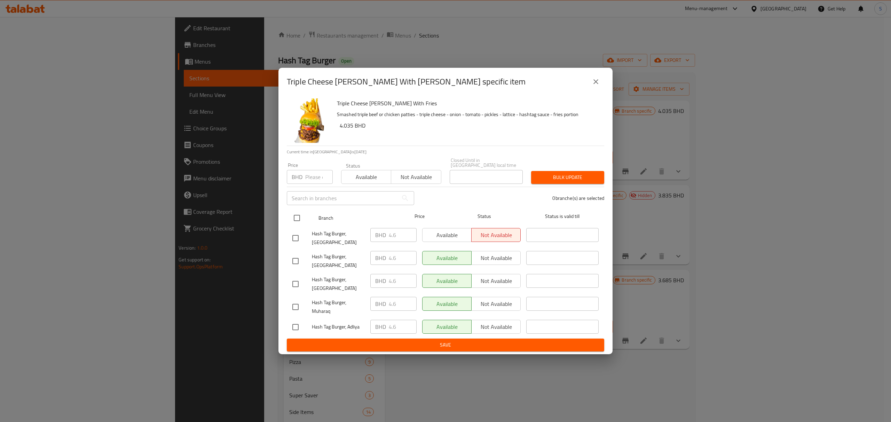
click at [297, 216] on input "checkbox" at bounding box center [297, 218] width 15 height 15
checkbox input "true"
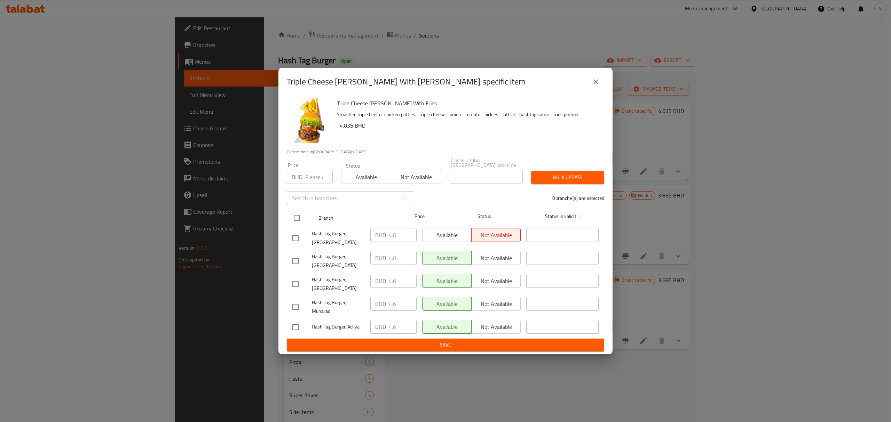
checkbox input "true"
click at [417, 172] on span "Not available" at bounding box center [416, 177] width 44 height 10
click at [549, 176] on span "Bulk update" at bounding box center [568, 177] width 62 height 9
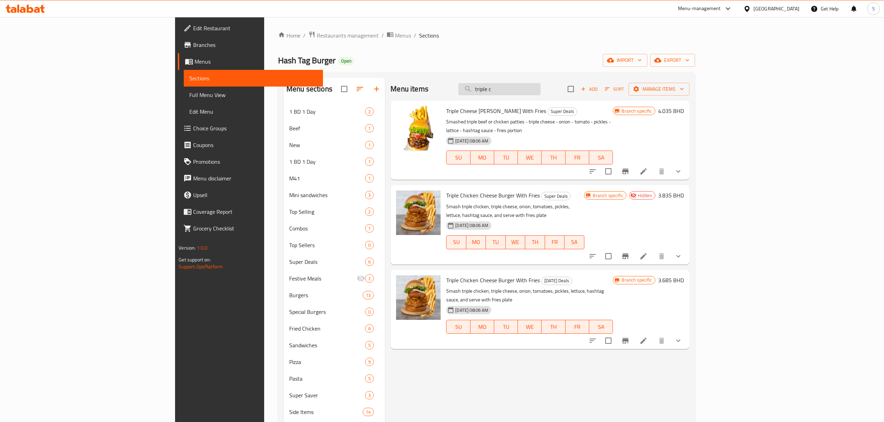
click at [540, 89] on input "triple c" at bounding box center [499, 89] width 82 height 12
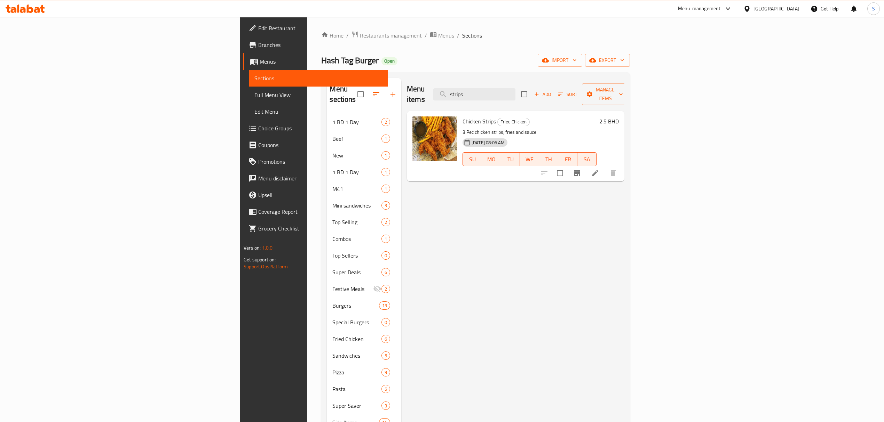
type input "strips"
click at [418, 122] on icon "upload picture" at bounding box center [422, 126] width 8 height 8
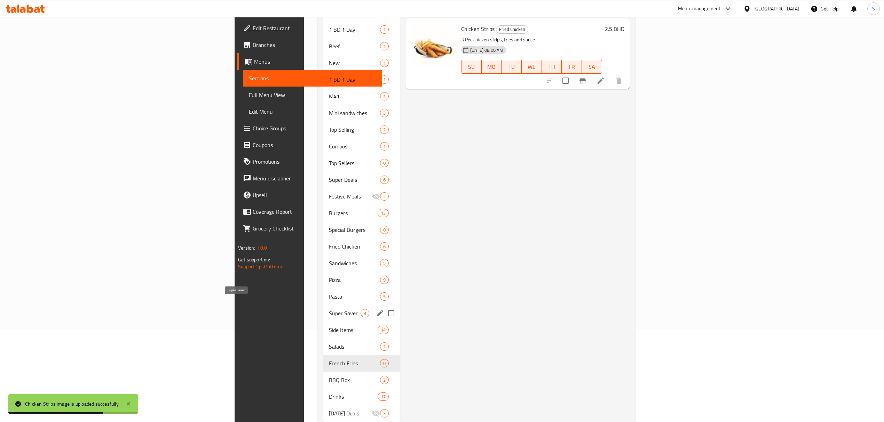
scroll to position [104, 0]
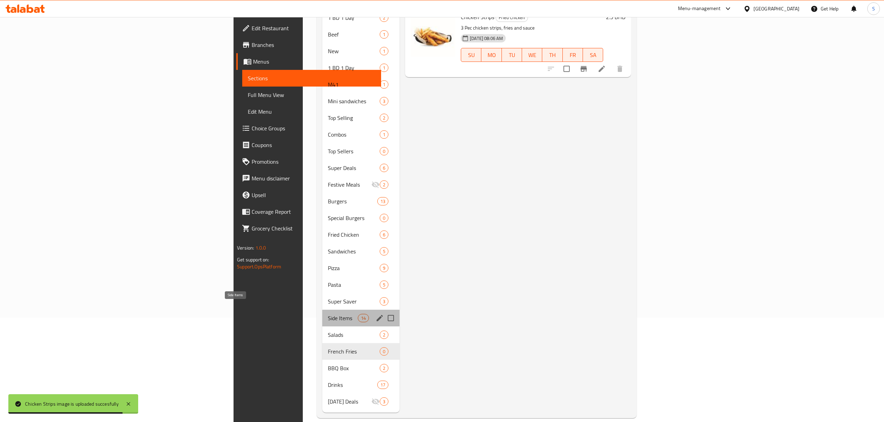
click at [328, 314] on span "Side Items" at bounding box center [343, 318] width 30 height 8
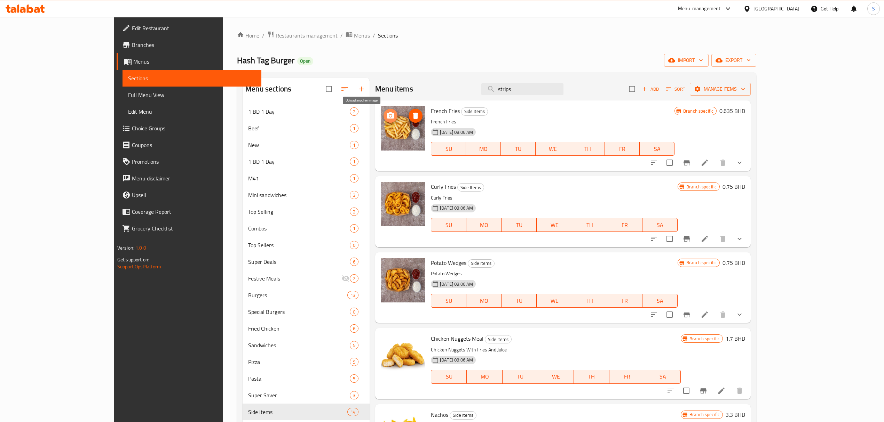
click at [386, 117] on icon "upload picture" at bounding box center [390, 116] width 8 height 8
drag, startPoint x: 361, startPoint y: 193, endPoint x: 375, endPoint y: 194, distance: 13.9
click at [386, 193] on icon "upload picture" at bounding box center [390, 192] width 8 height 8
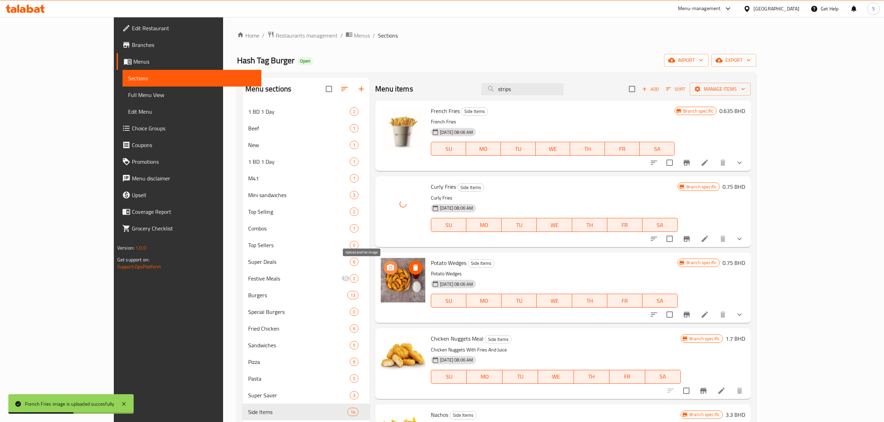
click at [389, 269] on circle "upload picture" at bounding box center [390, 268] width 2 height 2
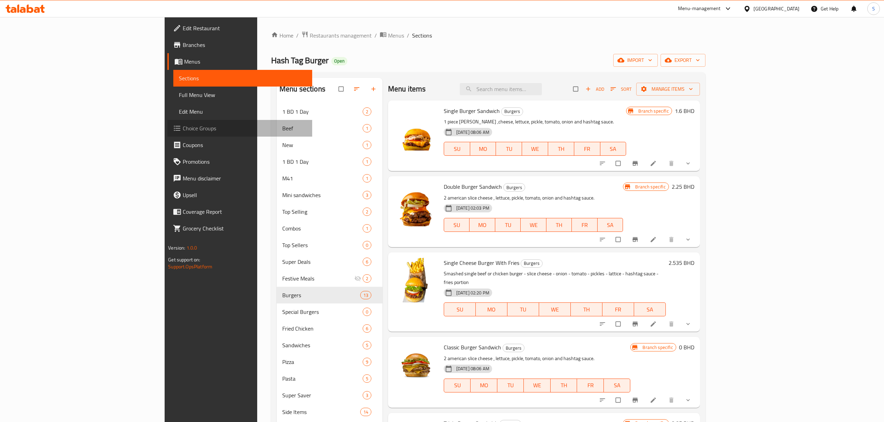
click at [183, 126] on span "Choice Groups" at bounding box center [245, 128] width 124 height 8
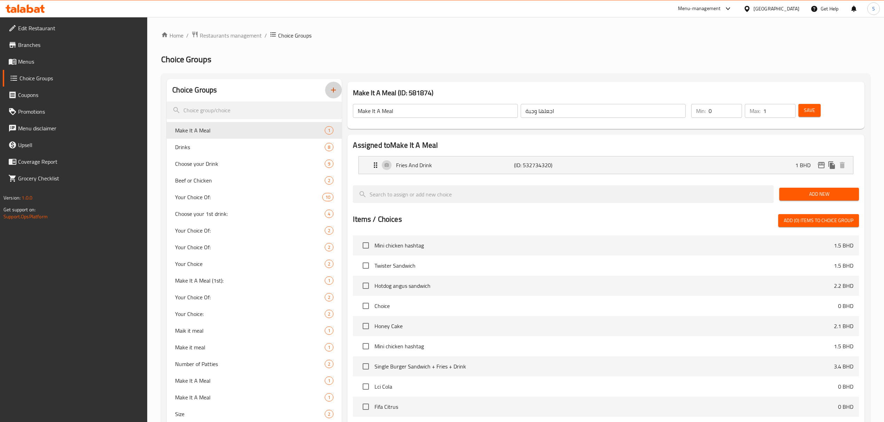
click at [333, 89] on icon "button" at bounding box center [333, 90] width 8 height 8
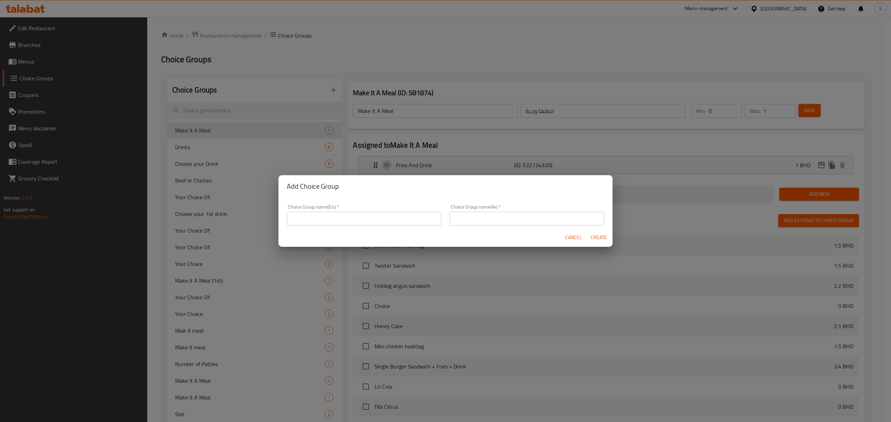
click at [323, 221] on input "text" at bounding box center [364, 219] width 154 height 14
click at [291, 220] on input "Cheese [PERSON_NAME]" at bounding box center [364, 219] width 154 height 14
click at [291, 220] on input "Your Choice of : Cheese [PERSON_NAME]" at bounding box center [364, 219] width 154 height 14
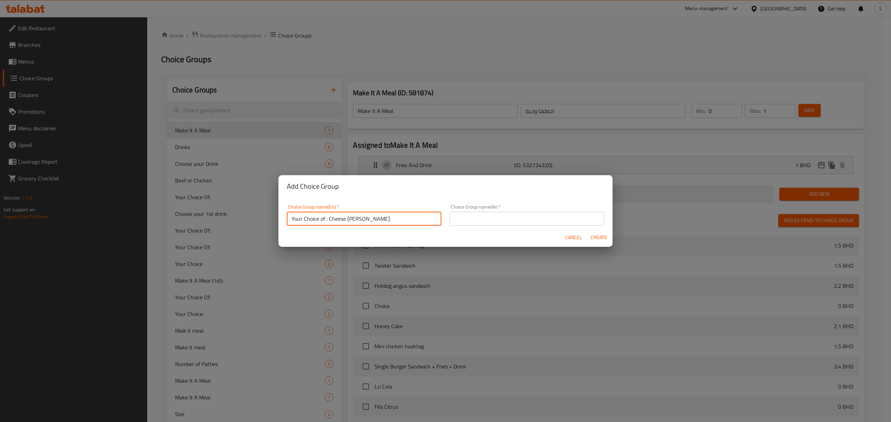
type input "Your Choice of : Cheese [PERSON_NAME]"
click at [495, 221] on input "text" at bounding box center [527, 219] width 154 height 14
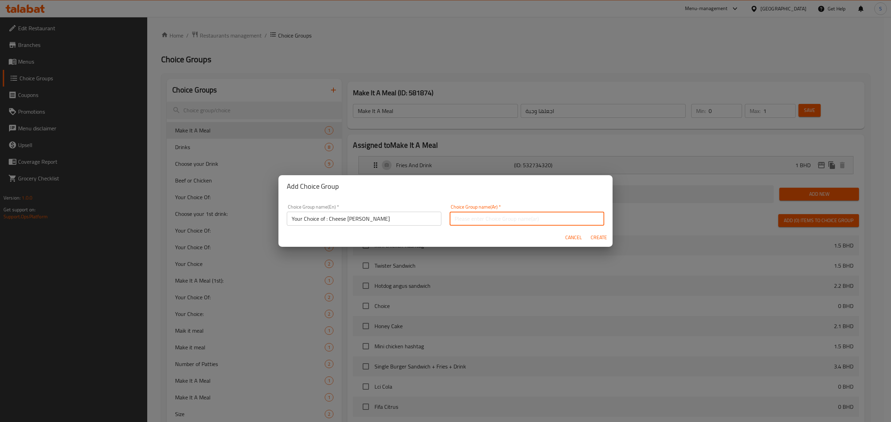
paste input "Your Choice of : Cheese [PERSON_NAME]"
type input "Your Choice of : Cheese [PERSON_NAME]"
click at [599, 240] on span "Create" at bounding box center [598, 237] width 17 height 9
type input "Your Choice of : Cheese [PERSON_NAME]"
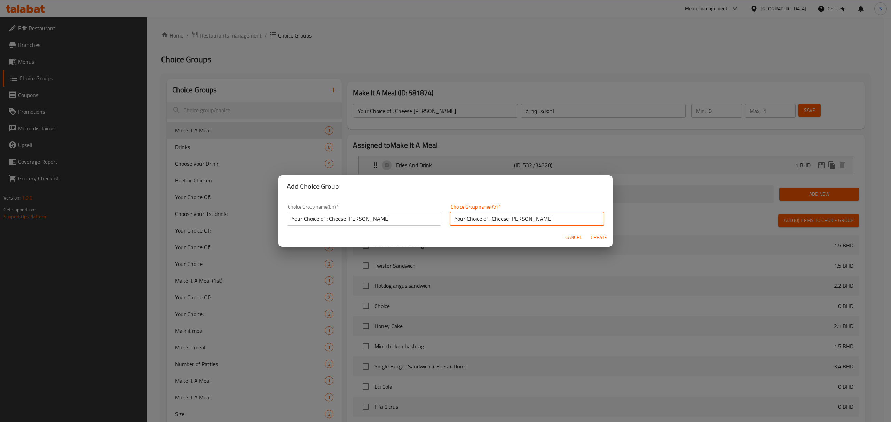
type input "0"
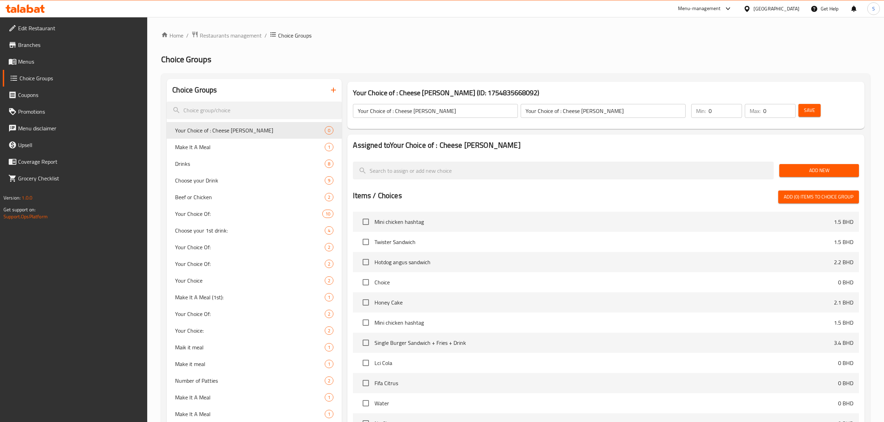
drag, startPoint x: 724, startPoint y: 111, endPoint x: 622, endPoint y: 122, distance: 102.9
click at [622, 121] on div "Your Choice of : Cheese [PERSON_NAME] ​ Your Choice of : Cheese [PERSON_NAME] ​…" at bounding box center [605, 111] width 511 height 31
type input "1"
drag, startPoint x: 733, startPoint y: 110, endPoint x: 759, endPoint y: 148, distance: 45.8
click at [732, 111] on div "Min: 1 ​ Max: 0 ​" at bounding box center [743, 110] width 110 height 19
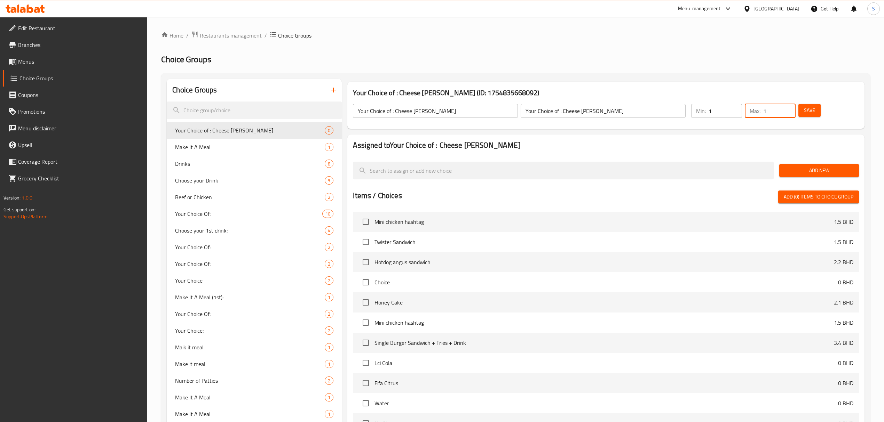
type input "1"
click at [814, 170] on span "Add New" at bounding box center [819, 170] width 69 height 9
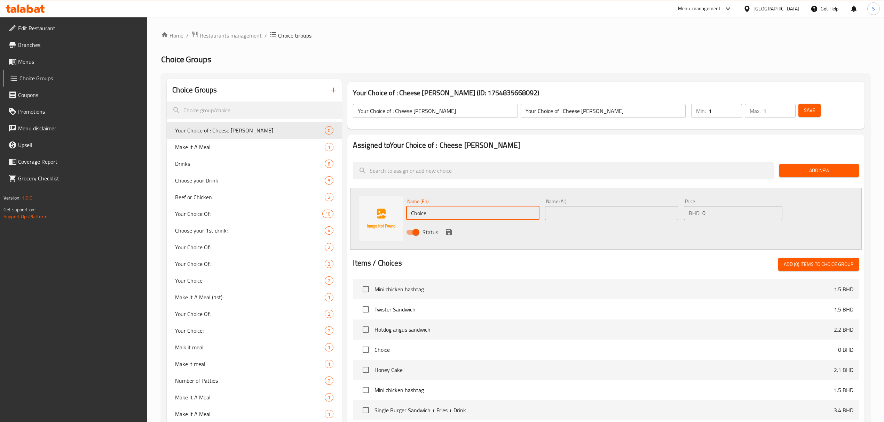
click at [436, 211] on input "Choice" at bounding box center [472, 213] width 133 height 14
click at [437, 211] on input "Single [PERSON_NAME]" at bounding box center [472, 213] width 133 height 14
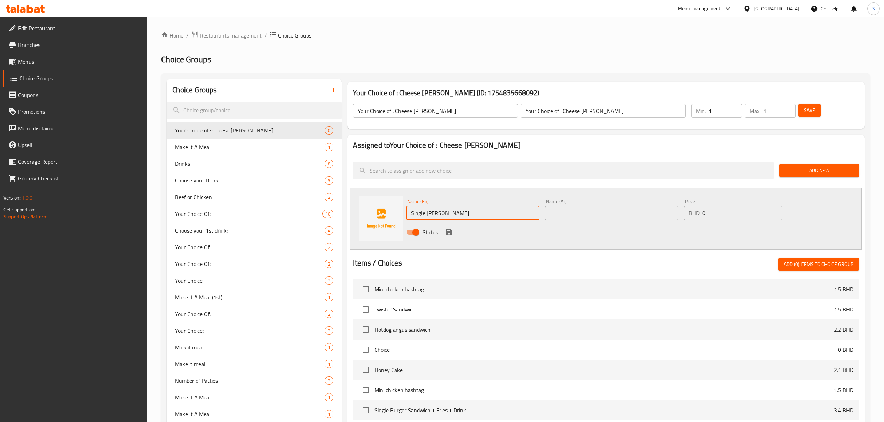
type input "Single [PERSON_NAME]"
click at [607, 213] on input "text" at bounding box center [611, 213] width 133 height 14
paste input "Single [PERSON_NAME]"
type input "Single [PERSON_NAME]"
drag, startPoint x: 720, startPoint y: 214, endPoint x: 641, endPoint y: 222, distance: 79.7
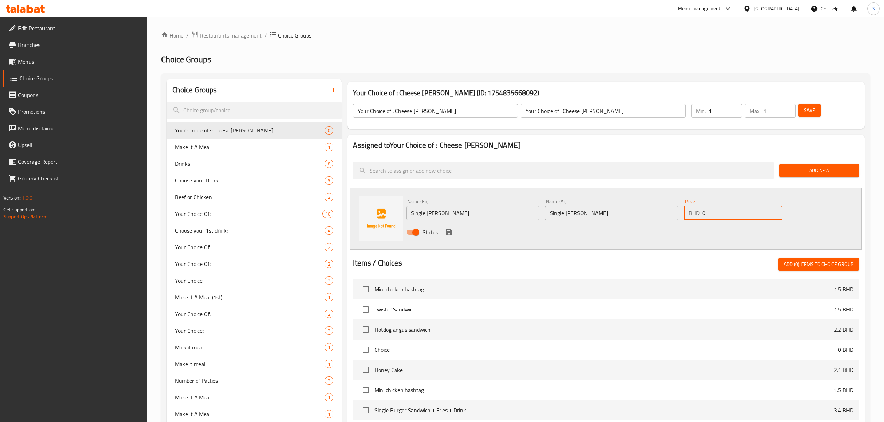
click at [641, 222] on div "Name (En) Single [PERSON_NAME] Name (En) Name (Ar) Single [PERSON_NAME] Name (A…" at bounding box center [611, 219] width 416 height 46
type input "3"
click at [448, 232] on icon "save" at bounding box center [449, 232] width 6 height 6
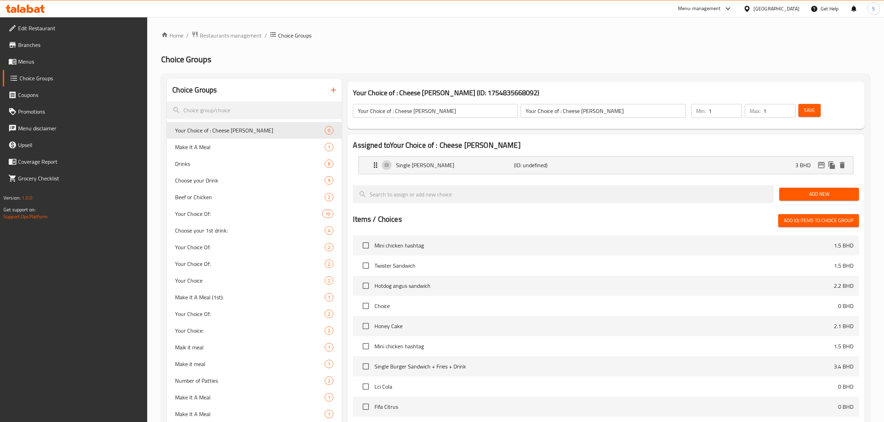
click at [798, 194] on span "Add New" at bounding box center [819, 194] width 69 height 9
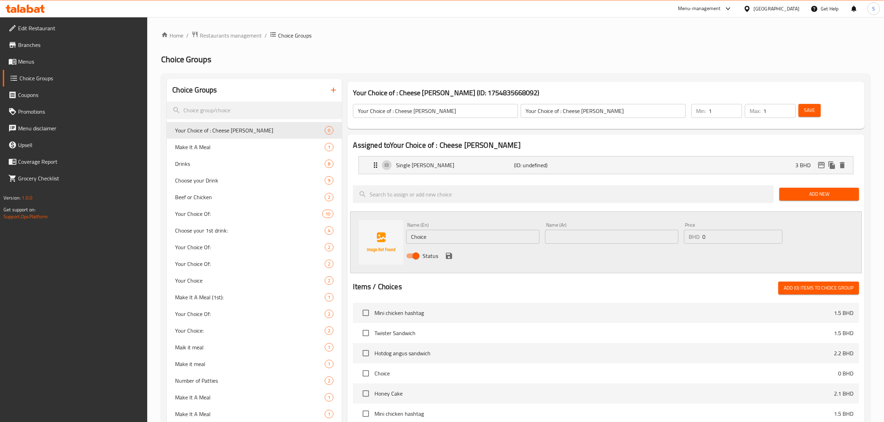
click at [442, 232] on input "Choice" at bounding box center [472, 237] width 133 height 14
click at [442, 232] on input "Double [PERSON_NAME]" at bounding box center [472, 237] width 133 height 14
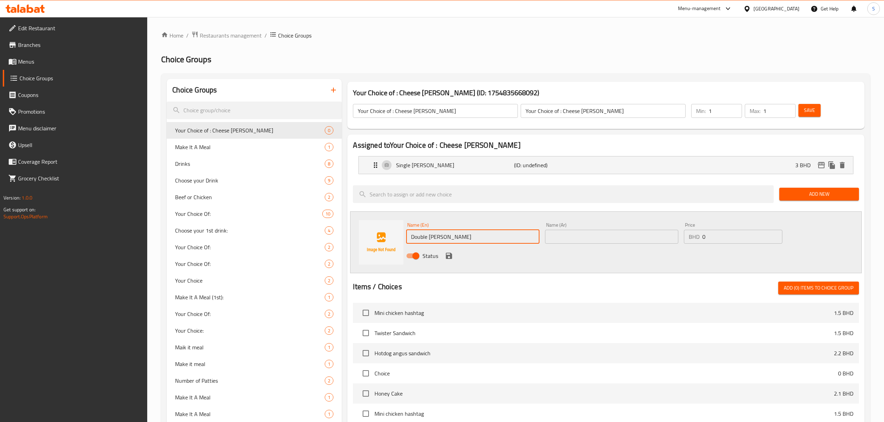
type input "Double [PERSON_NAME]"
click at [627, 238] on input "text" at bounding box center [611, 237] width 133 height 14
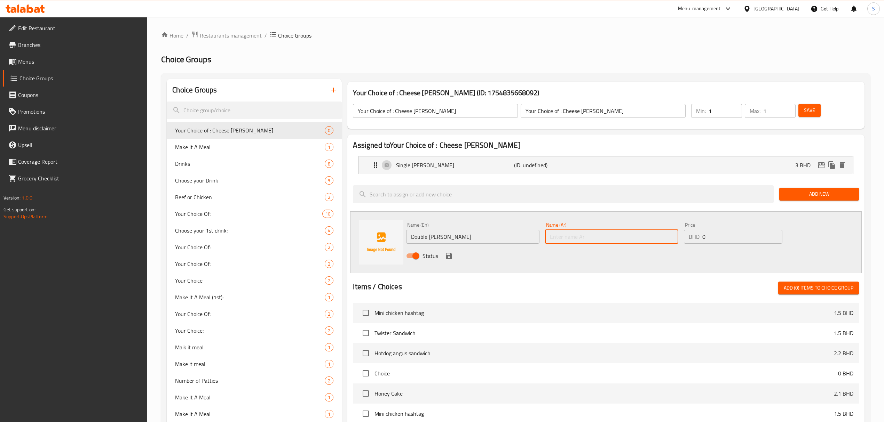
paste input "Double [PERSON_NAME]"
type input "Double [PERSON_NAME]"
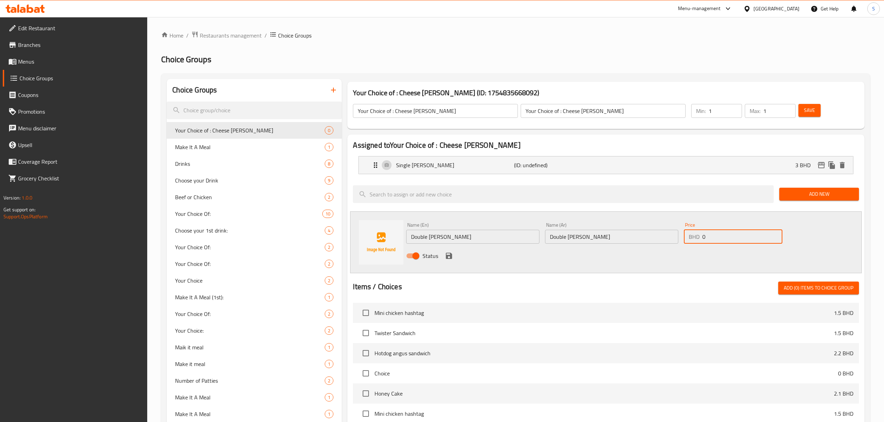
drag, startPoint x: 728, startPoint y: 238, endPoint x: 605, endPoint y: 245, distance: 122.7
click at [605, 245] on div "Name (En) Double [PERSON_NAME] Name (En) Name (Ar) Double [PERSON_NAME] Name (A…" at bounding box center [611, 243] width 416 height 46
type input "3.8"
click at [451, 255] on icon "save" at bounding box center [449, 256] width 6 height 6
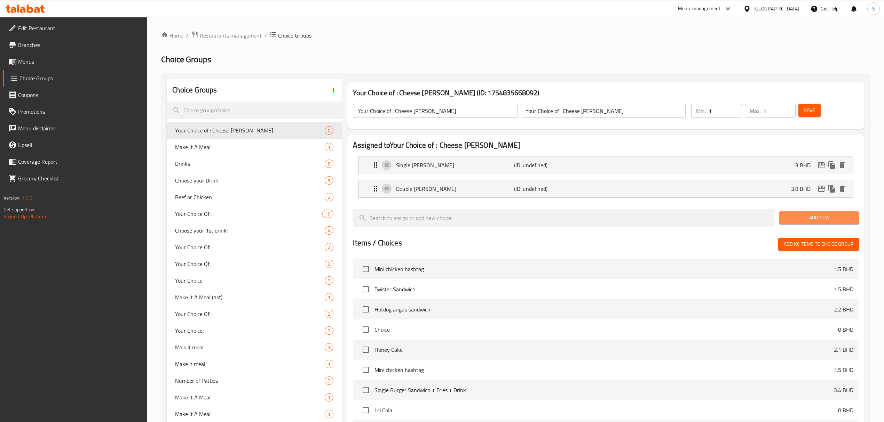
click at [802, 219] on span "Add New" at bounding box center [819, 218] width 69 height 9
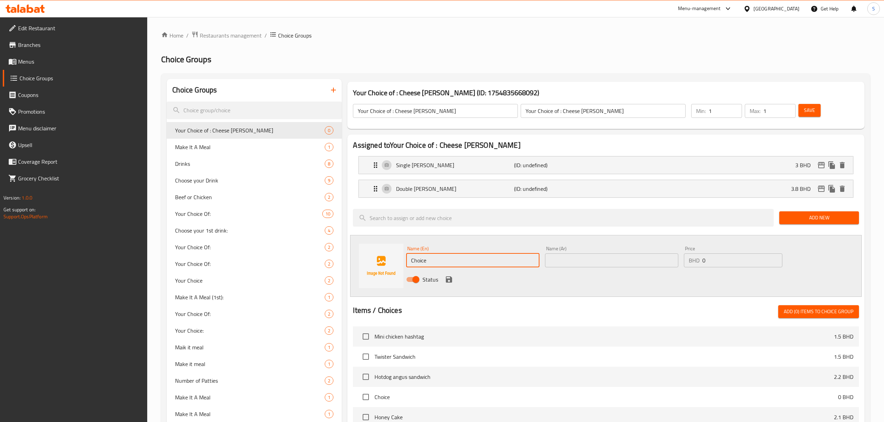
click at [431, 261] on input "Choice" at bounding box center [472, 261] width 133 height 14
click at [431, 261] on input "Triple [PERSON_NAME]" at bounding box center [472, 261] width 133 height 14
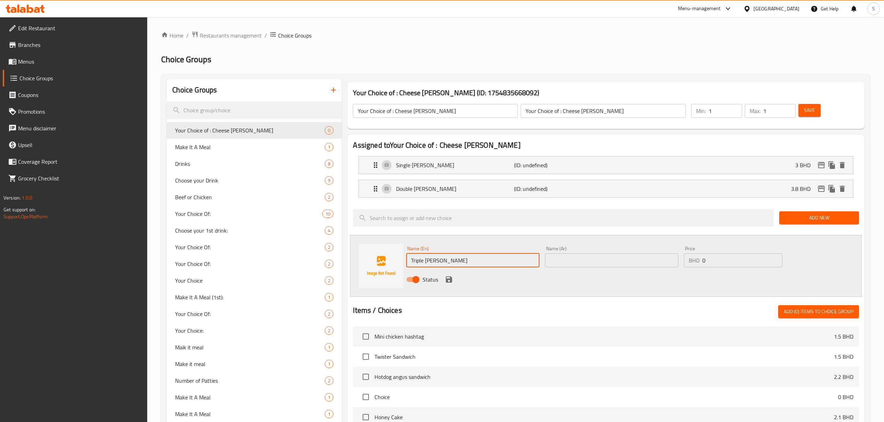
type input "Triple [PERSON_NAME]"
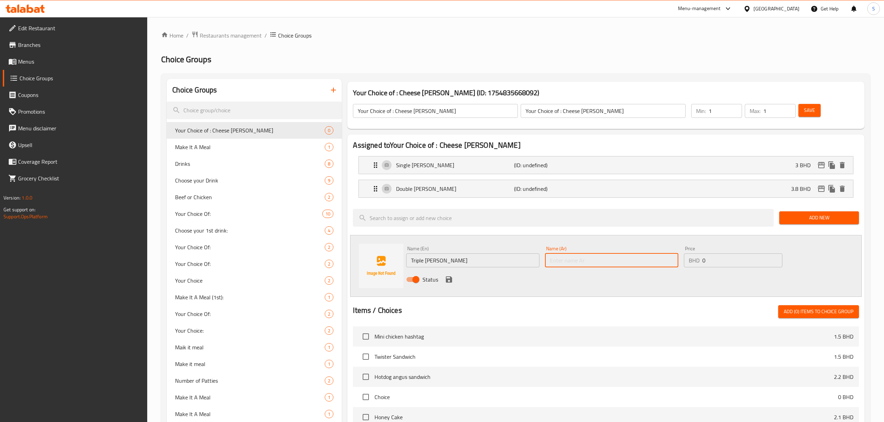
click at [586, 264] on input "text" at bounding box center [611, 261] width 133 height 14
paste input "Triple [PERSON_NAME]"
type input "Triple [PERSON_NAME]"
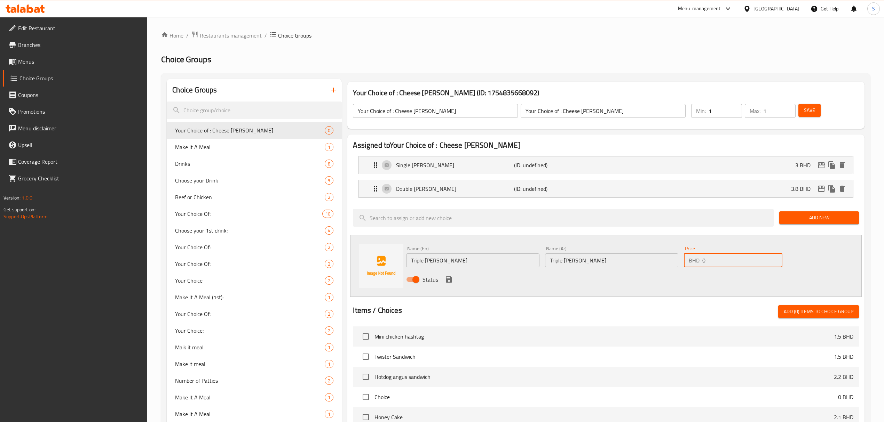
drag, startPoint x: 724, startPoint y: 266, endPoint x: 564, endPoint y: 255, distance: 161.1
click at [564, 255] on div "Name (En) Triple [PERSON_NAME] Name (En) Name (Ar) Triple [PERSON_NAME] Name (A…" at bounding box center [611, 267] width 416 height 46
type input "4.6"
click at [446, 280] on icon "save" at bounding box center [449, 280] width 6 height 6
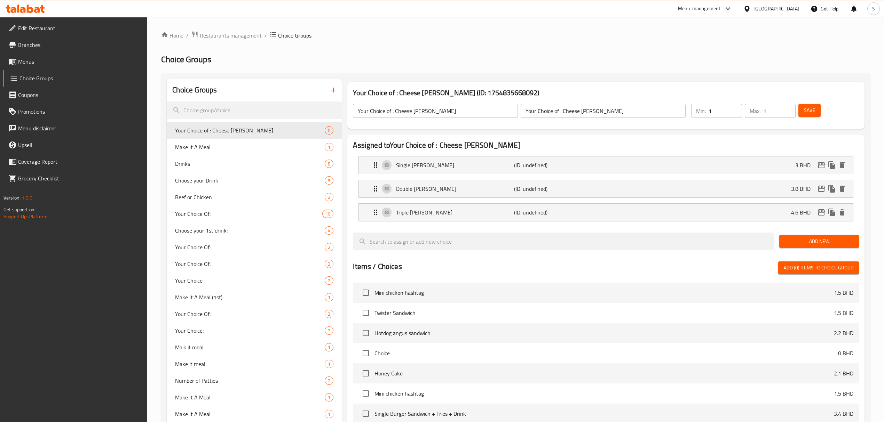
click at [470, 109] on input "Your Choice of : Cheese [PERSON_NAME]" at bounding box center [435, 111] width 165 height 14
click at [810, 111] on span "Save" at bounding box center [809, 110] width 11 height 9
